Goal: Information Seeking & Learning: Find specific fact

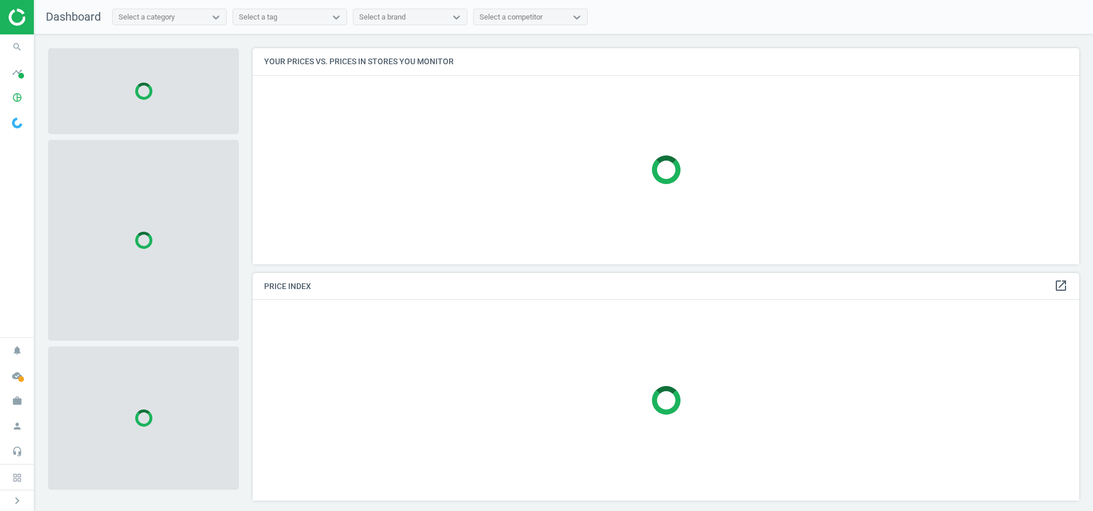
scroll to position [242, 841]
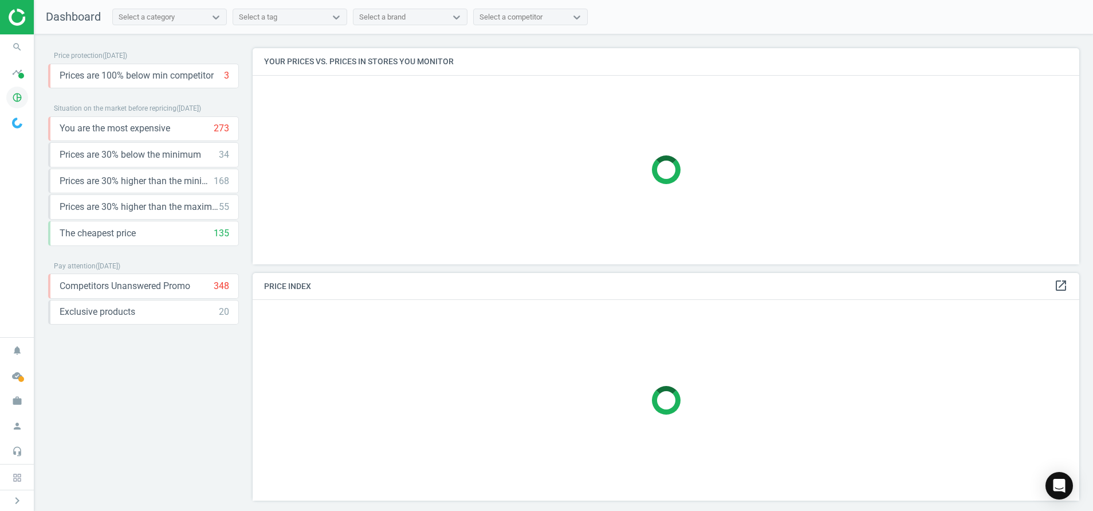
click at [21, 98] on icon "pie_chart_outlined" at bounding box center [17, 98] width 22 height 22
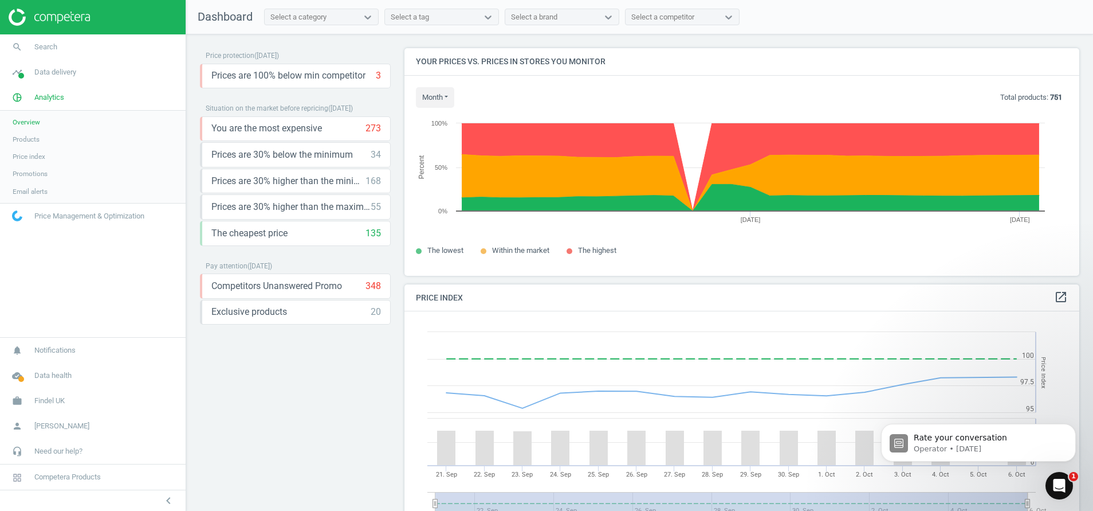
scroll to position [0, 0]
click at [32, 142] on span "Products" at bounding box center [26, 139] width 27 height 9
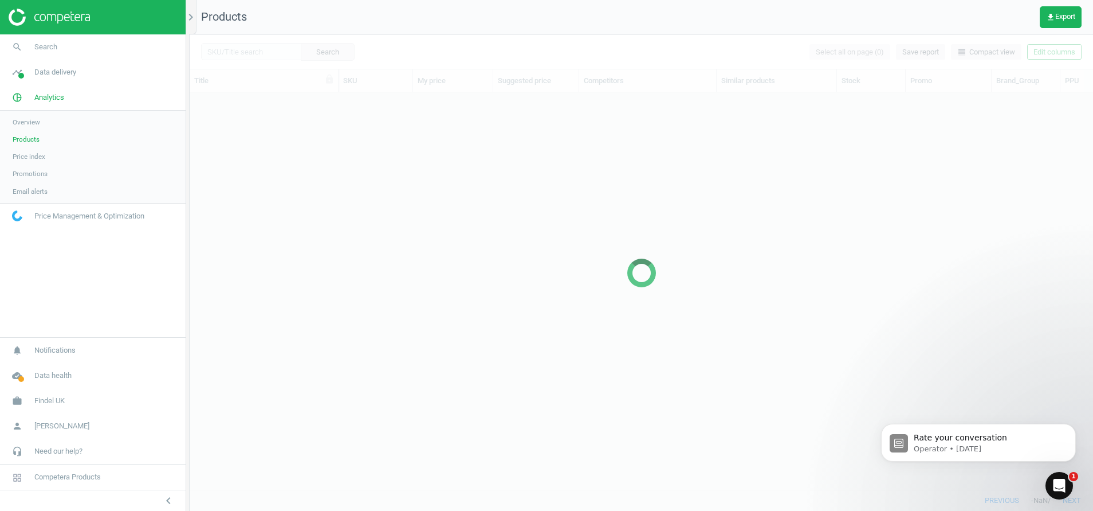
scroll to position [370, 890]
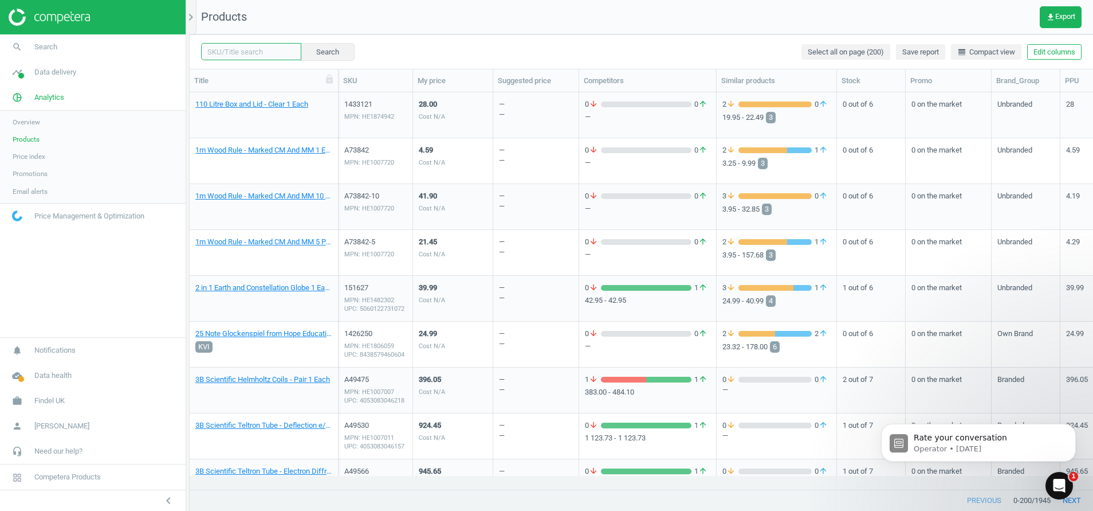
click at [239, 50] on input "text" at bounding box center [251, 51] width 100 height 17
paste input "124589"
type input "124589"
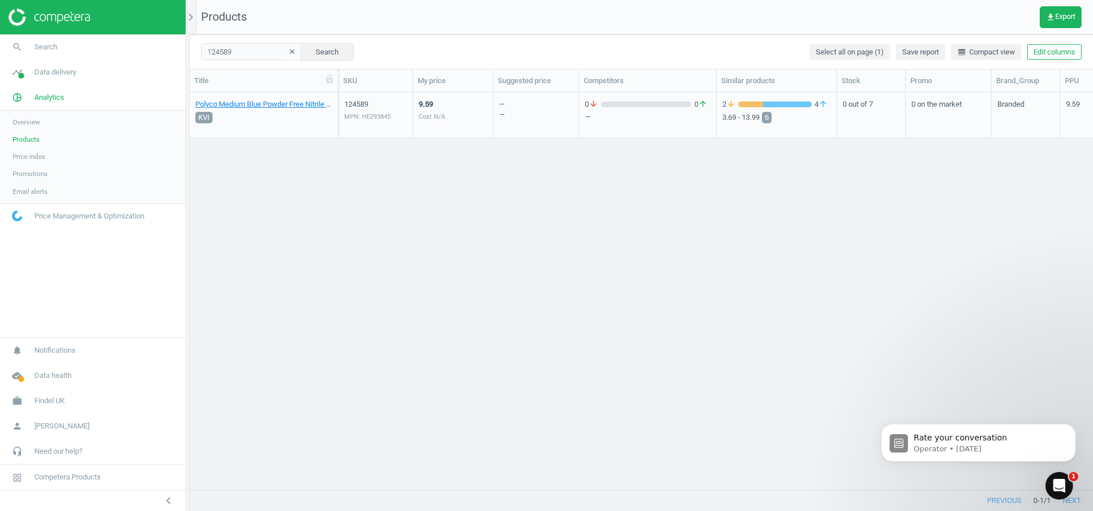
click at [361, 119] on div "MPN: HE293845" at bounding box center [375, 116] width 62 height 9
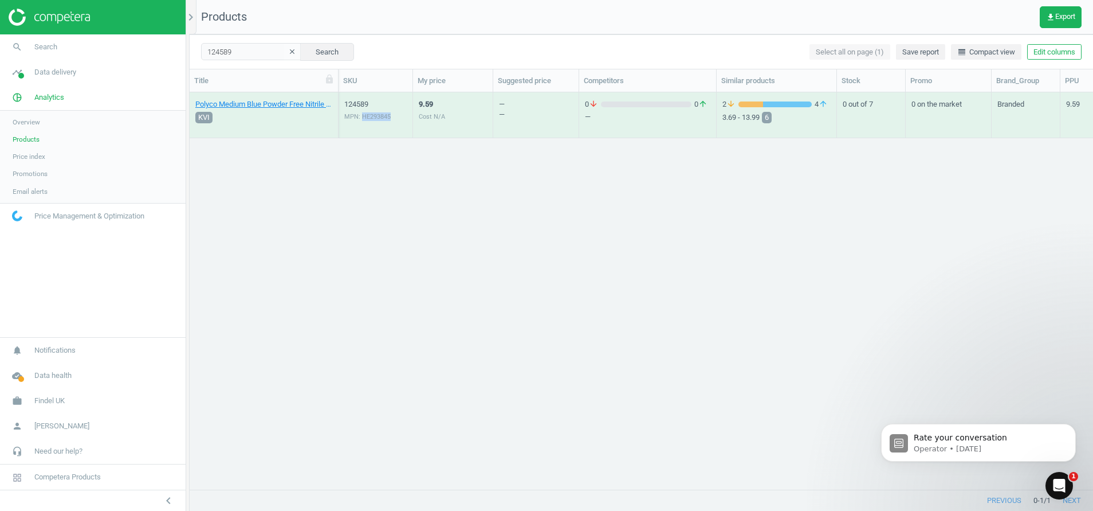
click at [361, 119] on div "MPN: HE293845" at bounding box center [375, 116] width 62 height 9
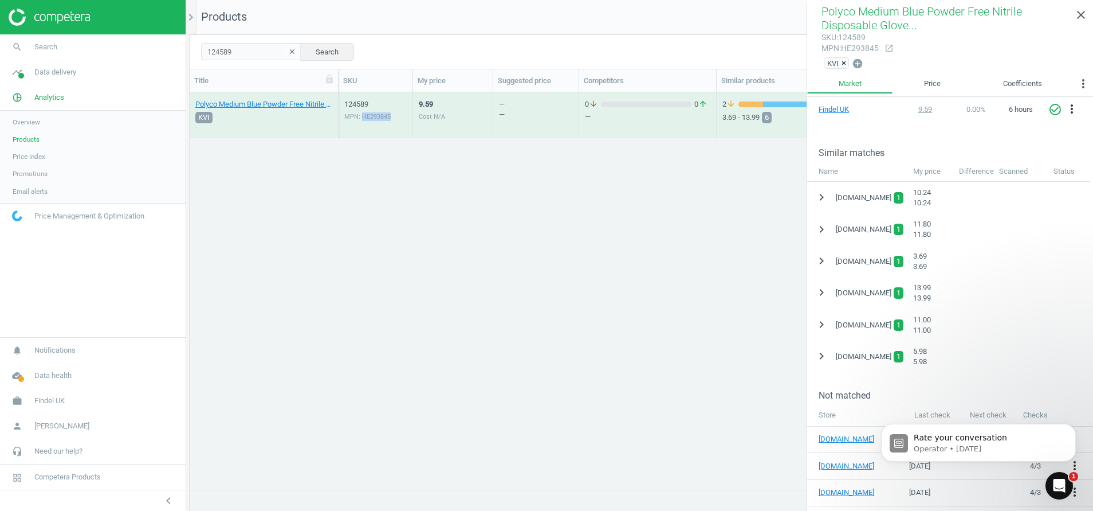
scroll to position [215, 0]
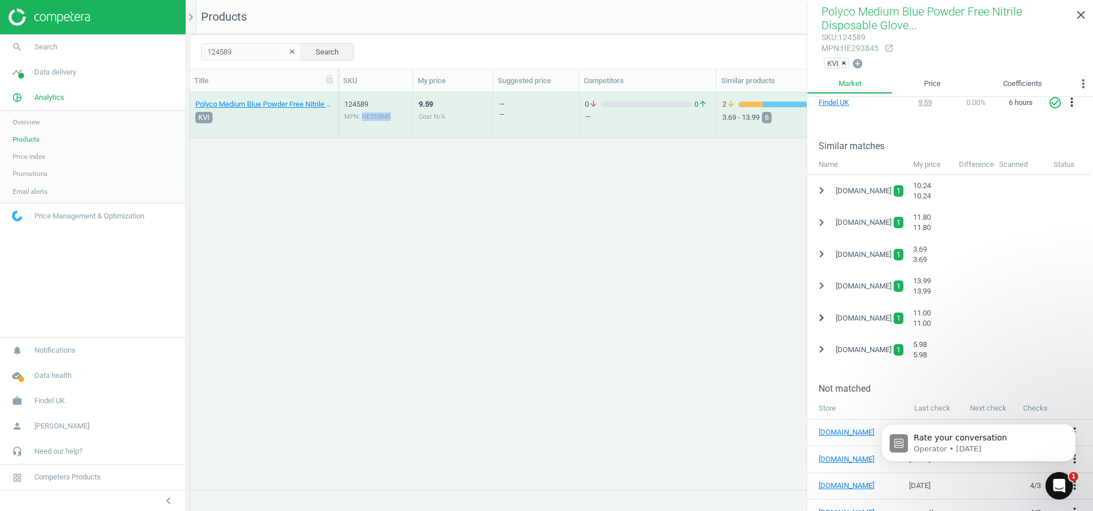
click at [823, 315] on icon "chevron_right" at bounding box center [822, 318] width 14 height 14
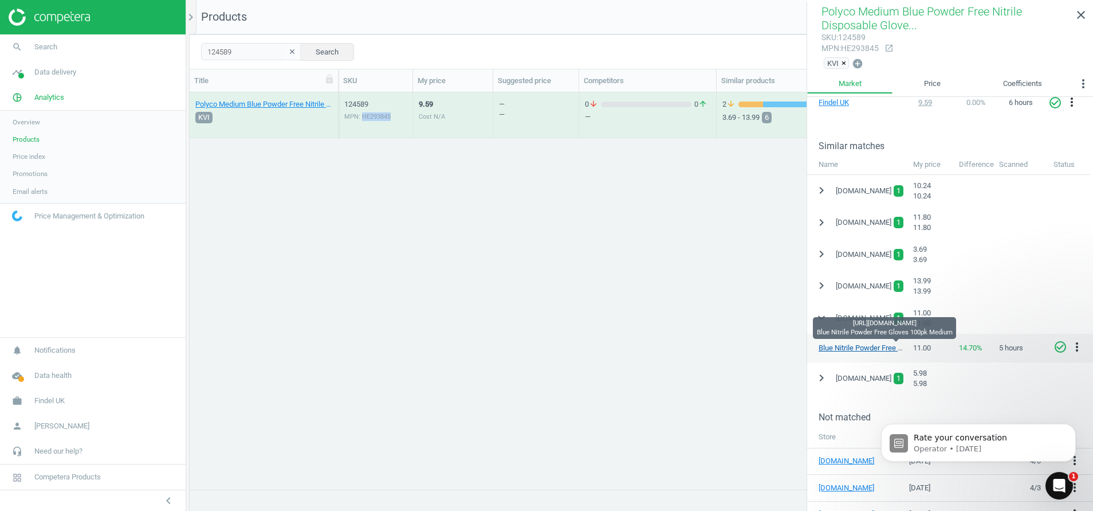
click at [843, 349] on link "Blue Nitrile Powder Free Gloves 100pk Medium" at bounding box center [894, 347] width 151 height 9
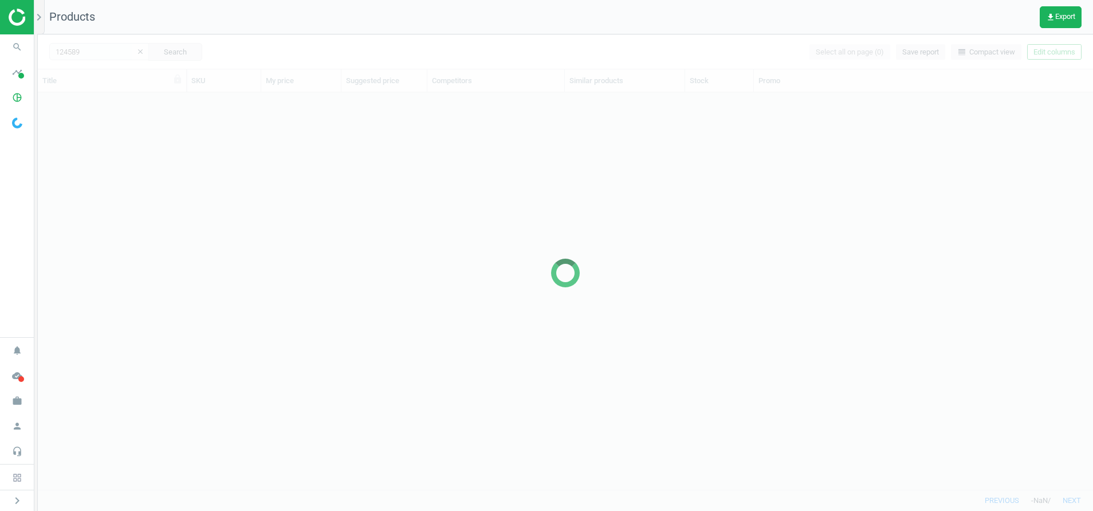
scroll to position [370, 1042]
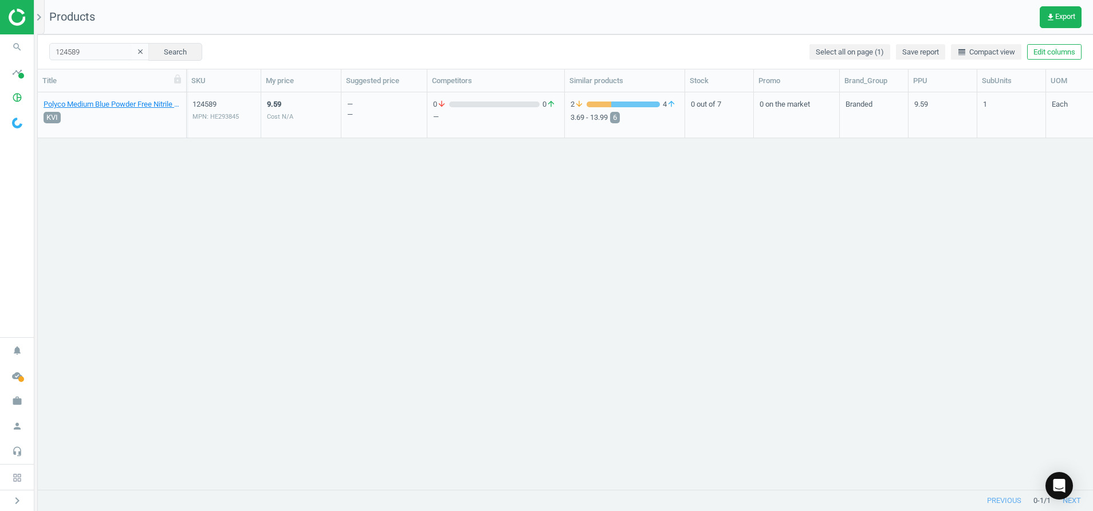
click at [201, 119] on div "MPN: HE293845" at bounding box center [224, 116] width 62 height 9
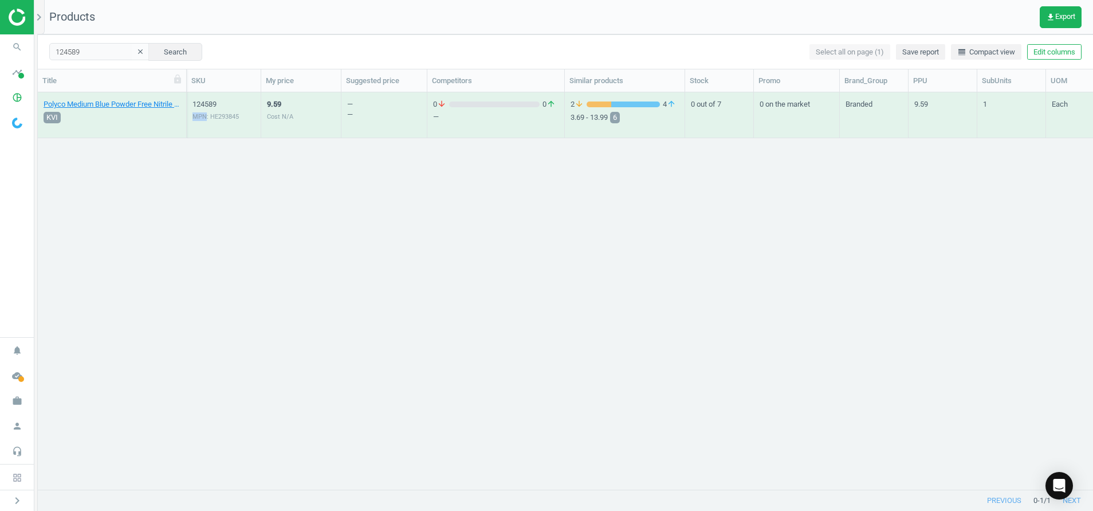
click at [201, 119] on div "MPN: HE293845" at bounding box center [224, 116] width 62 height 9
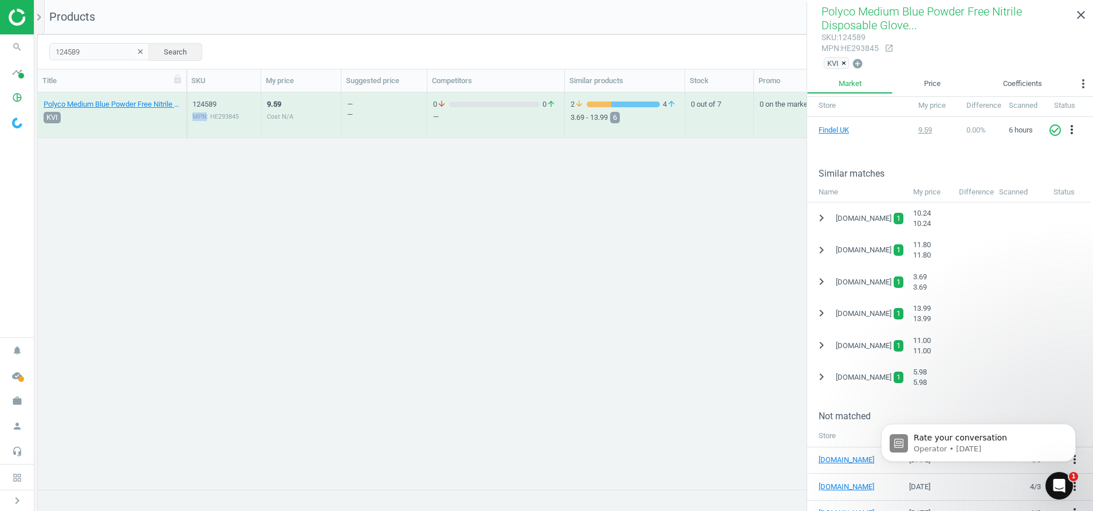
scroll to position [216, 0]
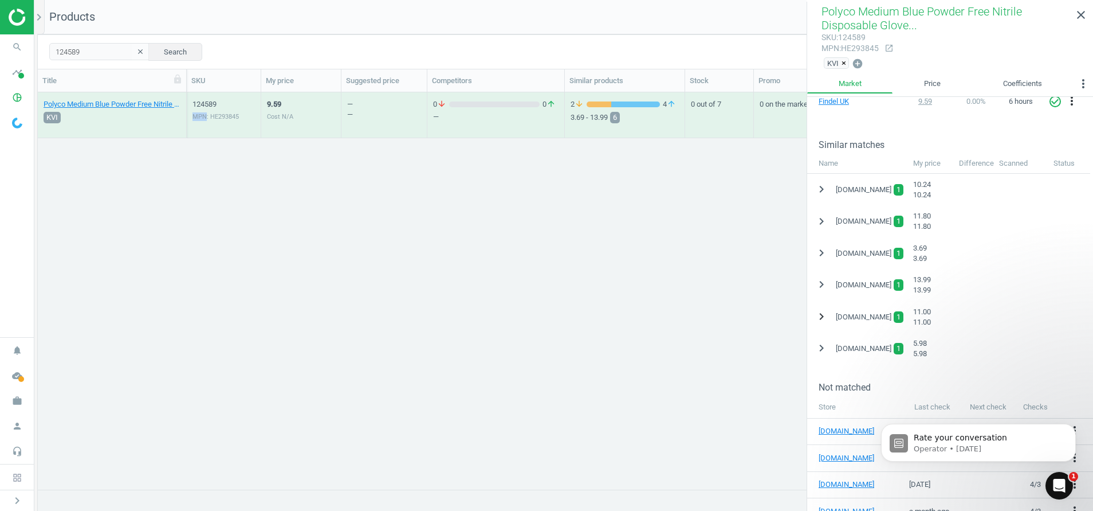
click at [821, 313] on icon "chevron_right" at bounding box center [822, 316] width 14 height 14
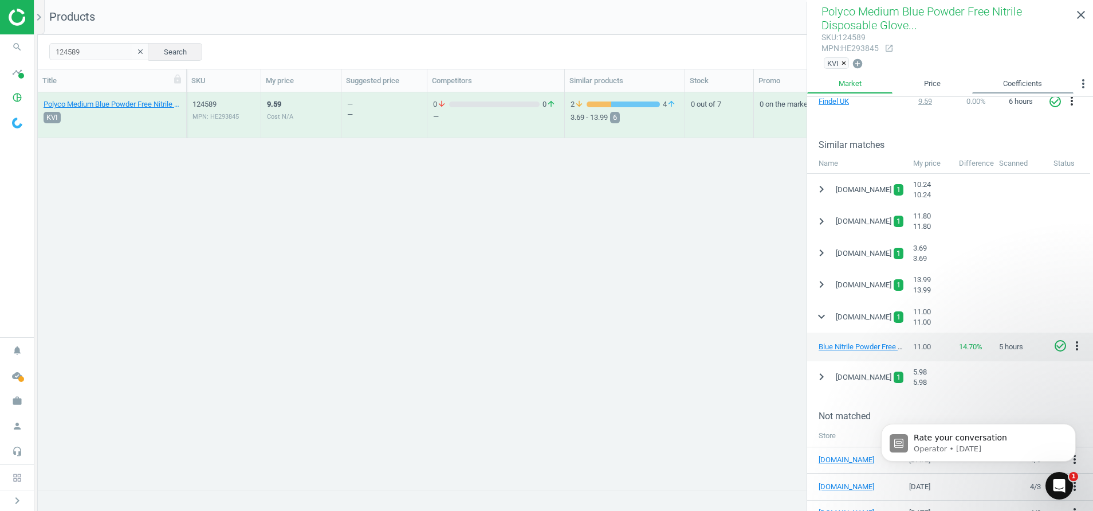
click at [1034, 77] on link "Coefficients" at bounding box center [1022, 83] width 101 height 19
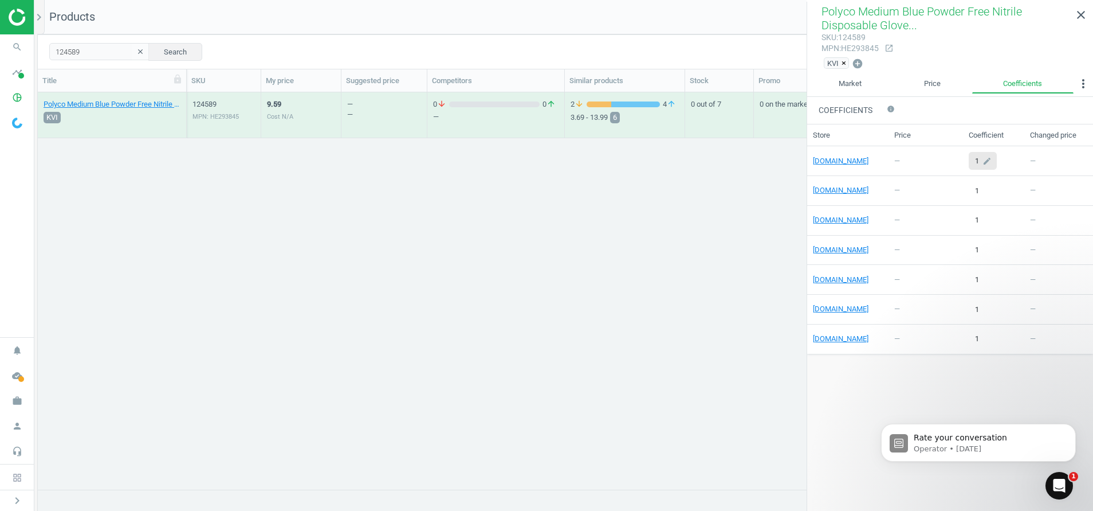
click at [975, 161] on div "1 edit" at bounding box center [983, 161] width 28 height 18
click at [995, 156] on input "1" at bounding box center [989, 160] width 40 height 17
type input "0.5"
drag, startPoint x: 95, startPoint y: 52, endPoint x: -3, endPoint y: 56, distance: 98.6
click at [0, 56] on html "Group 2 Created with Sketch. ic/cloud_download/grey600 Created with Sketch. gra…" at bounding box center [546, 255] width 1093 height 511
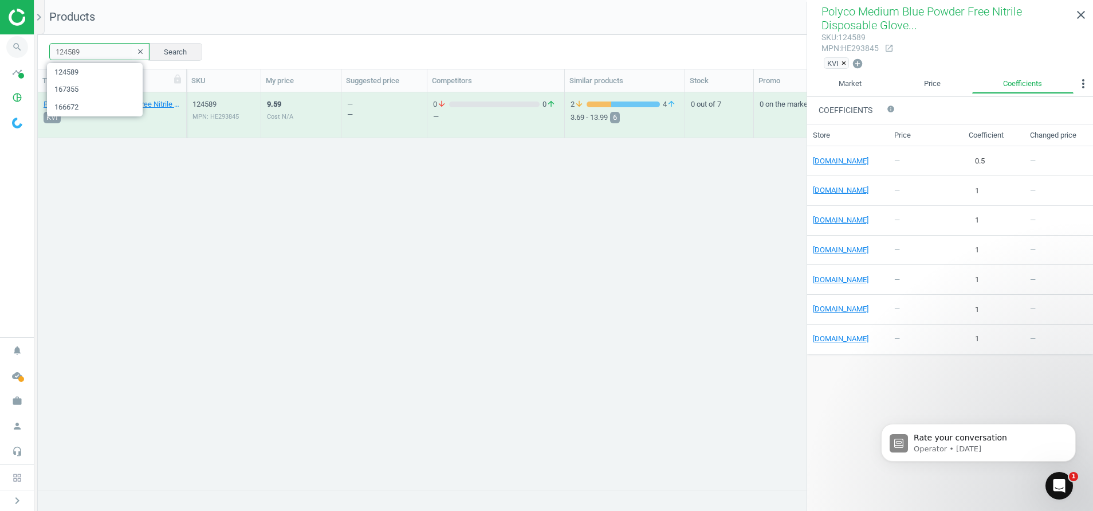
paste input "30707"
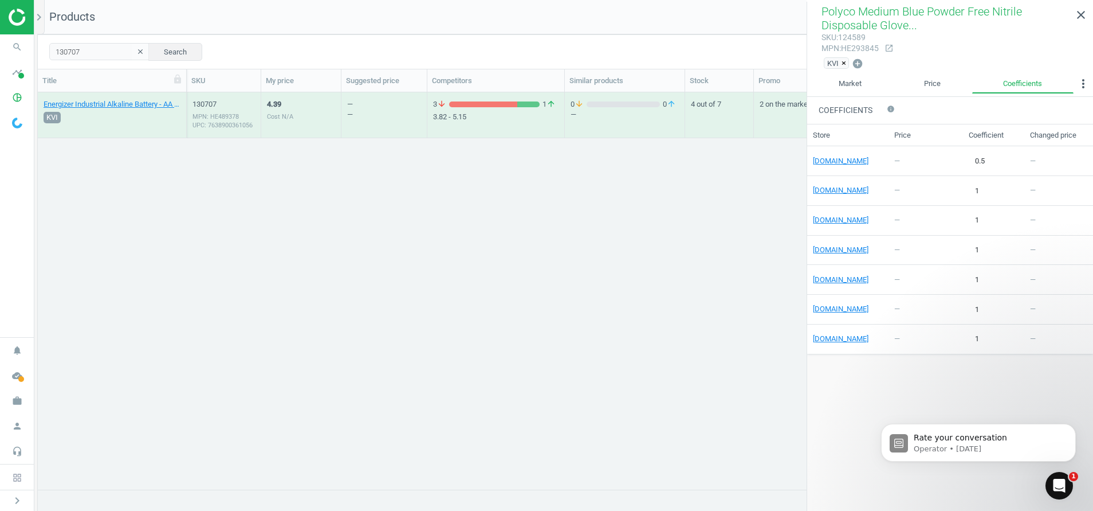
click at [211, 119] on div "MPN: HE489378 UPC: 7638900361056" at bounding box center [224, 120] width 62 height 17
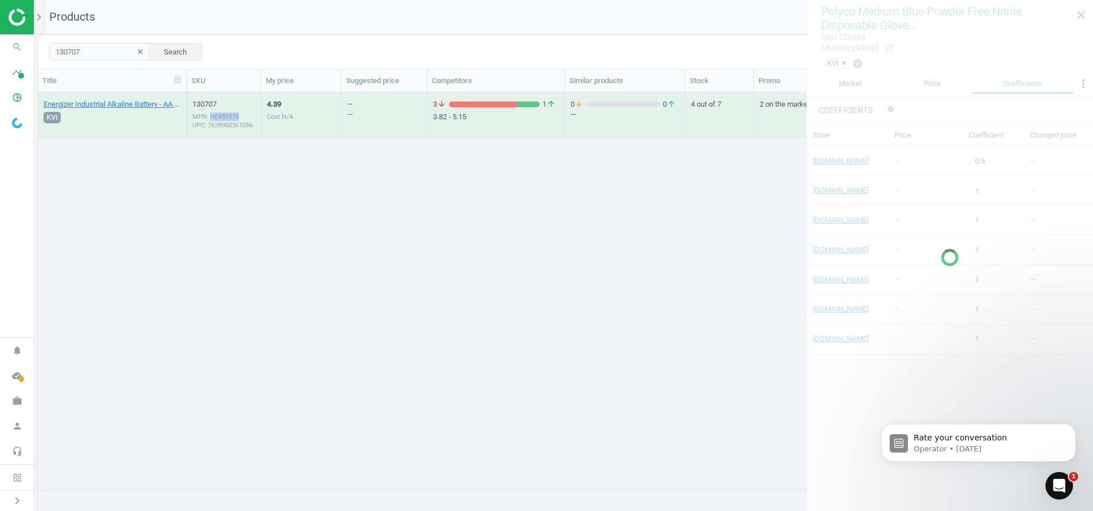
click at [211, 119] on div "MPN: HE489378 UPC: 7638900361056" at bounding box center [224, 120] width 62 height 17
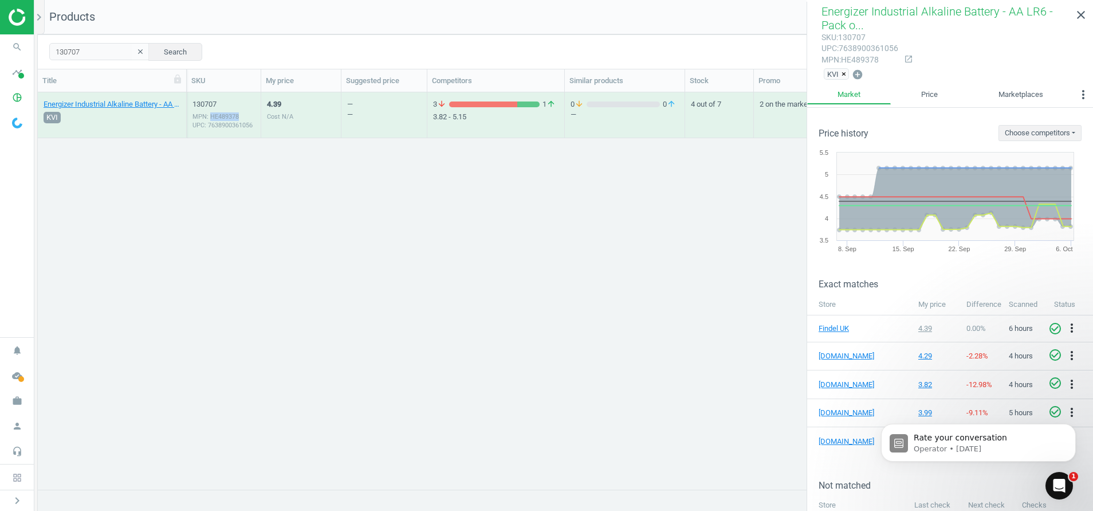
scroll to position [85, 0]
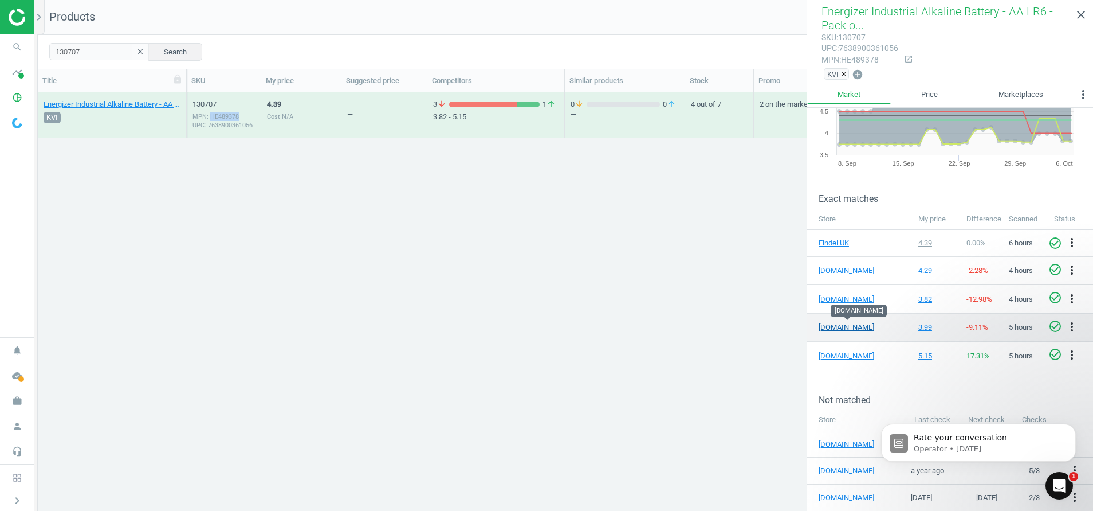
click at [833, 323] on link "[DOMAIN_NAME]" at bounding box center [847, 327] width 57 height 10
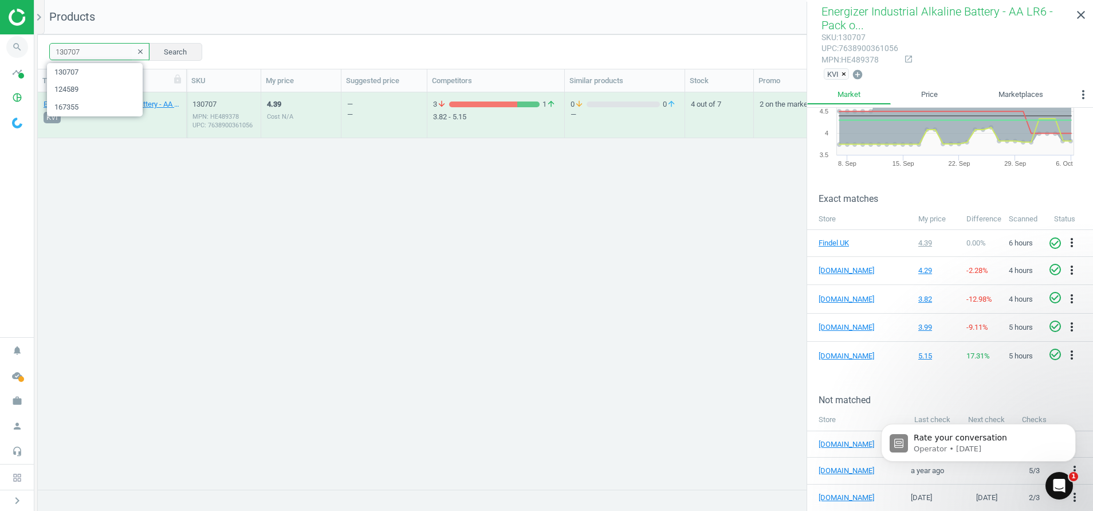
drag, startPoint x: 101, startPoint y: 59, endPoint x: 0, endPoint y: 52, distance: 101.6
click at [0, 53] on html "Group 2 Created with Sketch. ic/cloud_download/grey600 Created with Sketch. gra…" at bounding box center [546, 255] width 1093 height 511
paste input "9"
click at [217, 119] on div "MPN: HE489365 UPC: 7638900361063" at bounding box center [224, 120] width 62 height 17
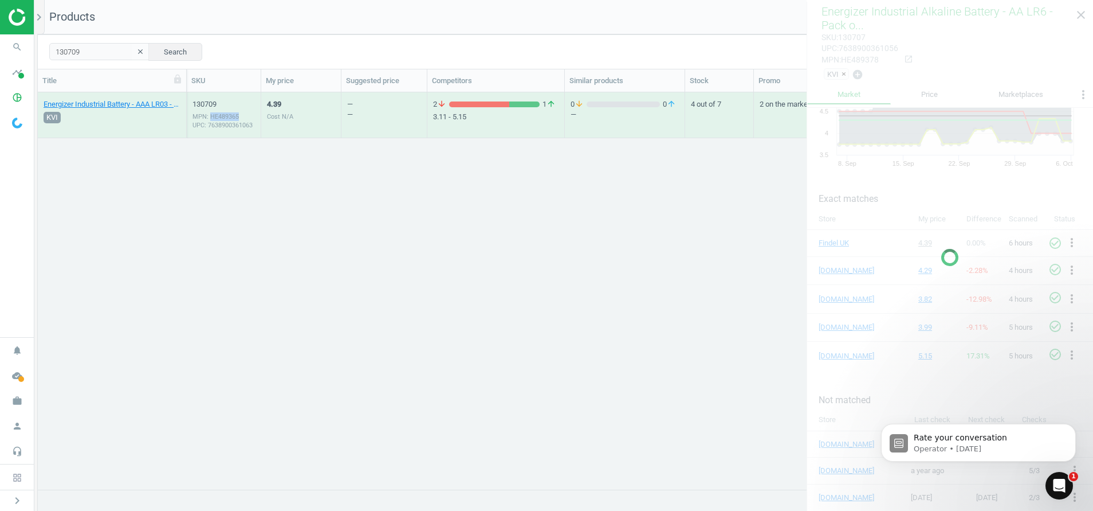
click at [217, 119] on div "MPN: HE489365 UPC: 7638900361063" at bounding box center [224, 120] width 62 height 17
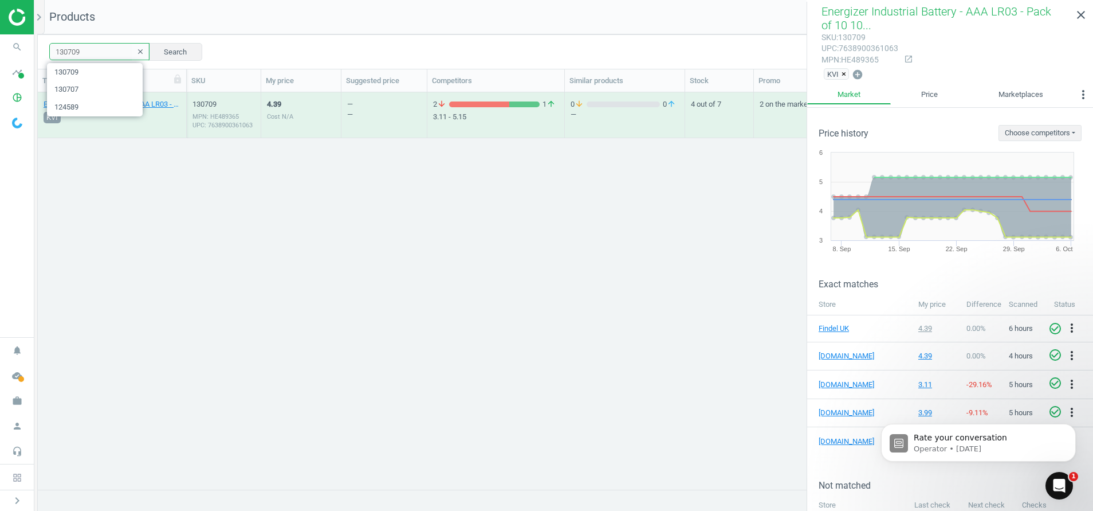
drag, startPoint x: 95, startPoint y: 54, endPoint x: -3, endPoint y: 47, distance: 98.8
click at [0, 47] on html "Group 2 Created with Sketch. ic/cloud_download/grey600 Created with Sketch. gra…" at bounding box center [546, 255] width 1093 height 511
paste input "425534"
type input "1425534"
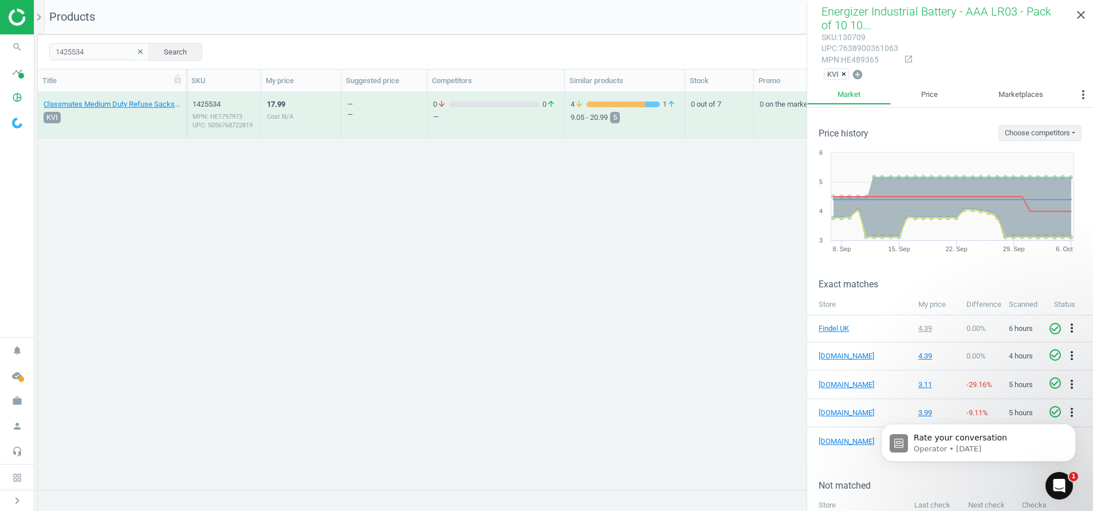
click at [218, 119] on div "MPN: HE1797973 UPC: 5056768722819" at bounding box center [224, 120] width 62 height 17
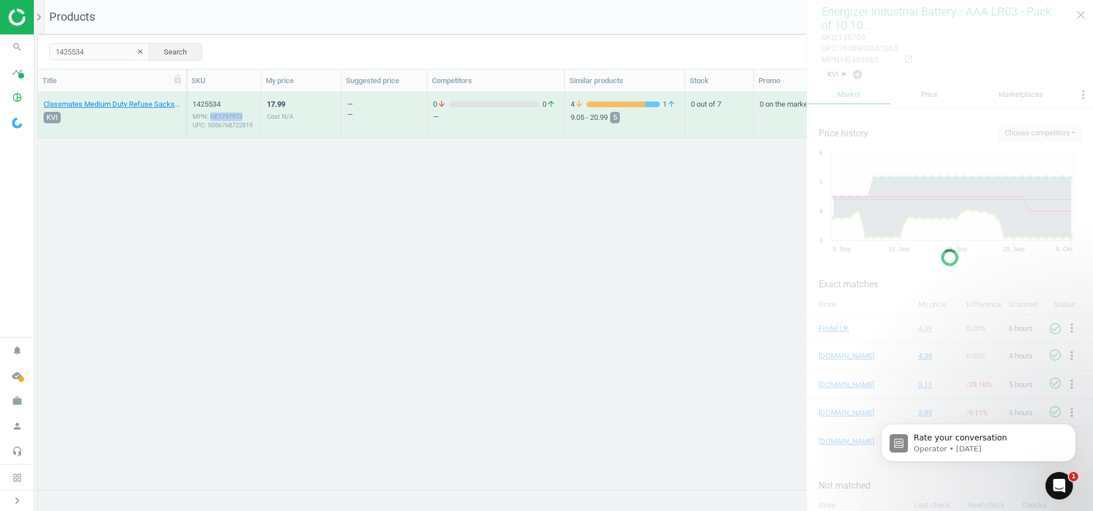
click at [218, 119] on div "MPN: HE1797973 UPC: 5056768722819" at bounding box center [224, 120] width 62 height 17
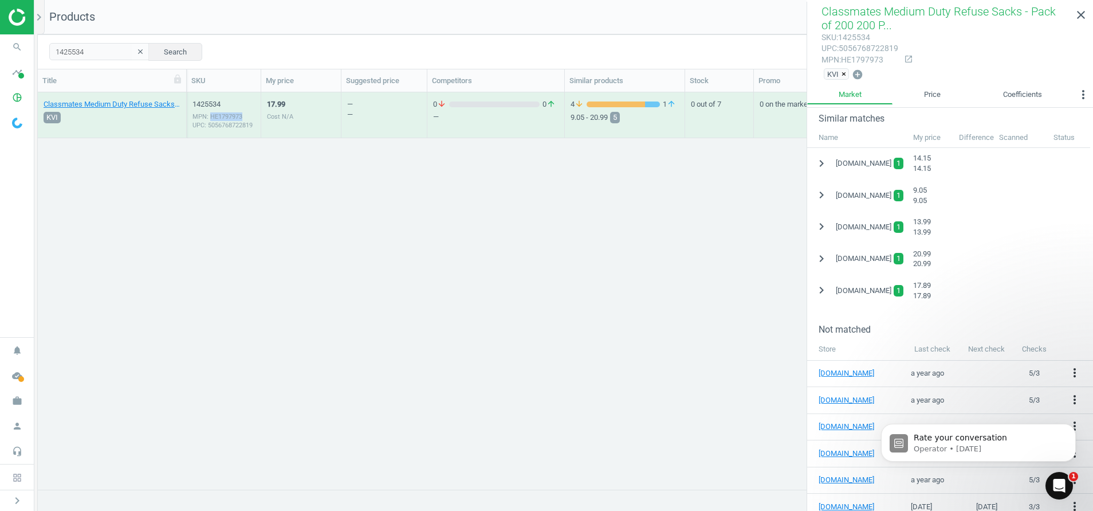
scroll to position [260, 0]
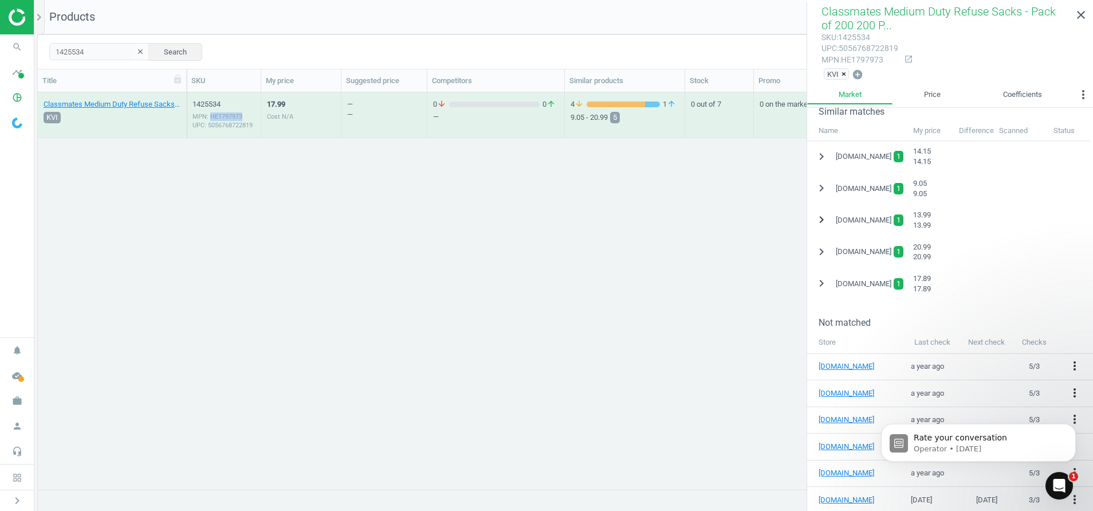
click at [820, 218] on icon "chevron_right" at bounding box center [822, 220] width 14 height 14
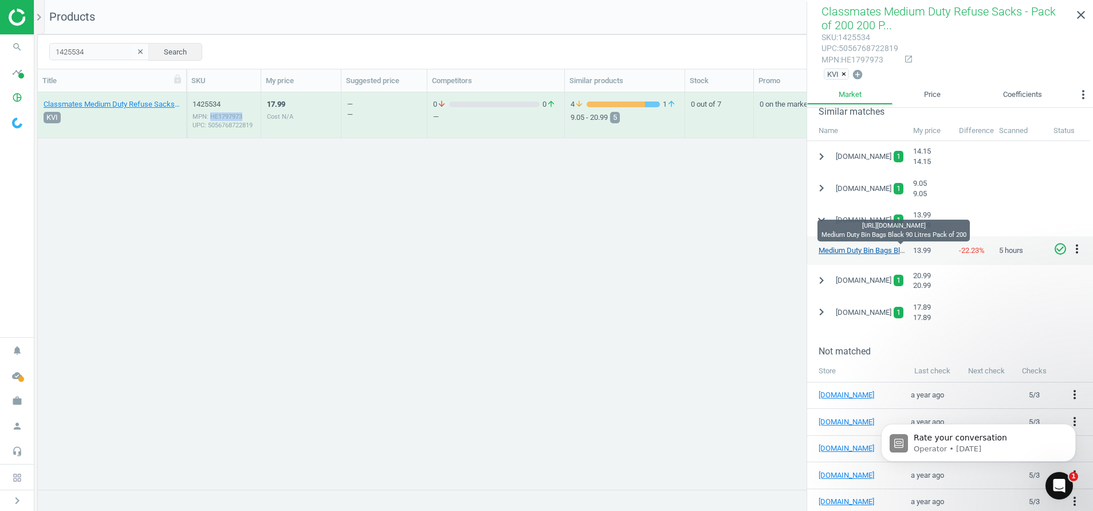
click at [851, 250] on link "Medium Duty Bin Bags Black 90 Litres Pack of 200" at bounding box center [901, 250] width 164 height 9
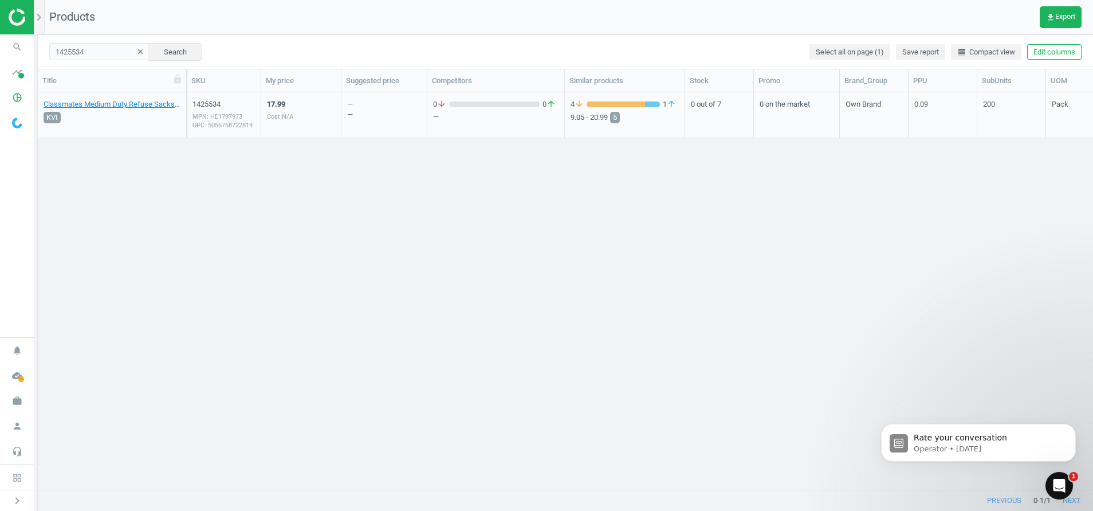
click at [204, 125] on div "MPN: HE1797973 UPC: 5056768722819" at bounding box center [224, 120] width 62 height 17
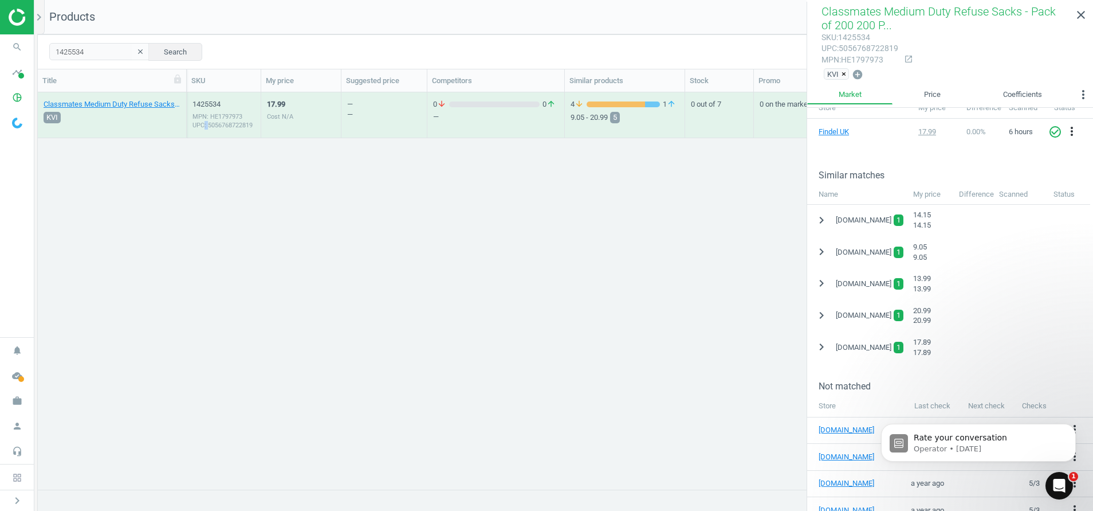
scroll to position [195, 0]
click at [820, 321] on icon "chevron_right" at bounding box center [822, 316] width 14 height 14
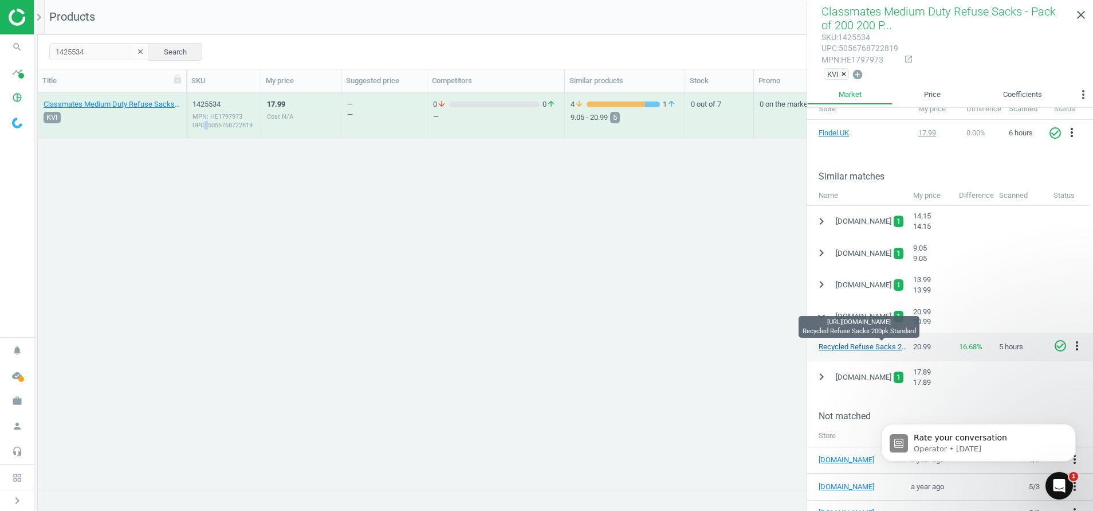
click at [855, 348] on link "Recycled Refuse Sacks 200pk Standard" at bounding box center [884, 346] width 130 height 9
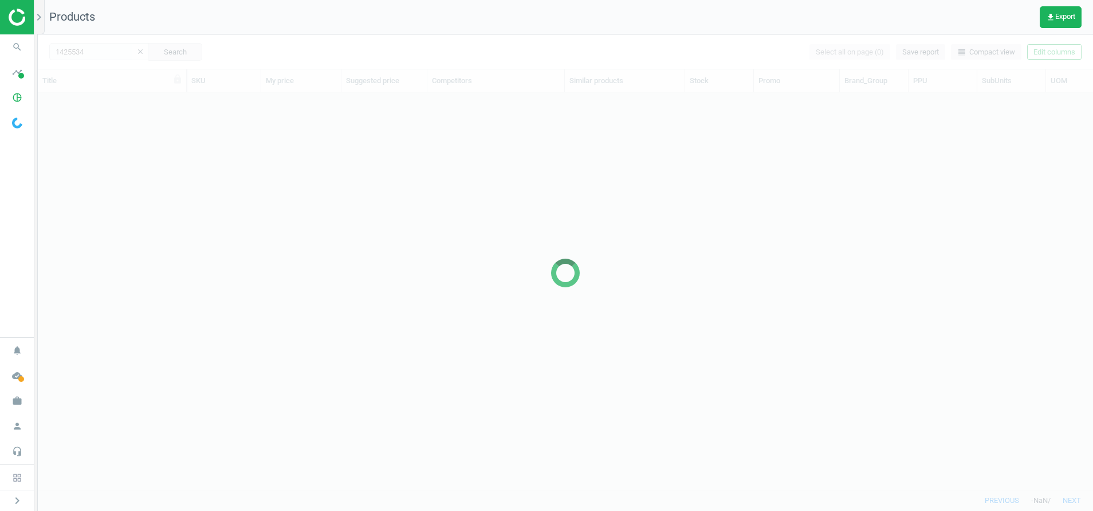
scroll to position [370, 1042]
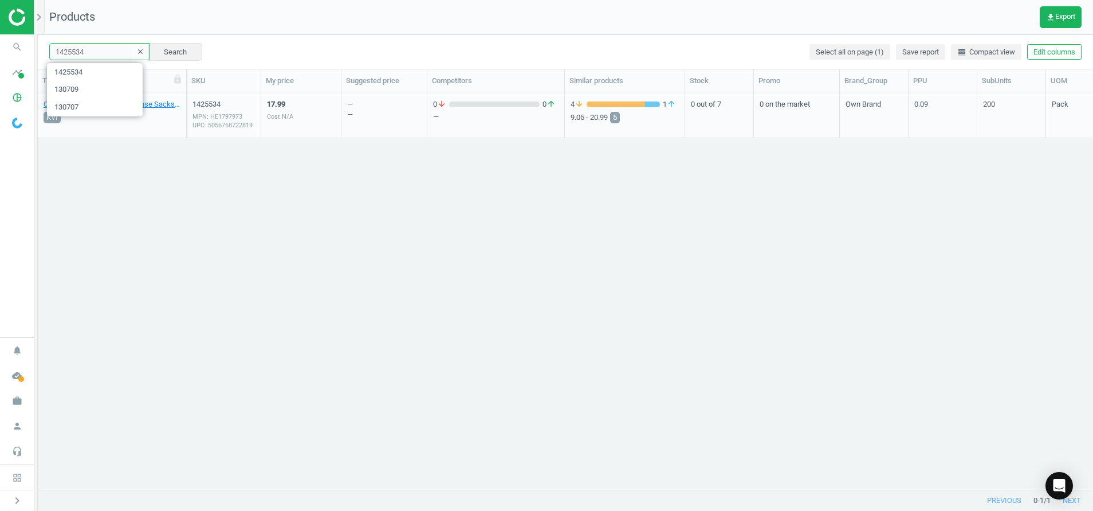
drag, startPoint x: 92, startPoint y: 55, endPoint x: -3, endPoint y: 65, distance: 95.7
click at [0, 65] on html "Group 2 Created with Sketch. ic/cloud_download/grey600 Created with Sketch. gra…" at bounding box center [546, 255] width 1093 height 511
paste input "3611"
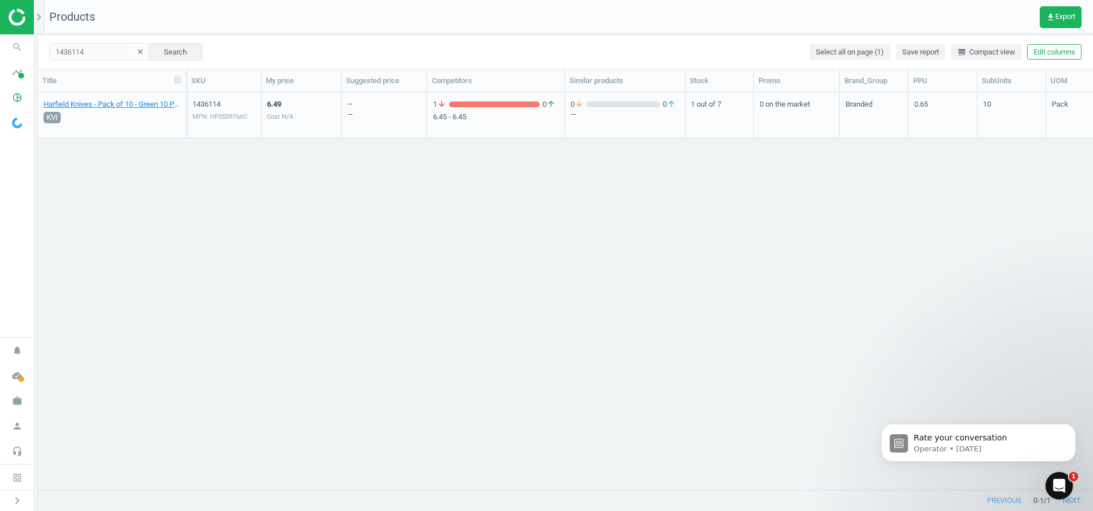
click at [220, 111] on div "1436114 MPN: HP050976AC" at bounding box center [224, 117] width 62 height 37
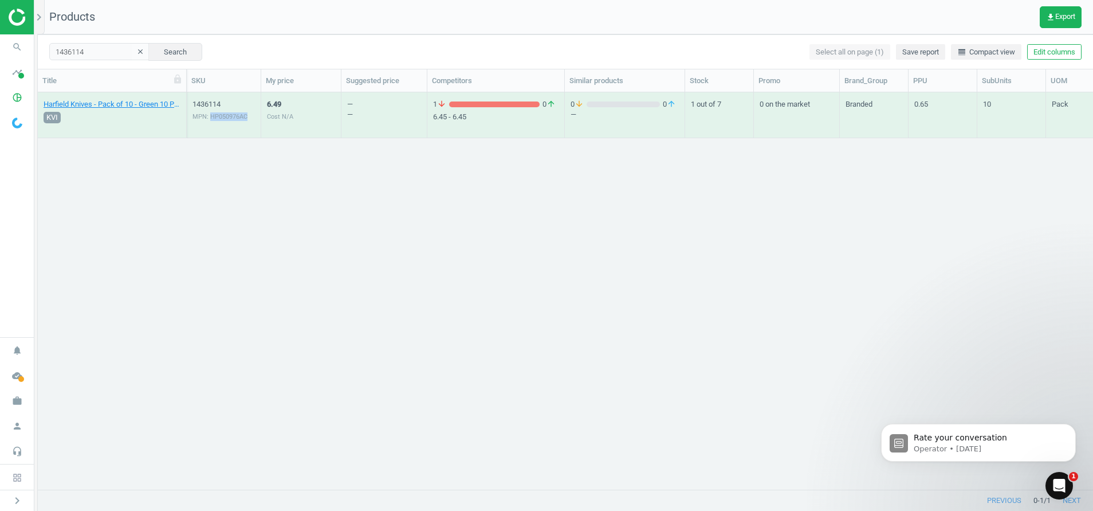
click at [220, 111] on div "1436114 MPN: HP050976AC" at bounding box center [224, 117] width 62 height 37
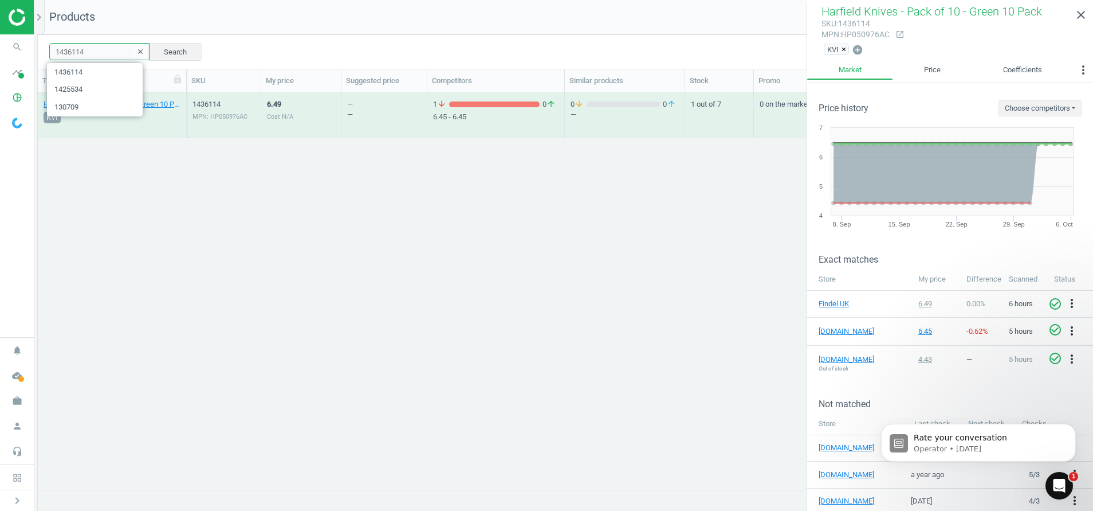
drag, startPoint x: 99, startPoint y: 57, endPoint x: -3, endPoint y: 66, distance: 102.3
click at [0, 66] on html "Group 2 Created with Sketch. ic/cloud_download/grey600 Created with Sketch. gra…" at bounding box center [546, 255] width 1093 height 511
paste input "41695"
type input "1441695"
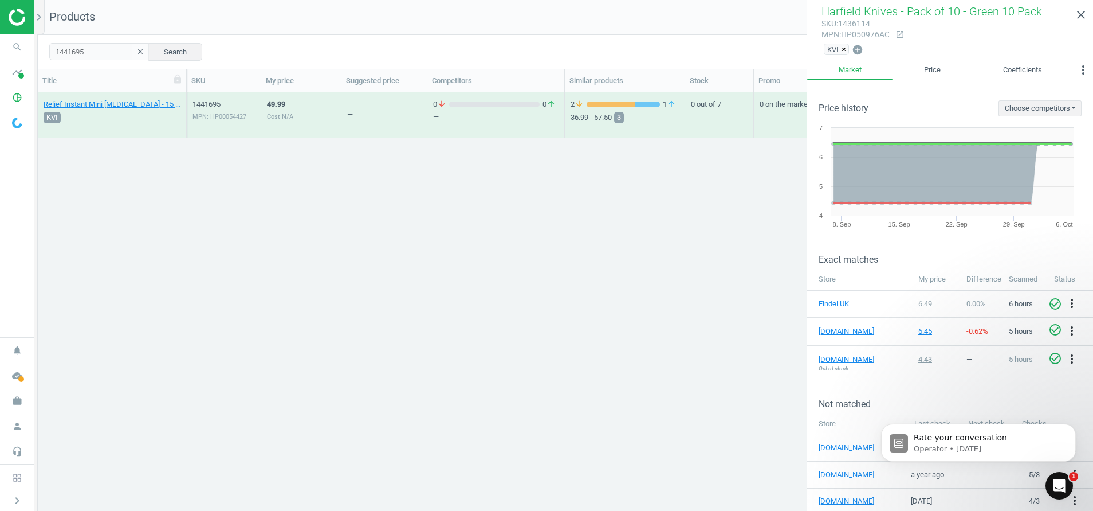
click at [217, 117] on div "MPN: HP00054427" at bounding box center [224, 116] width 62 height 9
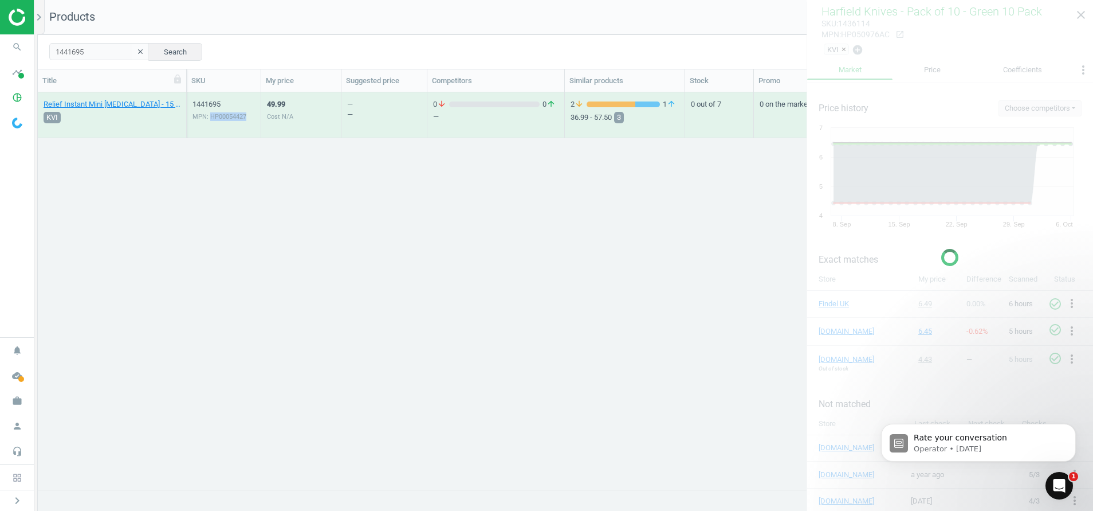
click at [217, 117] on div "MPN: HP00054427" at bounding box center [224, 116] width 62 height 9
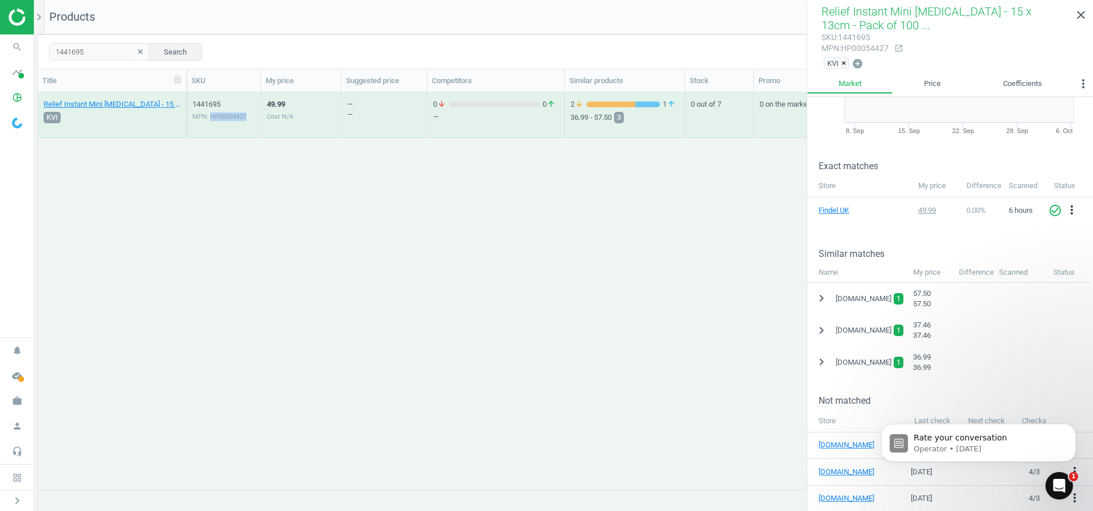
scroll to position [142, 0]
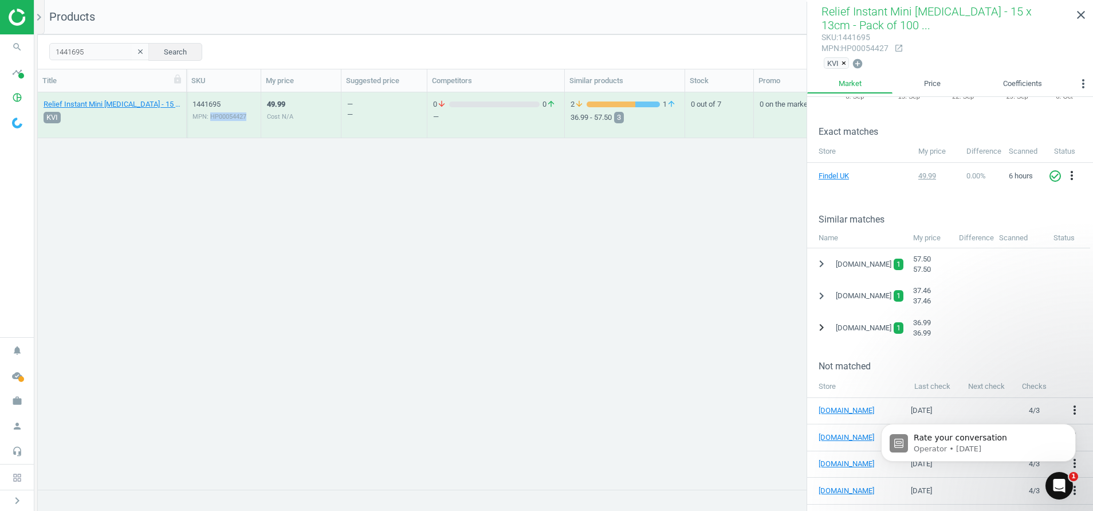
click at [824, 325] on icon "chevron_right" at bounding box center [822, 327] width 14 height 14
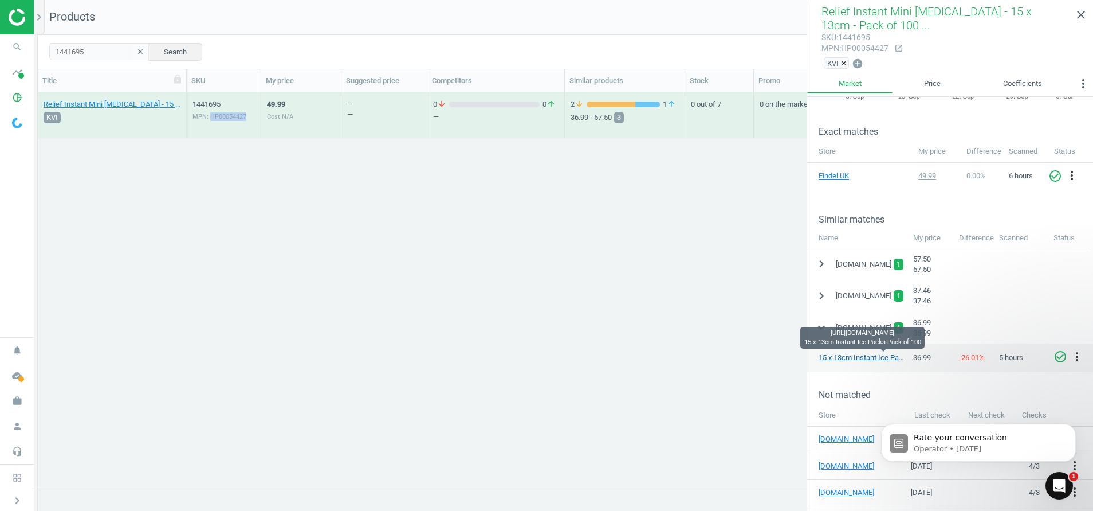
click at [840, 359] on link "15 x 13cm Instant Ice Packs Pack of 100" at bounding box center [885, 357] width 133 height 9
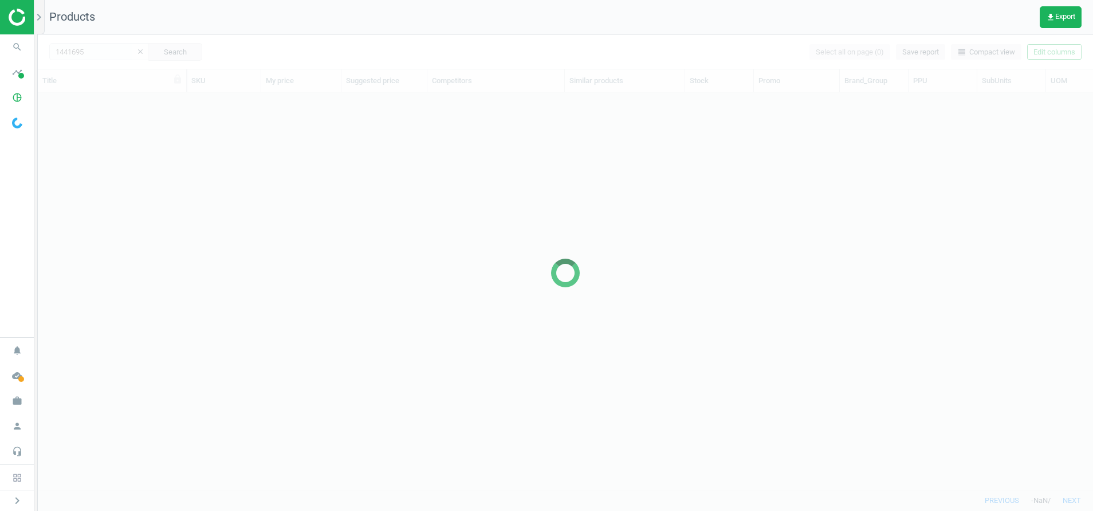
scroll to position [370, 1042]
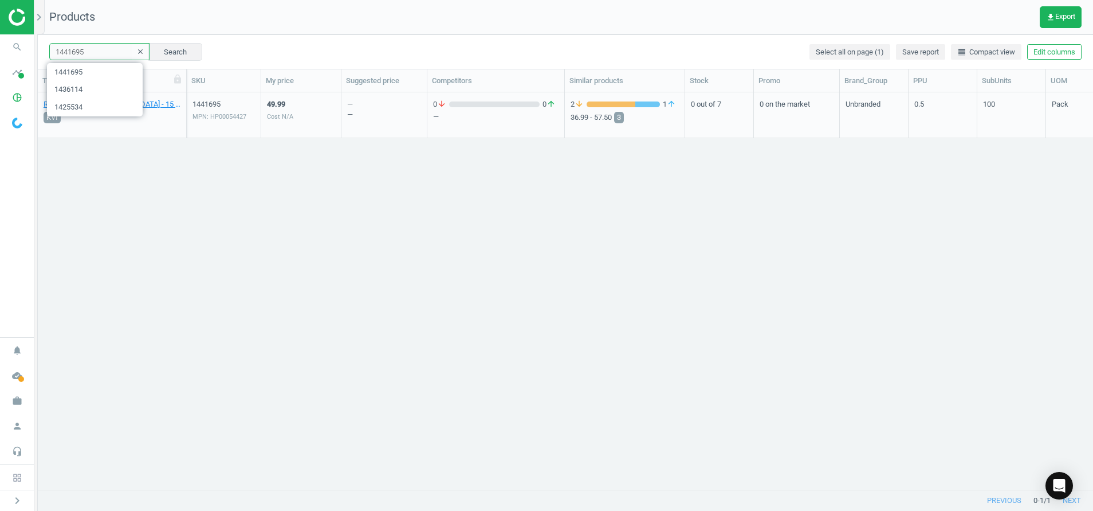
drag, startPoint x: 93, startPoint y: 56, endPoint x: -3, endPoint y: 85, distance: 101.3
click at [0, 85] on html "Group 2 Created with Sketch. ic/cloud_download/grey600 Created with Sketch. gra…" at bounding box center [546, 255] width 1093 height 511
paste input "704 Reliswab Cotton Gauze Swabs - 8 Ply 7.5cm x 7.5cm - Pack of 100 100 Pack 5.…"
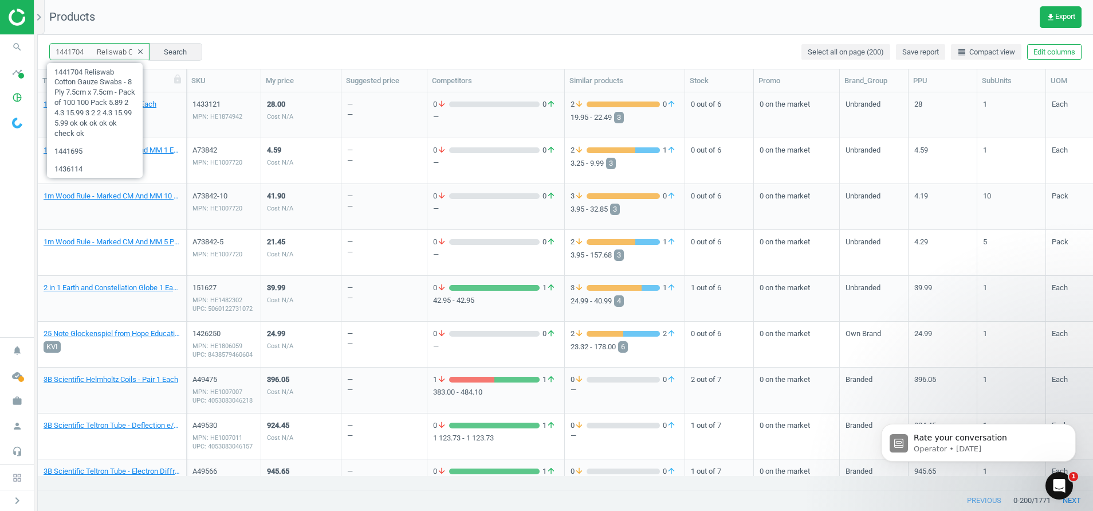
click at [83, 54] on input "1441704 Reliswab Cotton Gauze Swabs - 8 Ply 7.5cm x 7.5cm - Pack of 100 100 Pac…" at bounding box center [99, 51] width 100 height 17
type input "144170 Reliswab Cotton Gauze Swabs - 8 Ply 7.5cm x 7.5cm - Pack of 100 100 Pack…"
click at [136, 51] on icon "clear" at bounding box center [140, 52] width 8 height 8
click at [85, 53] on input "text" at bounding box center [99, 51] width 100 height 17
paste input "1441704"
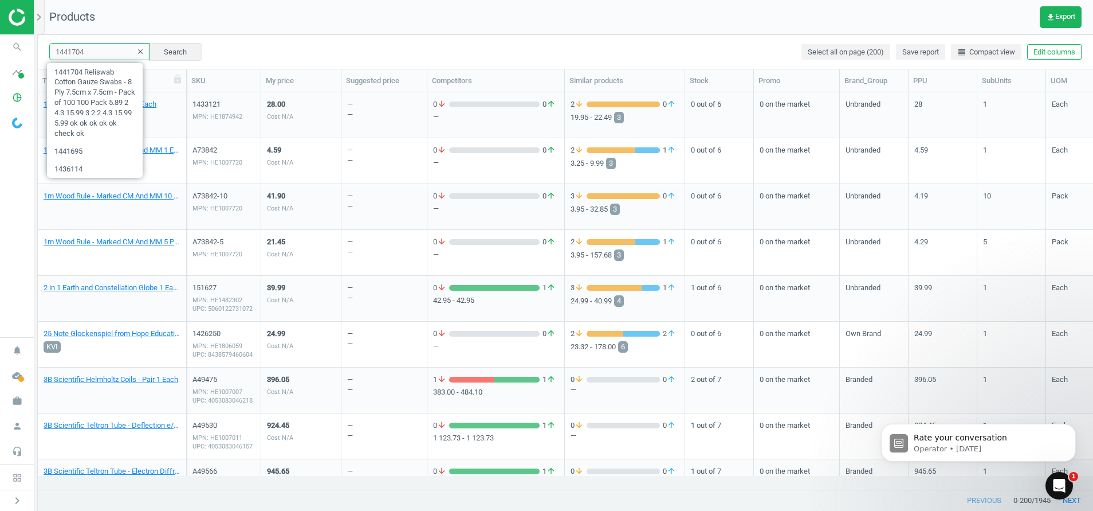
type input "1441704"
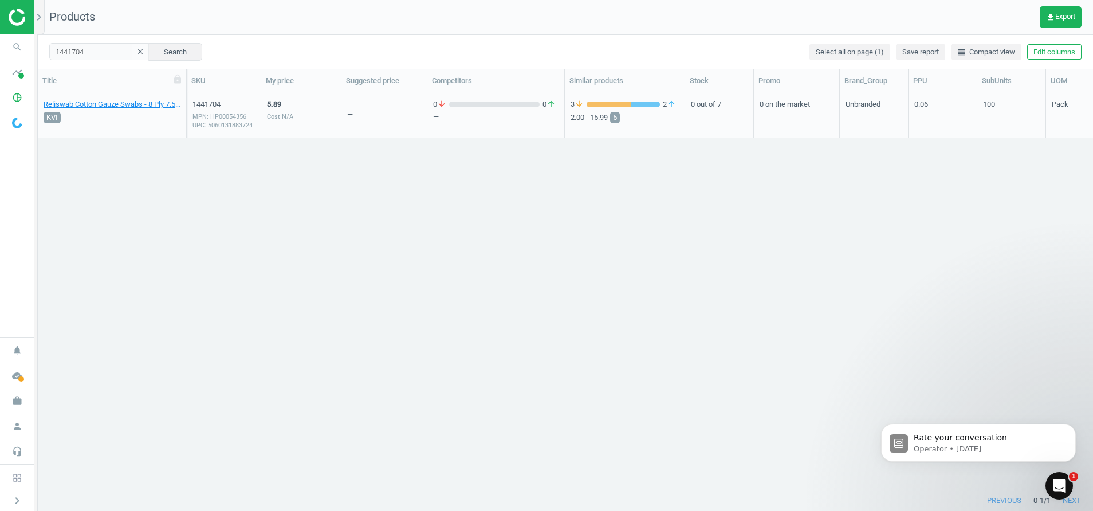
click at [223, 124] on div "MPN: HP00054356 UPC: 5060131883724" at bounding box center [224, 120] width 62 height 17
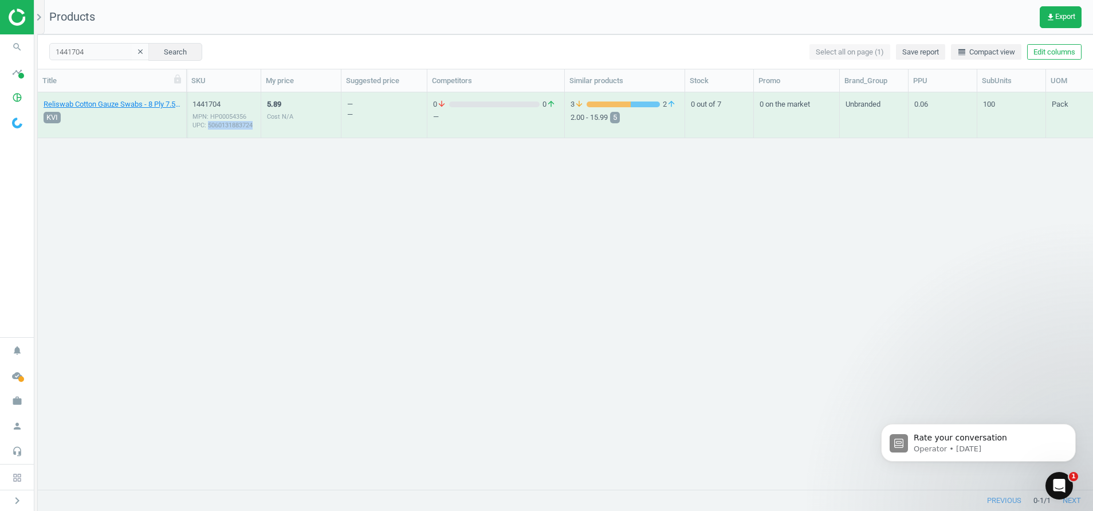
click at [223, 124] on div "MPN: HP00054356 UPC: 5060131883724" at bounding box center [224, 120] width 62 height 17
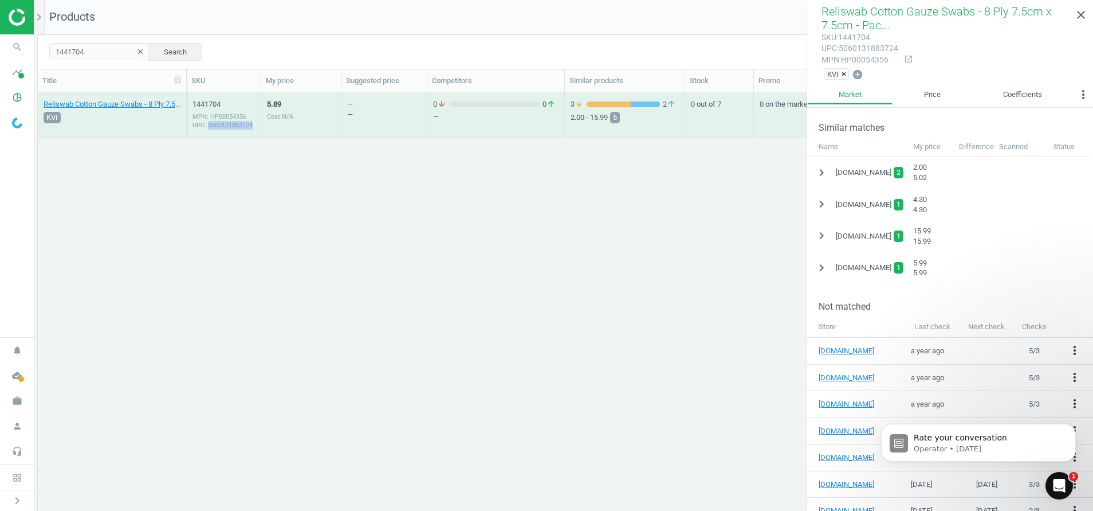
scroll to position [257, 0]
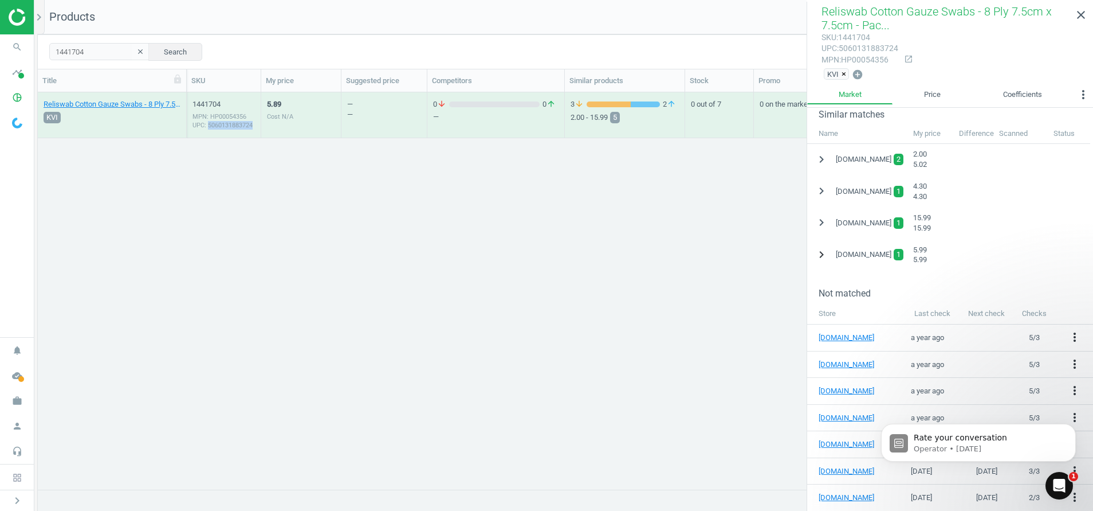
click at [820, 251] on icon "chevron_right" at bounding box center [822, 255] width 14 height 14
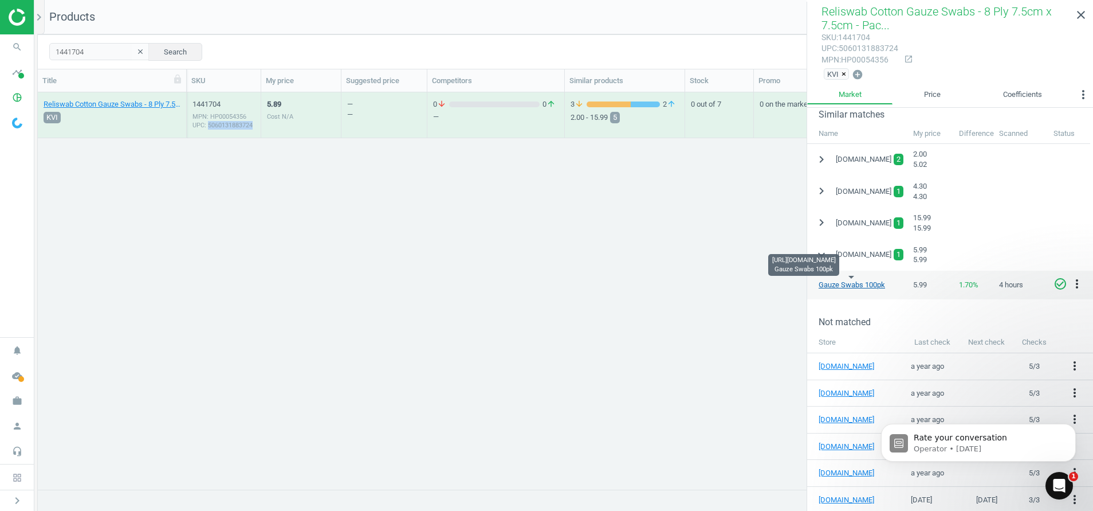
click at [850, 287] on link "Gauze Swabs 100pk" at bounding box center [852, 284] width 66 height 9
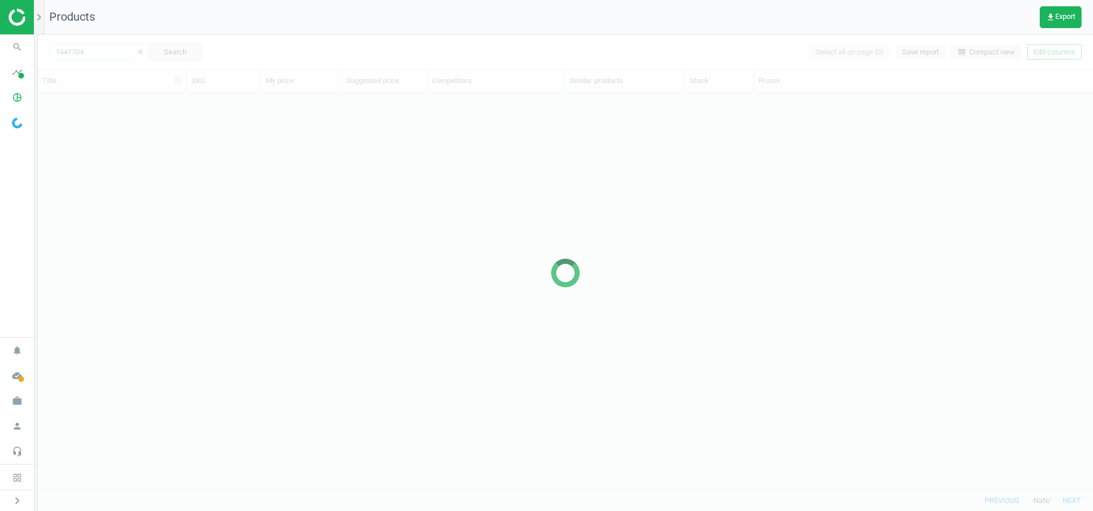
scroll to position [14, 14]
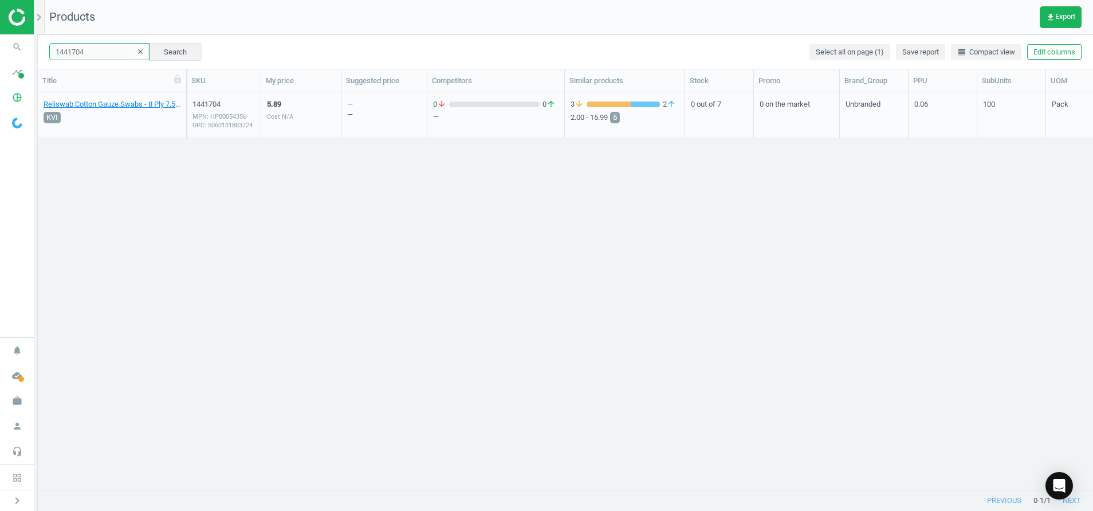
click at [91, 49] on input "1441704" at bounding box center [99, 51] width 100 height 17
type input "1"
paste input "1447825"
type input "1447825"
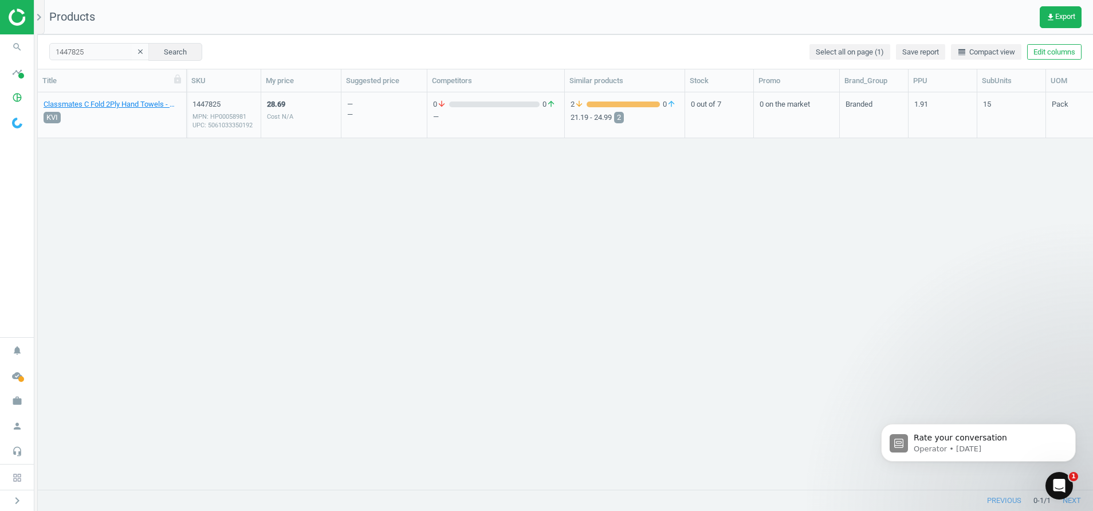
click at [213, 131] on div "1447825 MPN: HP00058981 UPC: 5061033350192" at bounding box center [224, 117] width 62 height 37
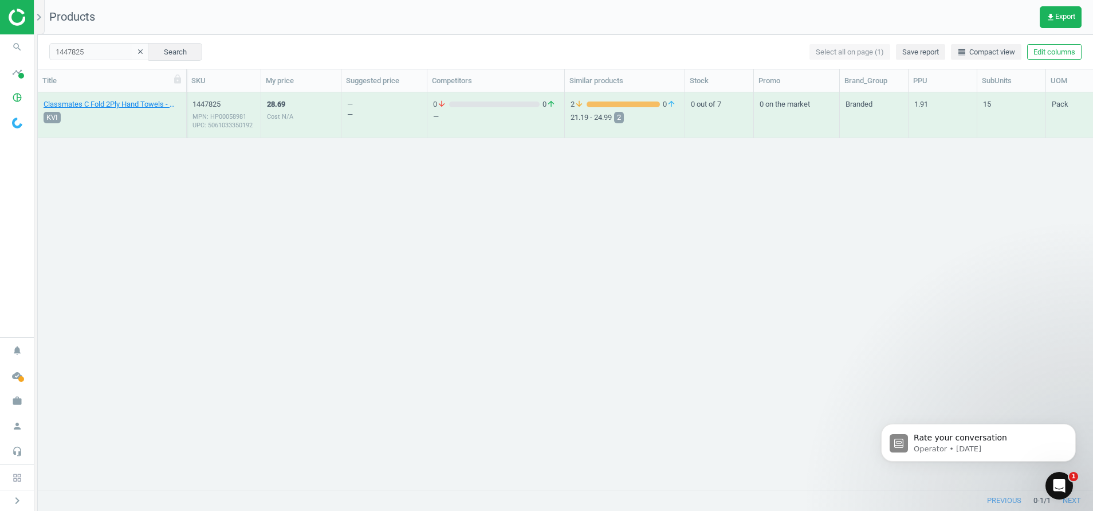
click at [217, 125] on div "MPN: HP00058981 UPC: 5061033350192" at bounding box center [224, 120] width 62 height 17
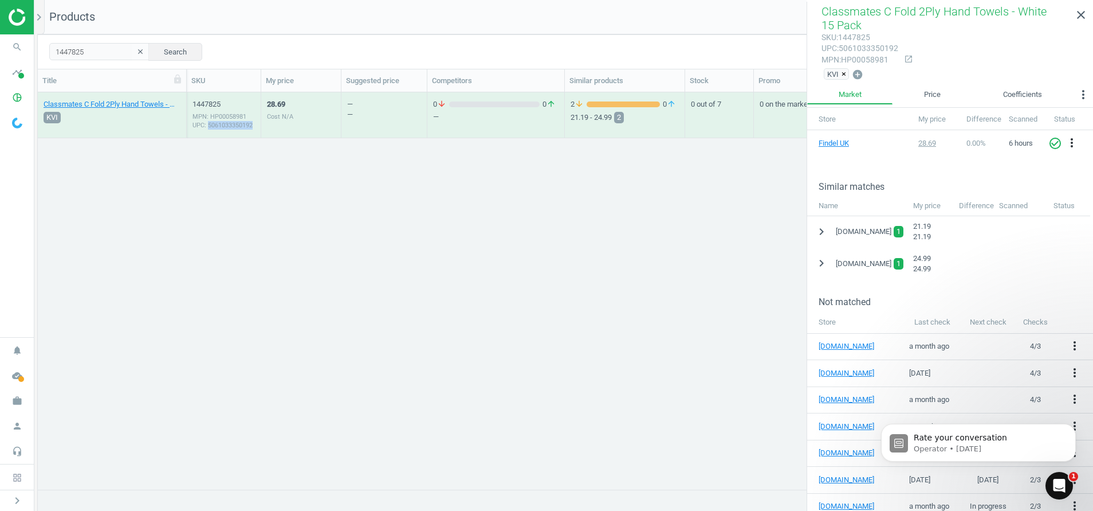
scroll to position [194, 0]
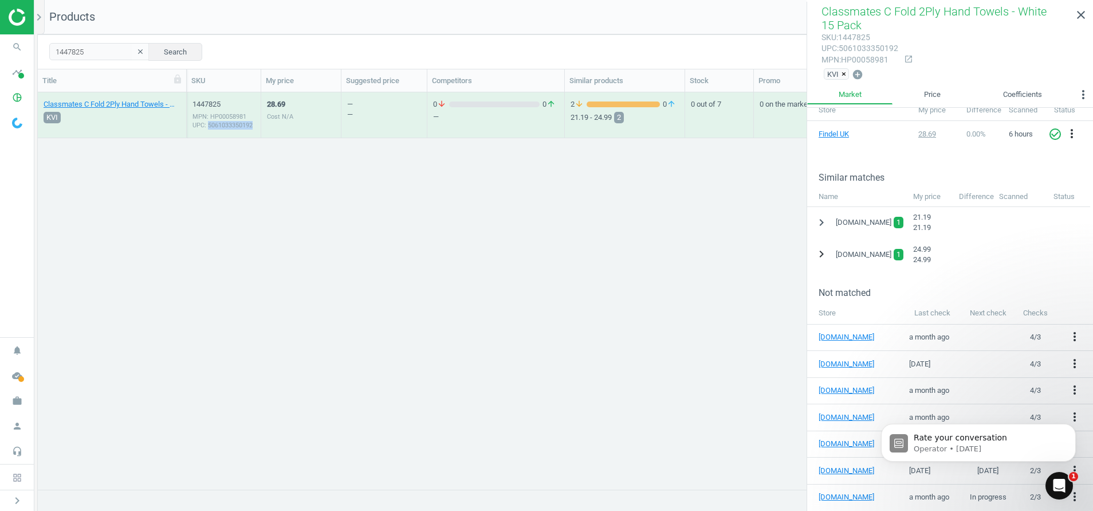
click at [819, 254] on icon "chevron_right" at bounding box center [822, 254] width 14 height 14
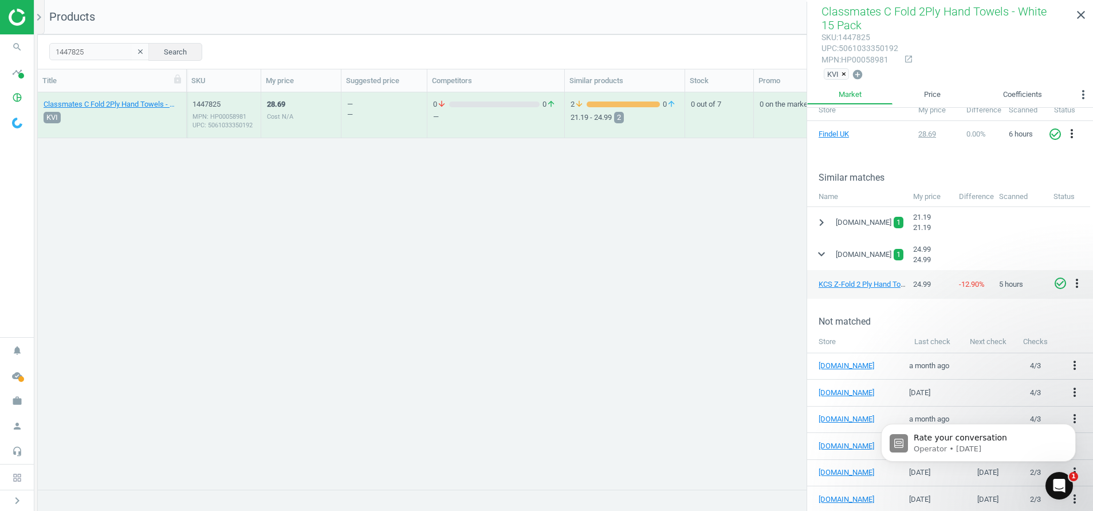
click at [854, 290] on div "KCS Z-Fold 2 Ply Hand Towel White Case of 3000 24.99 -12.90 % 5 hours check_cir…" at bounding box center [950, 284] width 286 height 29
click at [854, 285] on link "KCS Z-Fold 2 Ply Hand Towel White Case of 3000" at bounding box center [898, 284] width 159 height 9
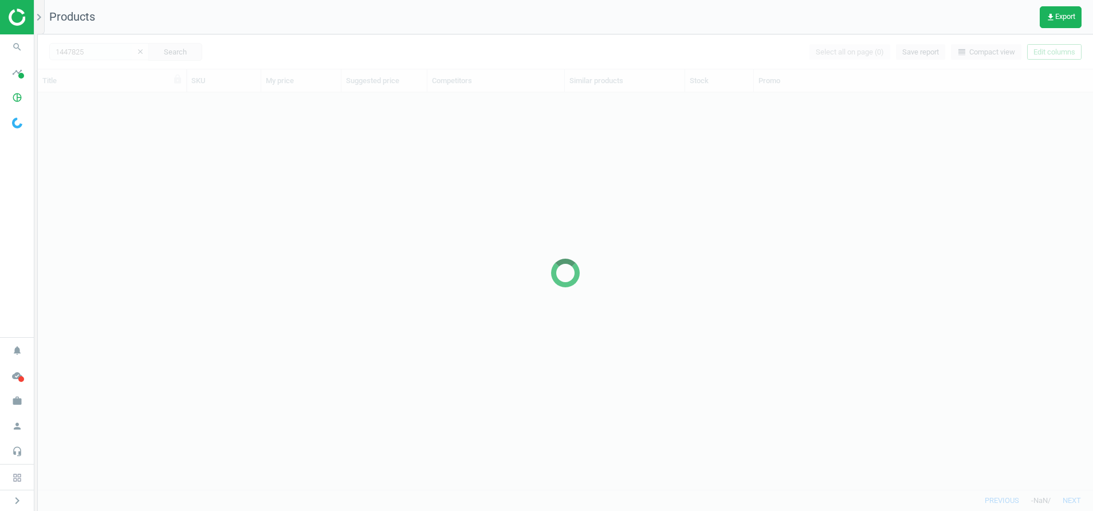
scroll to position [370, 1042]
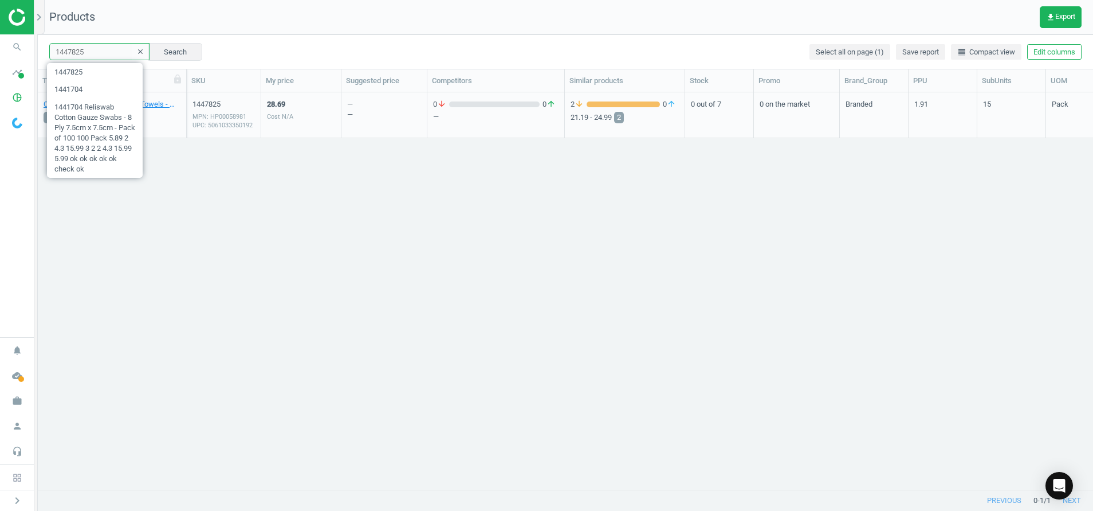
drag, startPoint x: 102, startPoint y: 48, endPoint x: -3, endPoint y: 50, distance: 105.4
click at [0, 50] on html "Group 2 Created with Sketch. ic/cloud_download/grey600 Created with Sketch. gra…" at bounding box center [546, 255] width 1093 height 511
paste input "8499"
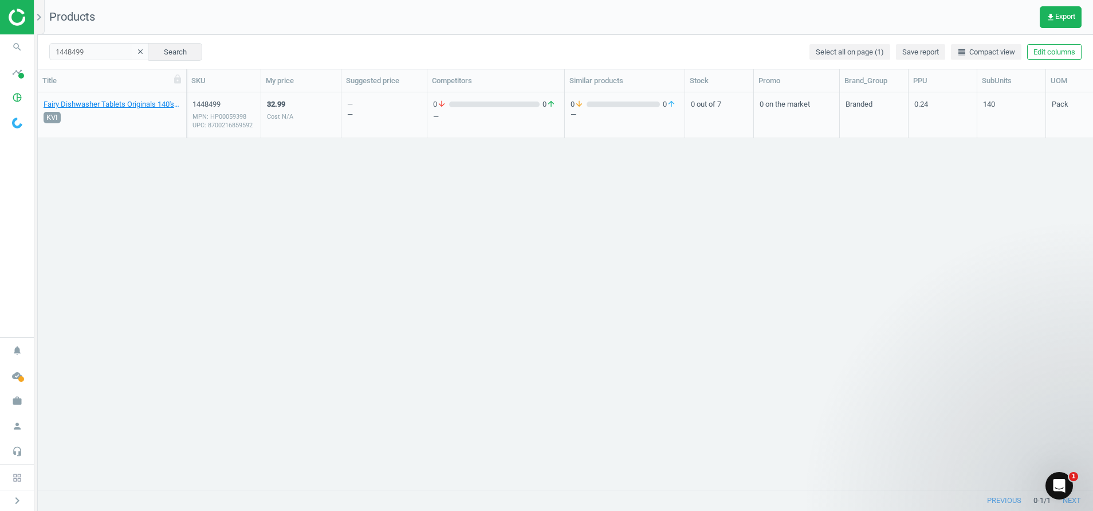
click at [220, 121] on div "MPN: HP00059398 UPC: 8700216859592" at bounding box center [224, 120] width 62 height 17
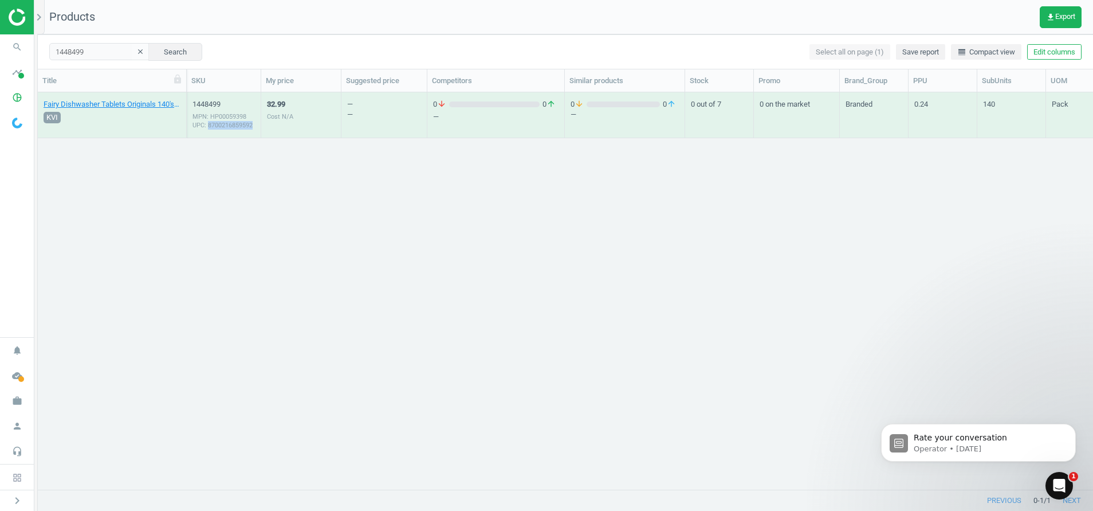
click at [220, 121] on div "MPN: HP00059398 UPC: 8700216859592" at bounding box center [224, 120] width 62 height 17
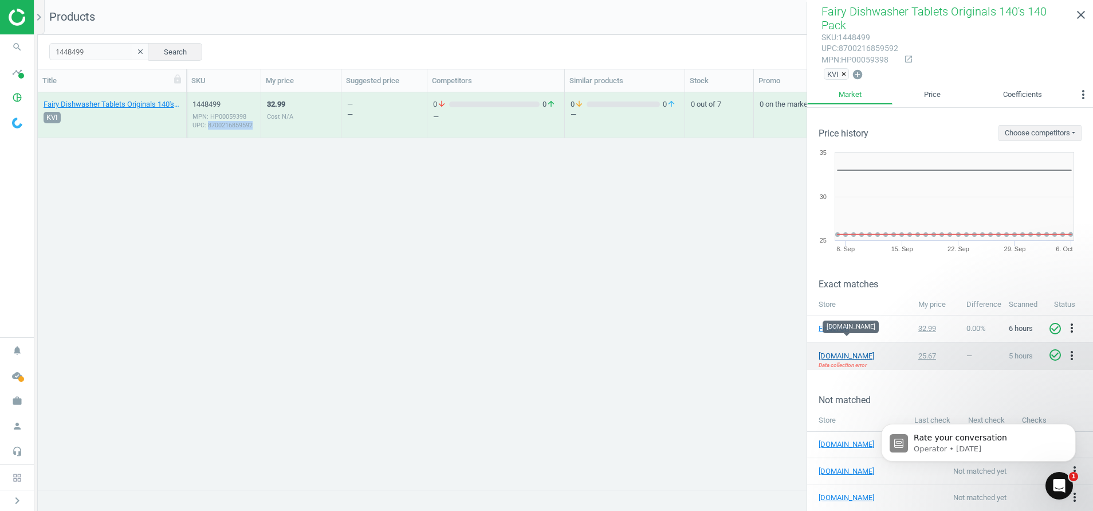
click at [856, 351] on link "[DOMAIN_NAME]" at bounding box center [847, 356] width 57 height 10
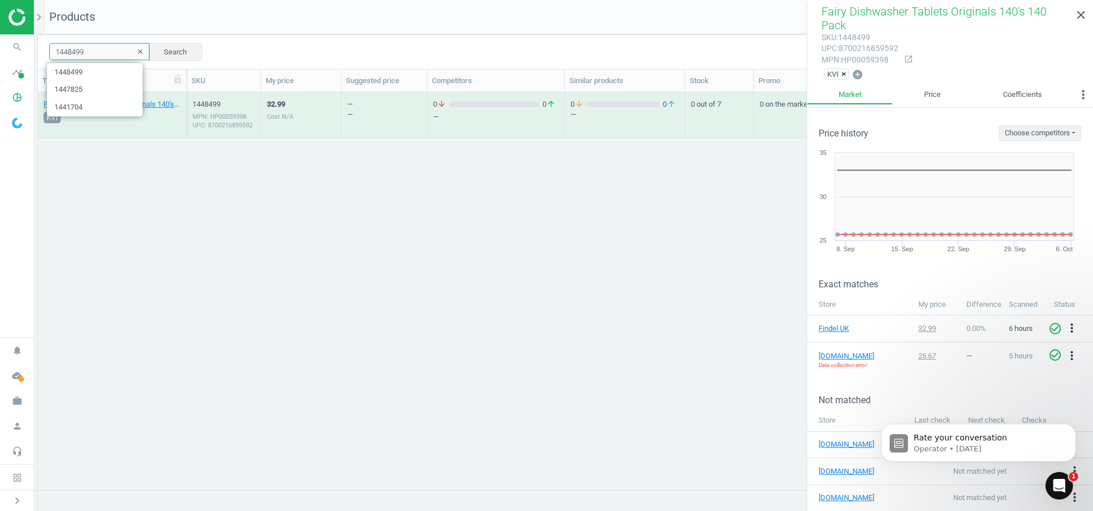
drag, startPoint x: 101, startPoint y: 50, endPoint x: -3, endPoint y: 57, distance: 104.5
click at [0, 57] on html "Group 2 Created with Sketch. ic/cloud_download/grey600 Created with Sketch. gra…" at bounding box center [546, 255] width 1093 height 511
paste input "67355"
click at [208, 121] on div "MPN: HE1588181 UPC: 5037331009674" at bounding box center [224, 120] width 62 height 17
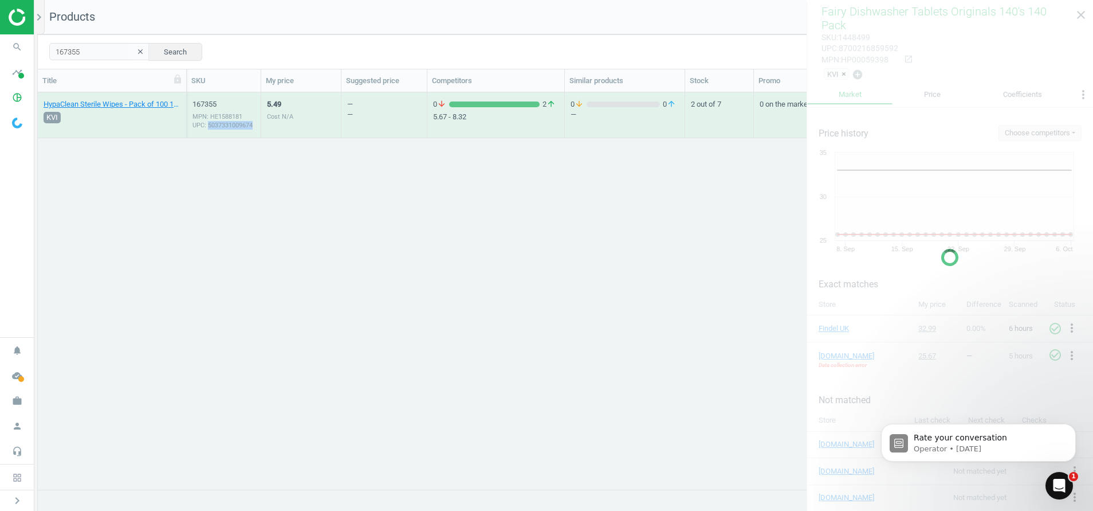
click at [208, 121] on div "MPN: HE1588181 UPC: 5037331009674" at bounding box center [224, 120] width 62 height 17
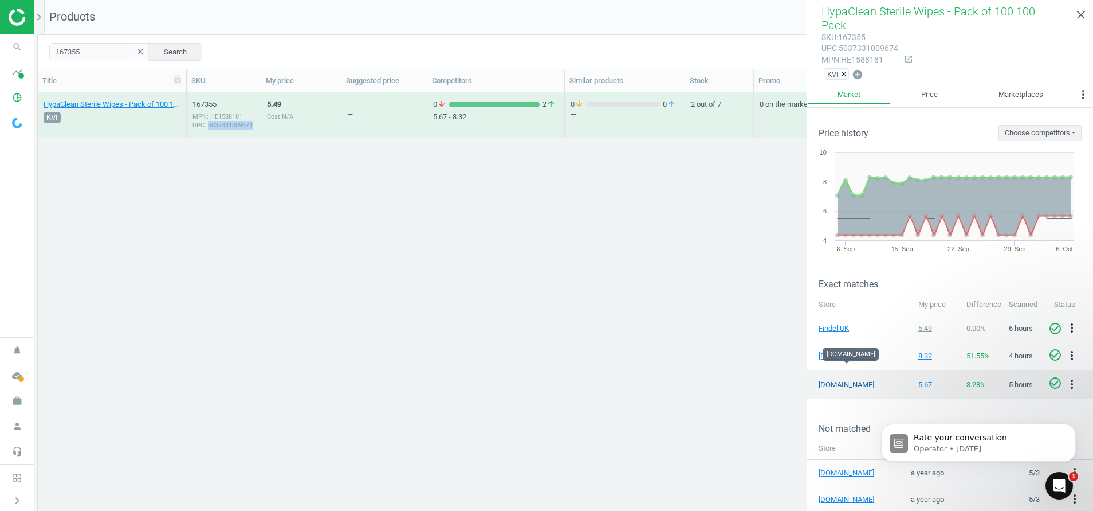
click at [851, 379] on link "[DOMAIN_NAME]" at bounding box center [847, 384] width 57 height 10
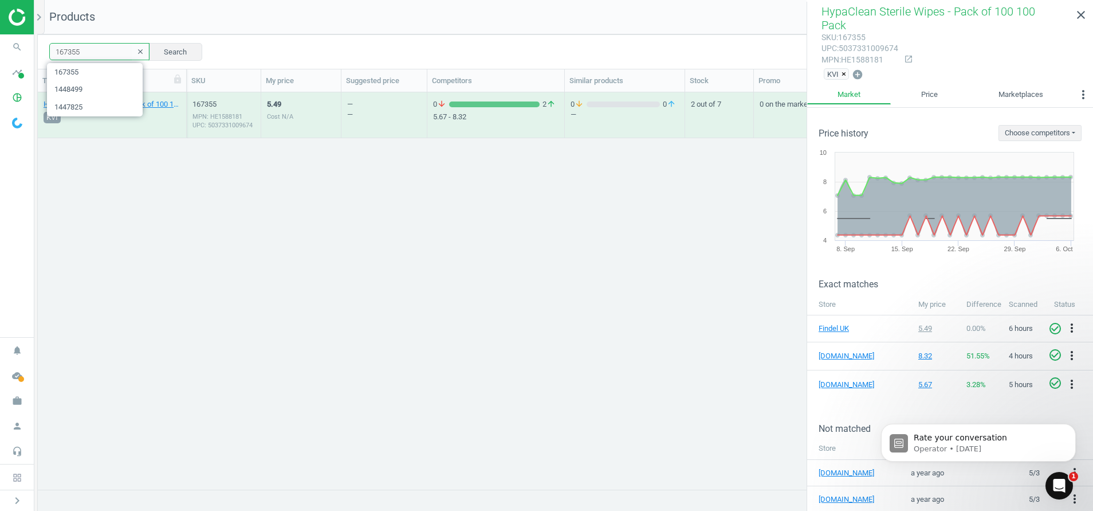
drag, startPoint x: 86, startPoint y: 54, endPoint x: -3, endPoint y: 48, distance: 89.6
click at [0, 48] on html "Group 2 Created with Sketch. ic/cloud_download/grey600 Created with Sketch. gra…" at bounding box center [546, 255] width 1093 height 511
paste input "87067"
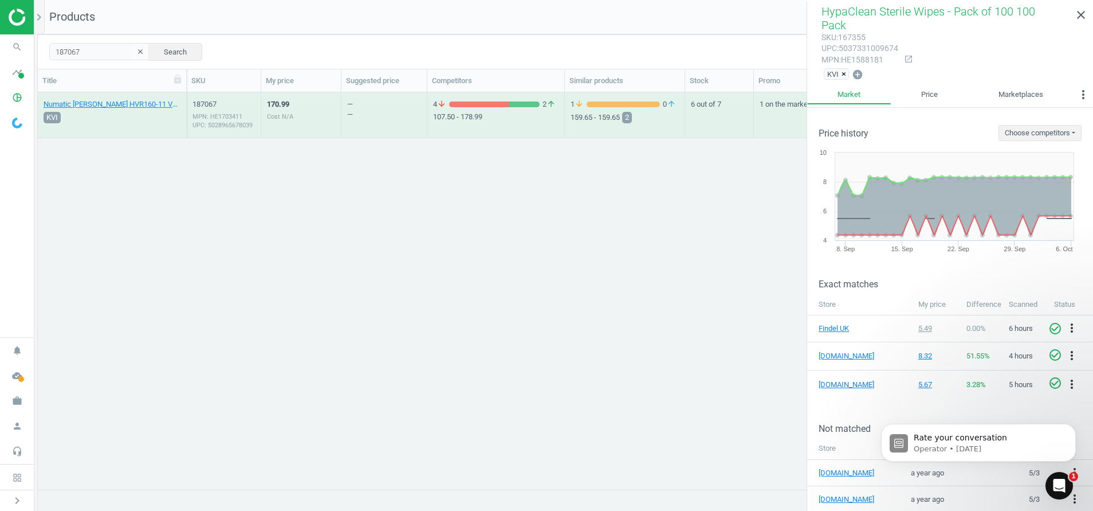
click at [219, 121] on div "MPN: HE1703411 UPC: 5028965678039" at bounding box center [224, 120] width 62 height 17
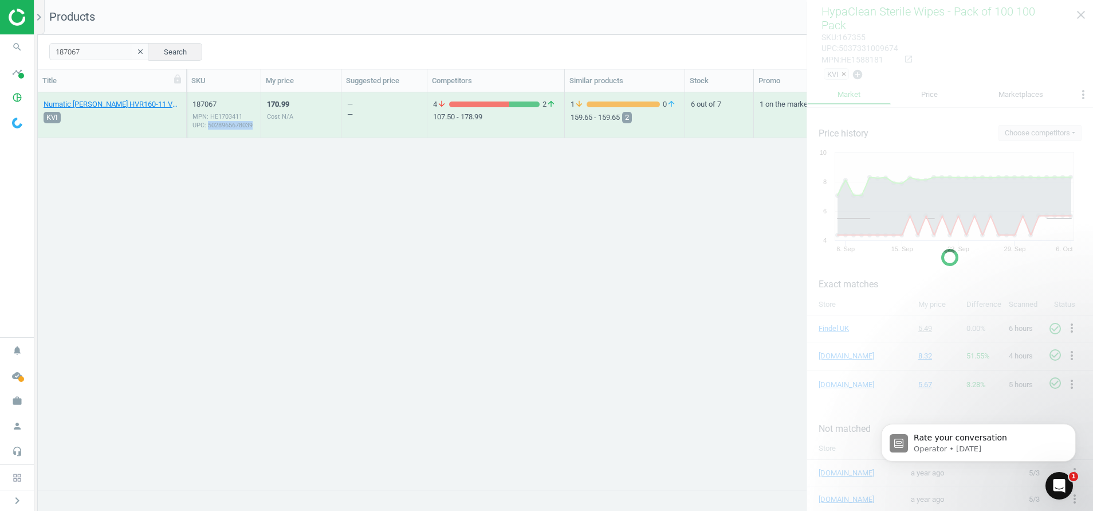
click at [219, 121] on div "MPN: HE1703411 UPC: 5028965678039" at bounding box center [224, 120] width 62 height 17
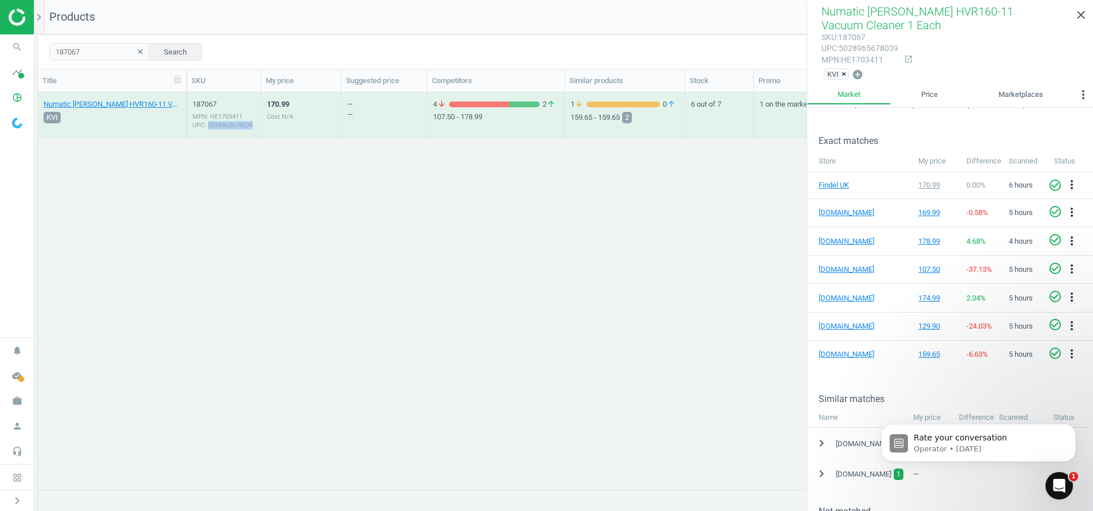
scroll to position [159, 0]
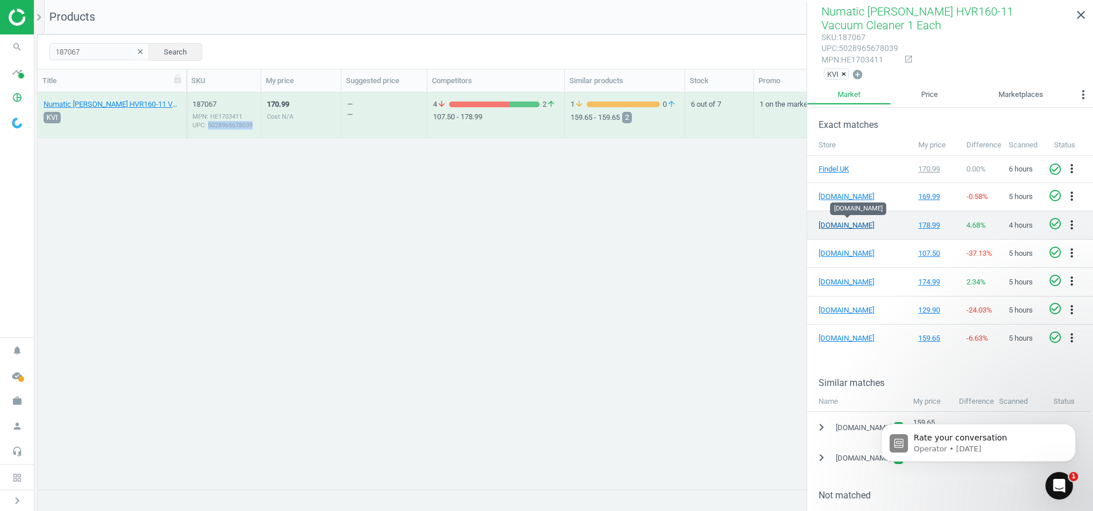
click at [831, 228] on link "[DOMAIN_NAME]" at bounding box center [847, 225] width 57 height 10
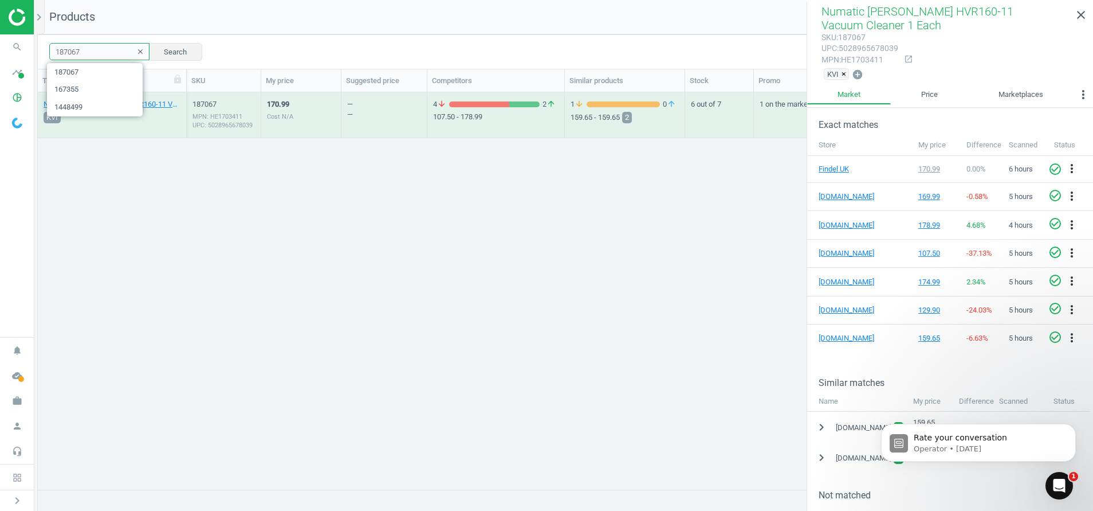
drag, startPoint x: 81, startPoint y: 54, endPoint x: -3, endPoint y: 61, distance: 85.1
click at [0, 61] on html "Group 2 Created with Sketch. ic/cloud_download/grey600 Created with Sketch. gra…" at bounding box center [546, 255] width 1093 height 511
paste input "END273565"
click at [214, 121] on div "MPN: HE273565" at bounding box center [224, 116] width 62 height 9
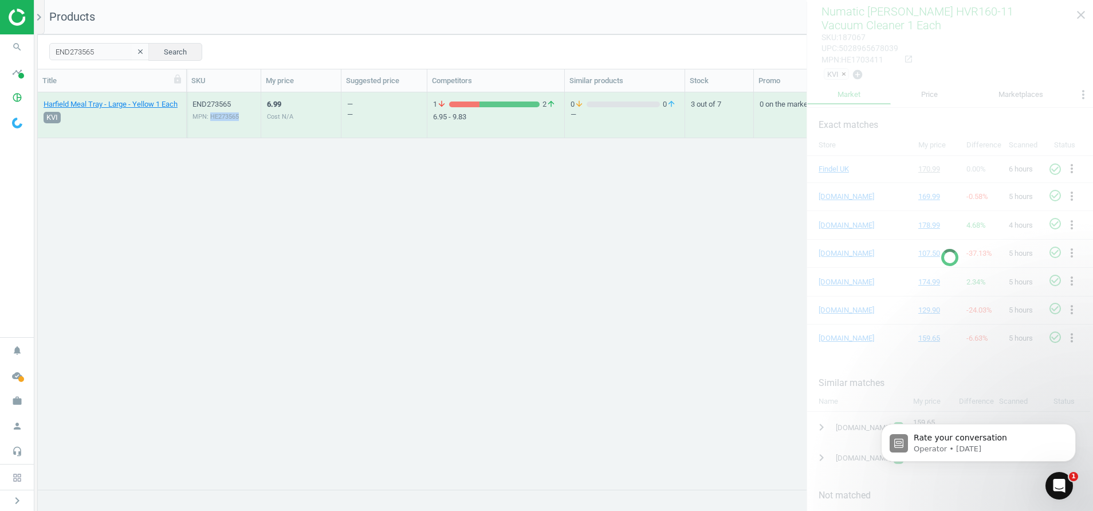
click at [214, 121] on div "MPN: HE273565" at bounding box center [224, 116] width 62 height 9
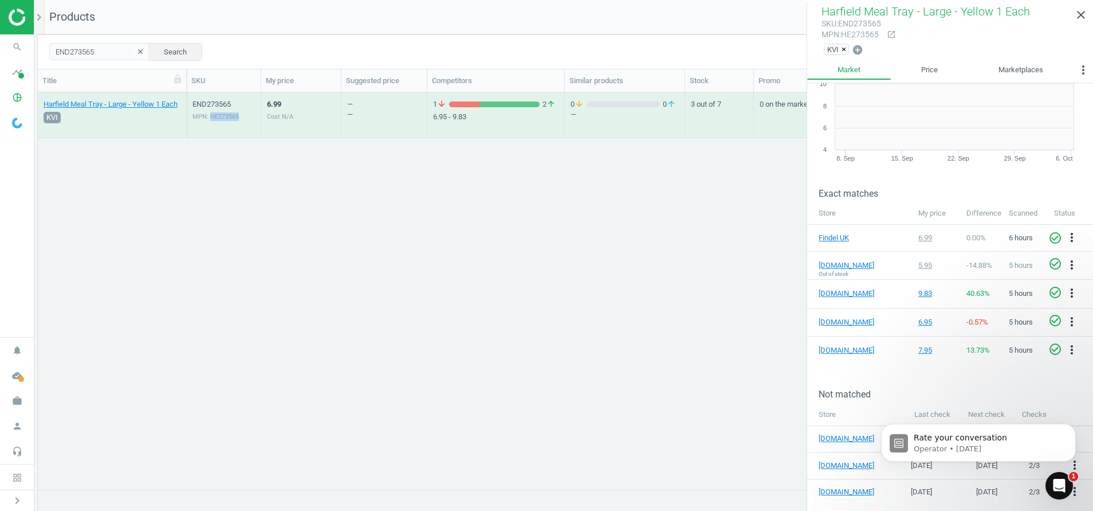
scroll to position [61, 0]
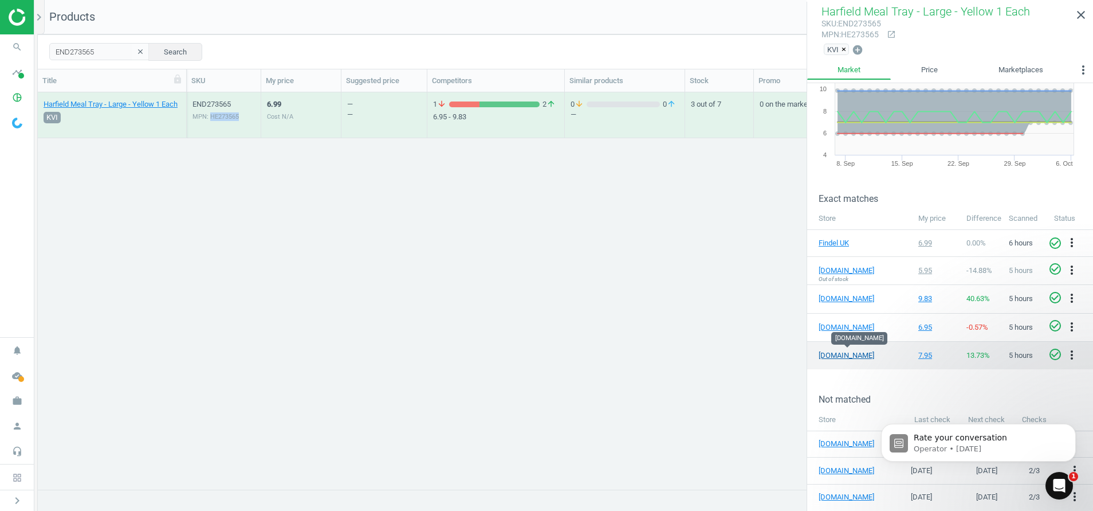
click at [835, 355] on link "[DOMAIN_NAME]" at bounding box center [847, 355] width 57 height 10
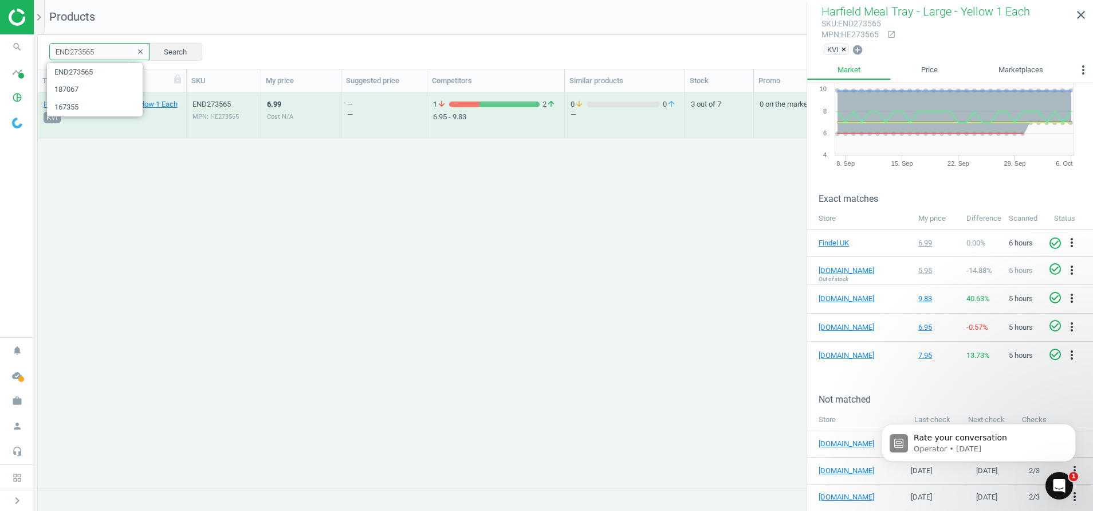
drag, startPoint x: 100, startPoint y: 54, endPoint x: -3, endPoint y: 44, distance: 103.6
click at [0, 44] on html "Group 2 Created with Sketch. ic/cloud_download/grey600 Created with Sketch. gra…" at bounding box center [546, 255] width 1093 height 511
paste input "485816"
type input "END485816"
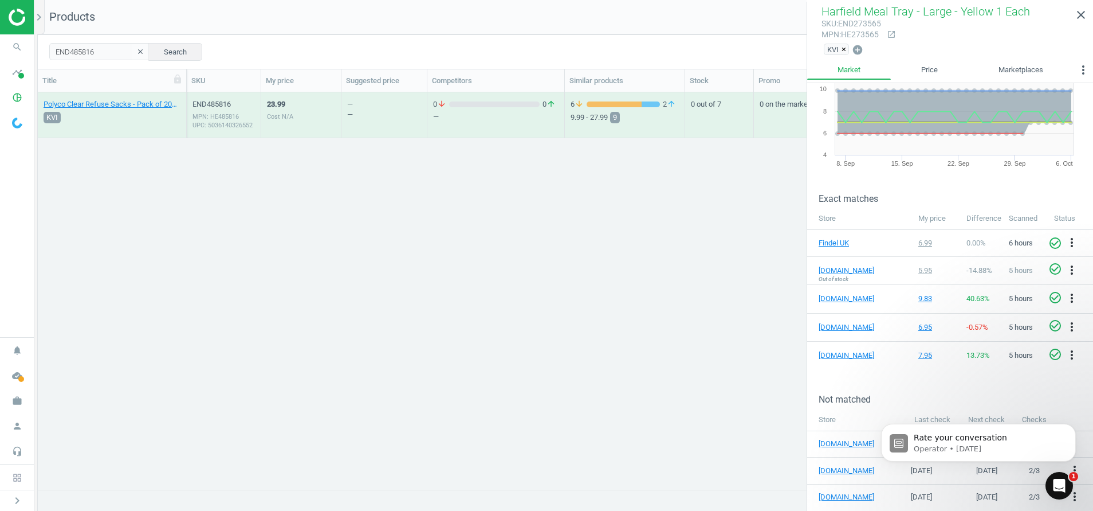
click at [213, 116] on div "MPN: HE485816 UPC: 5036140326552" at bounding box center [224, 120] width 62 height 17
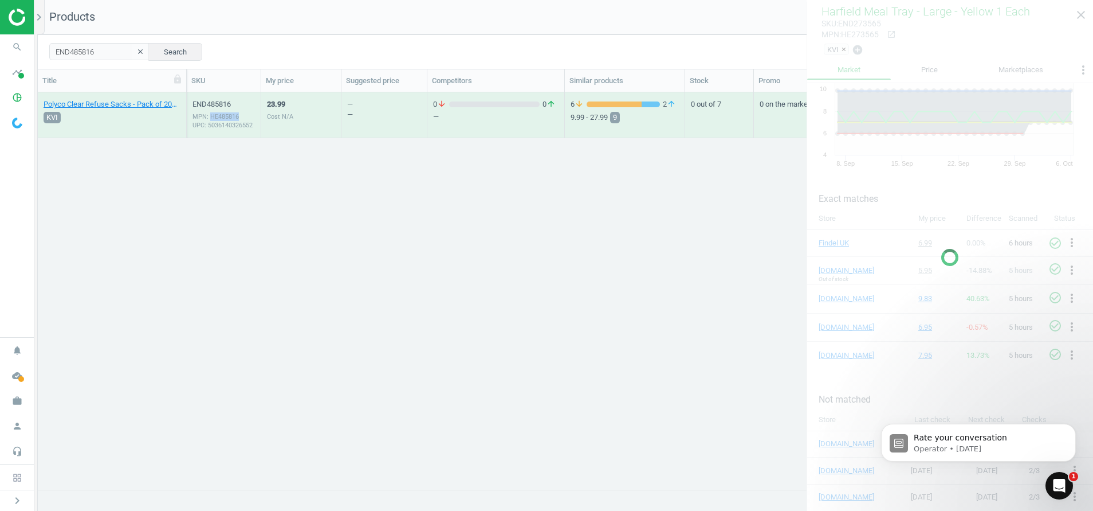
click at [213, 116] on div "MPN: HE485816 UPC: 5036140326552" at bounding box center [224, 120] width 62 height 17
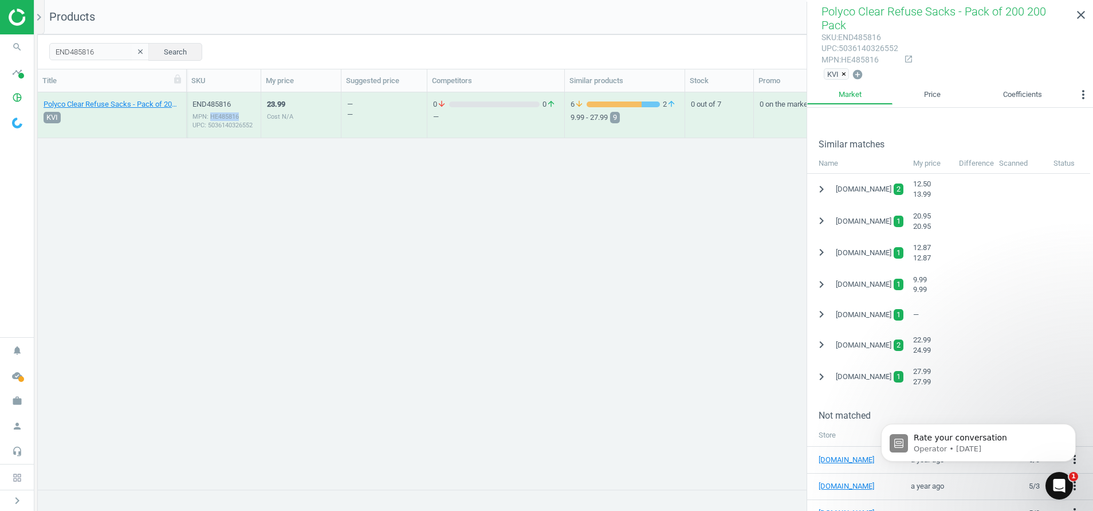
scroll to position [249, 0]
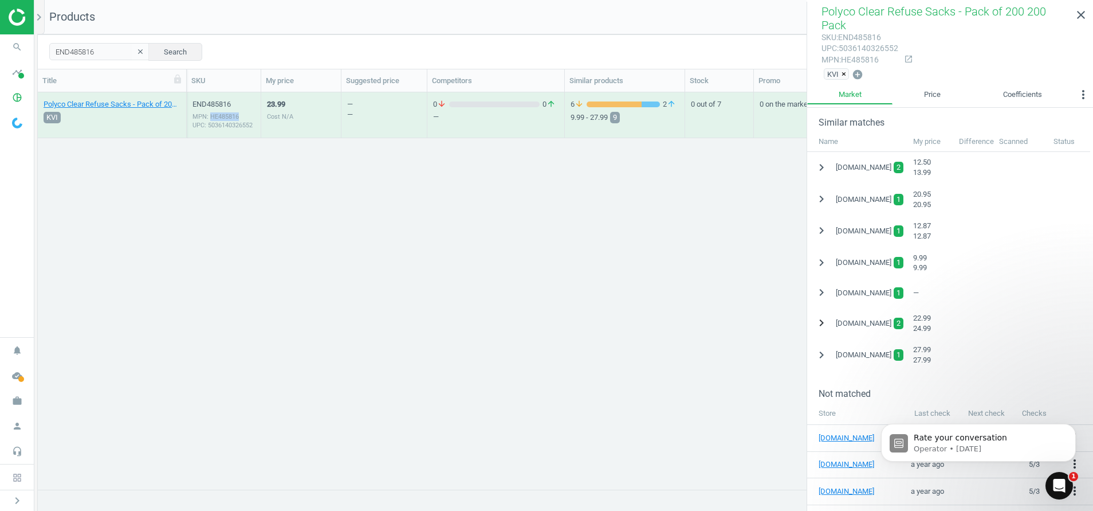
click at [822, 316] on icon "chevron_right" at bounding box center [822, 323] width 14 height 14
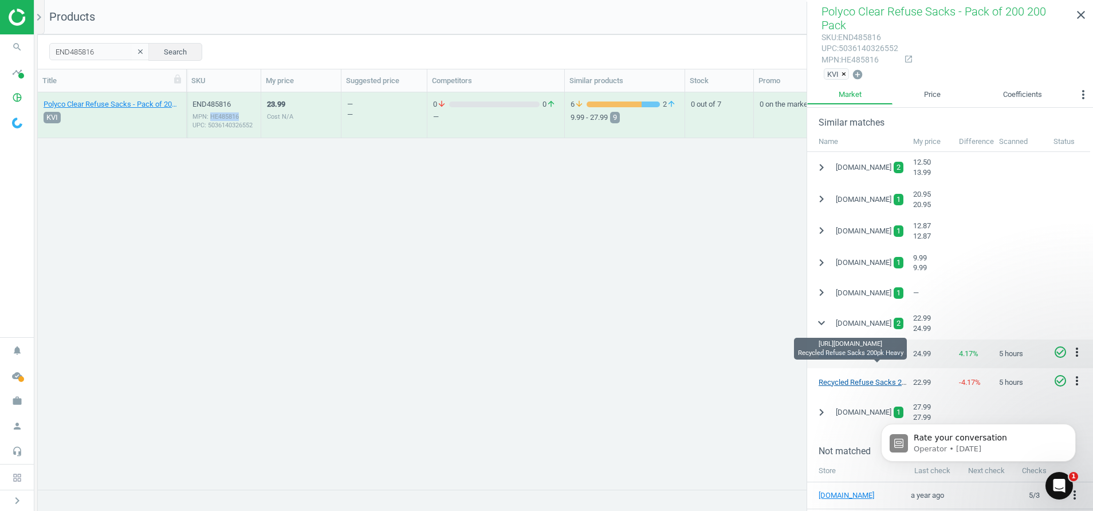
click at [853, 378] on link "Recycled Refuse Sacks 200pk Heavy" at bounding box center [879, 382] width 121 height 9
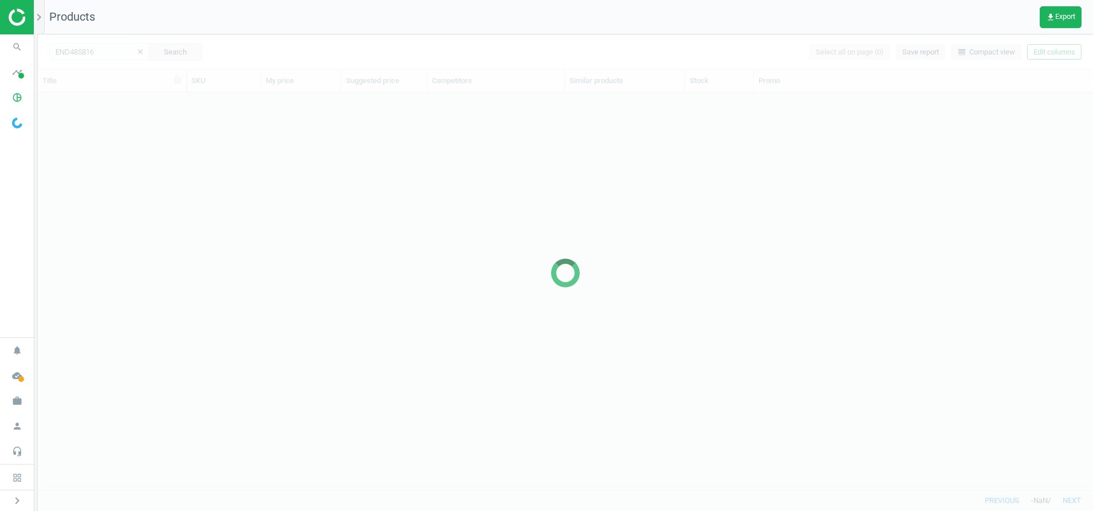
scroll to position [370, 1042]
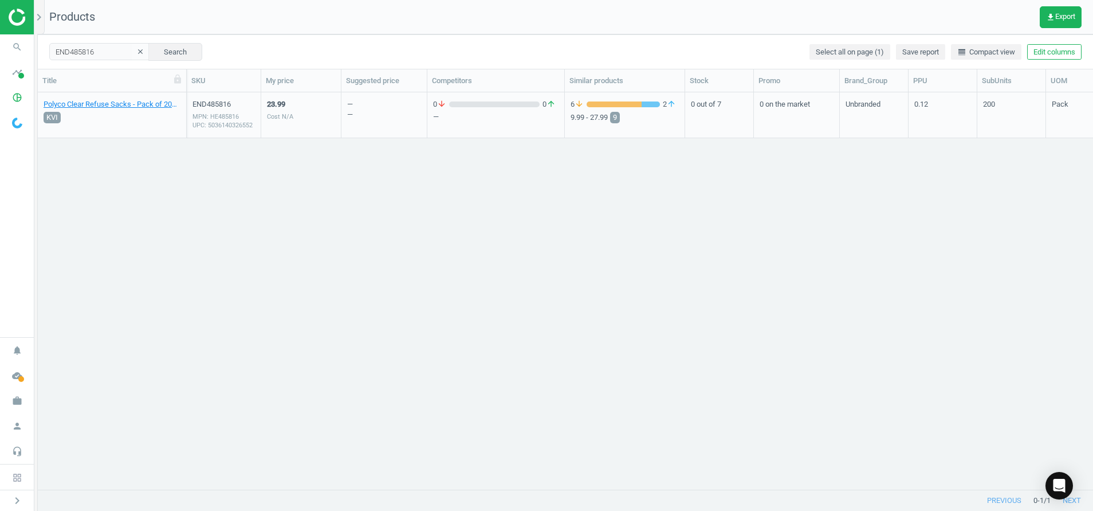
click at [225, 121] on div "MPN: HE485816 UPC: 5036140326552" at bounding box center [224, 120] width 62 height 17
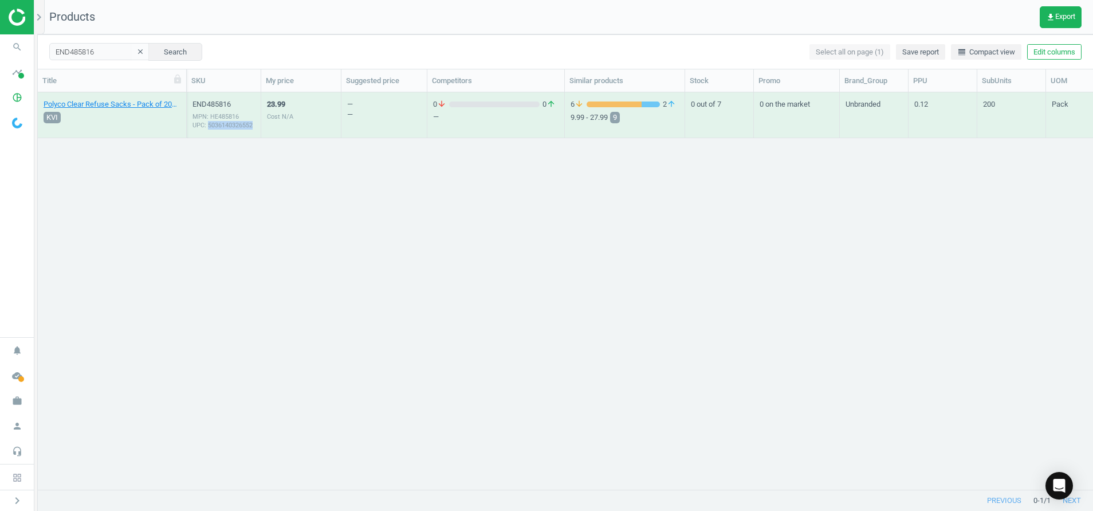
click at [225, 121] on div "MPN: HE485816 UPC: 5036140326552" at bounding box center [224, 120] width 62 height 17
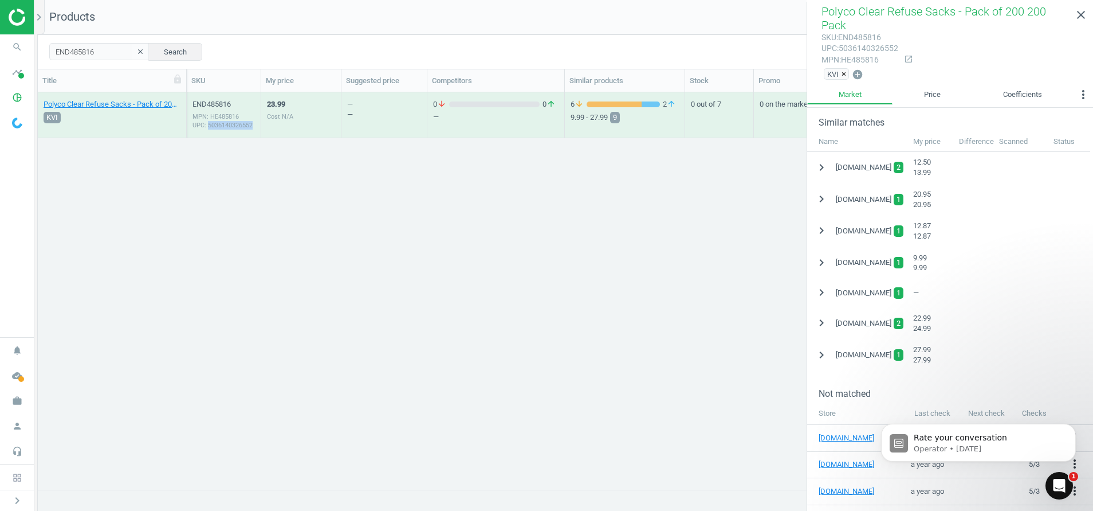
scroll to position [252, 0]
click at [815, 313] on icon "chevron_right" at bounding box center [822, 320] width 14 height 14
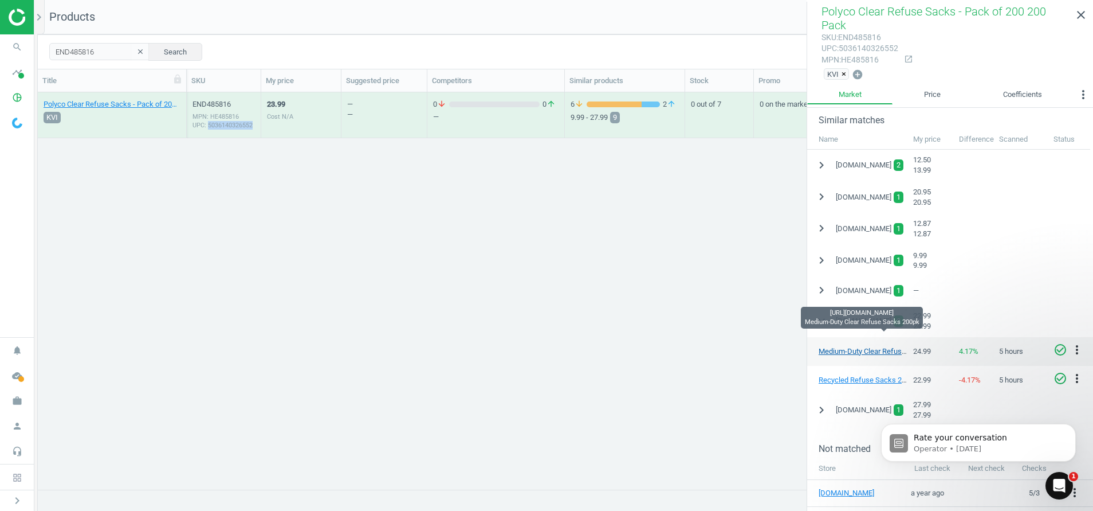
click at [846, 347] on link "Medium-Duty Clear Refuse Sacks 200pk" at bounding box center [884, 351] width 131 height 9
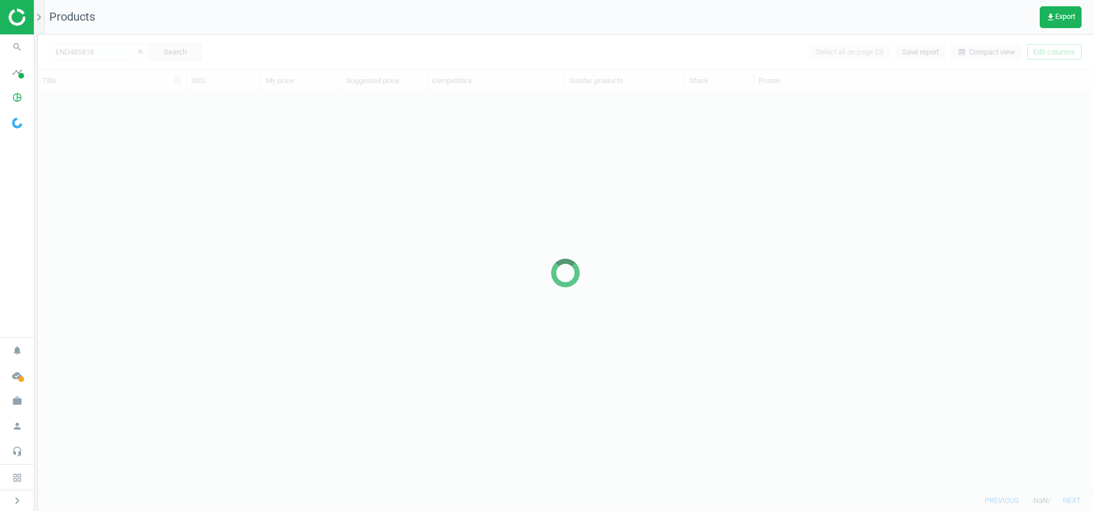
scroll to position [14, 14]
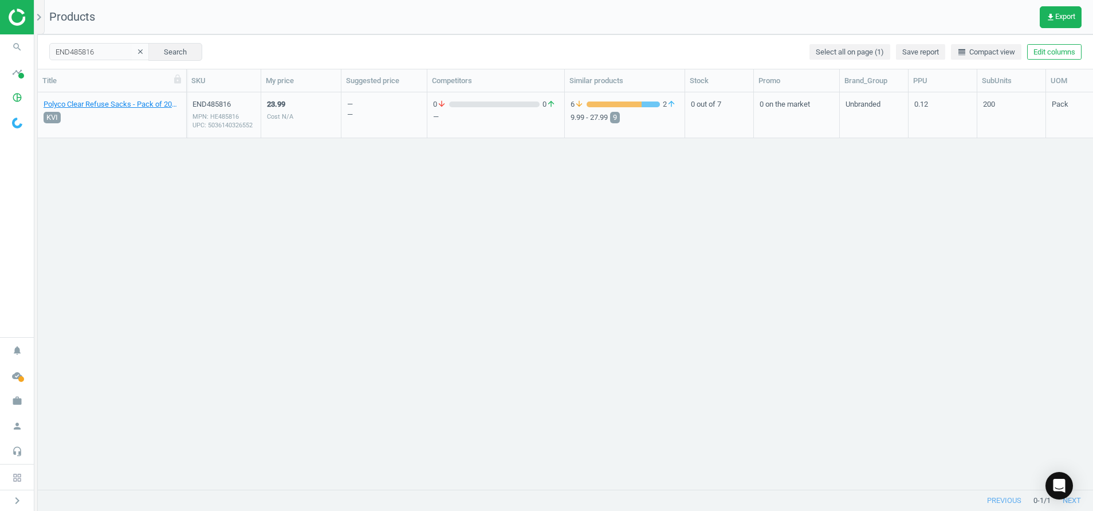
click at [203, 131] on div "END485816 MPN: HE485816 UPC: 5036140326552" at bounding box center [224, 117] width 62 height 37
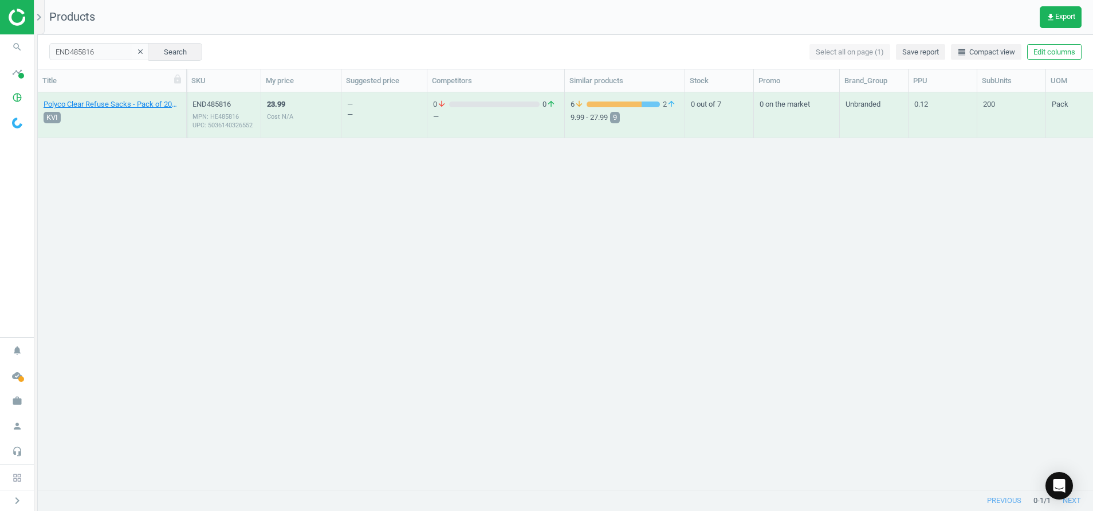
click at [213, 125] on div "MPN: HE485816 UPC: 5036140326552" at bounding box center [224, 120] width 62 height 17
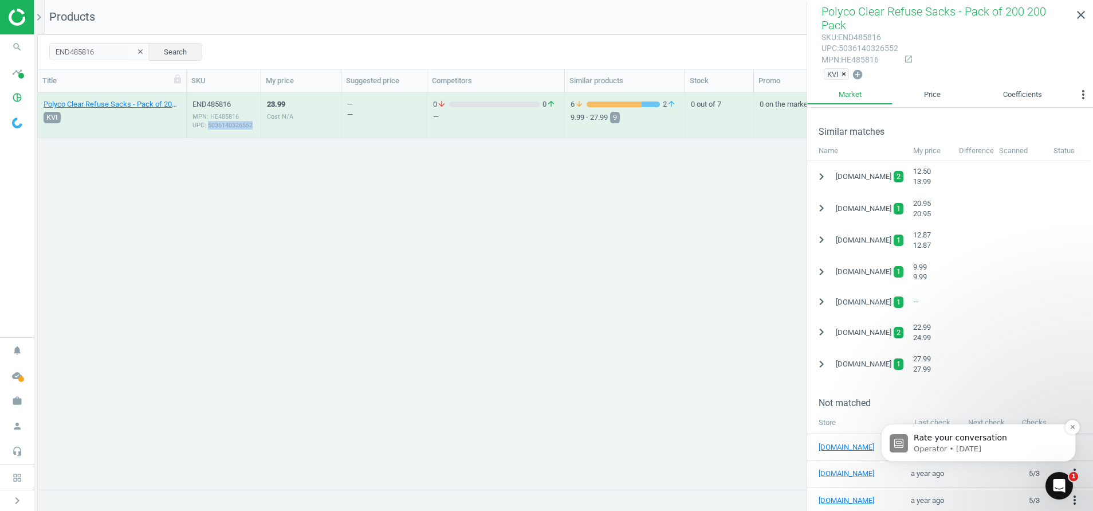
scroll to position [241, 0]
click at [822, 324] on icon "chevron_right" at bounding box center [822, 331] width 14 height 14
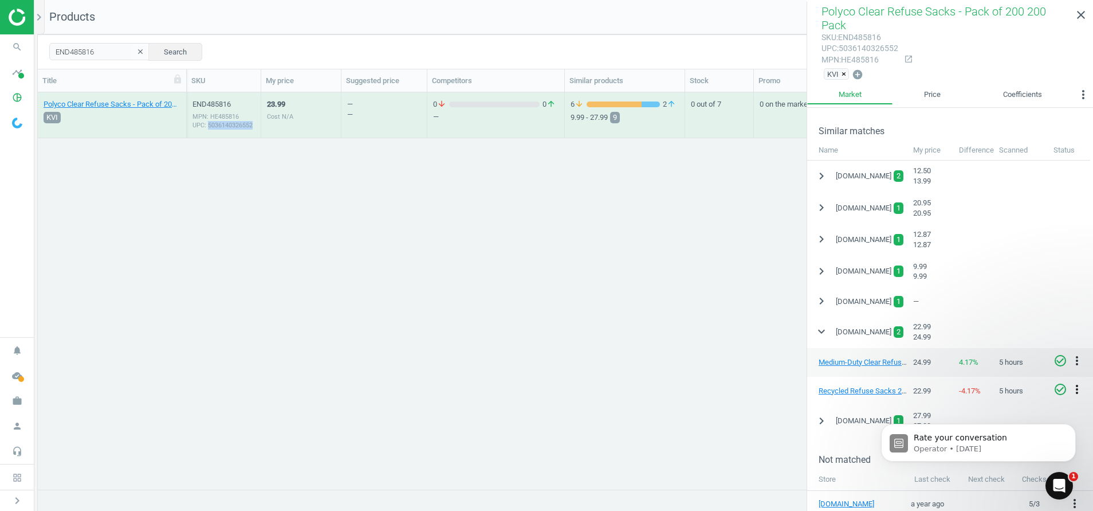
click at [1075, 382] on icon "more_vert" at bounding box center [1077, 389] width 14 height 14
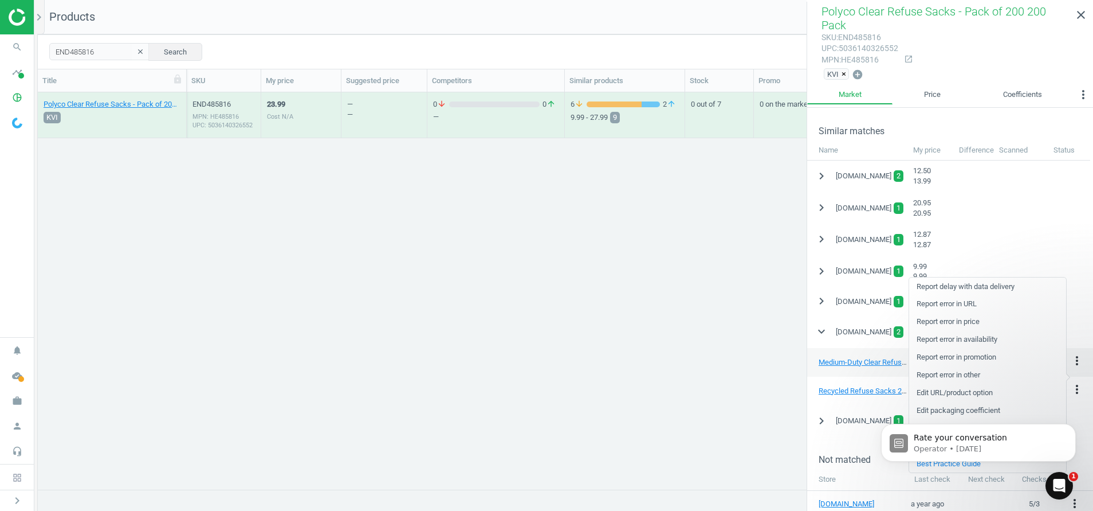
click at [955, 304] on link "Report error in URL" at bounding box center [987, 304] width 157 height 18
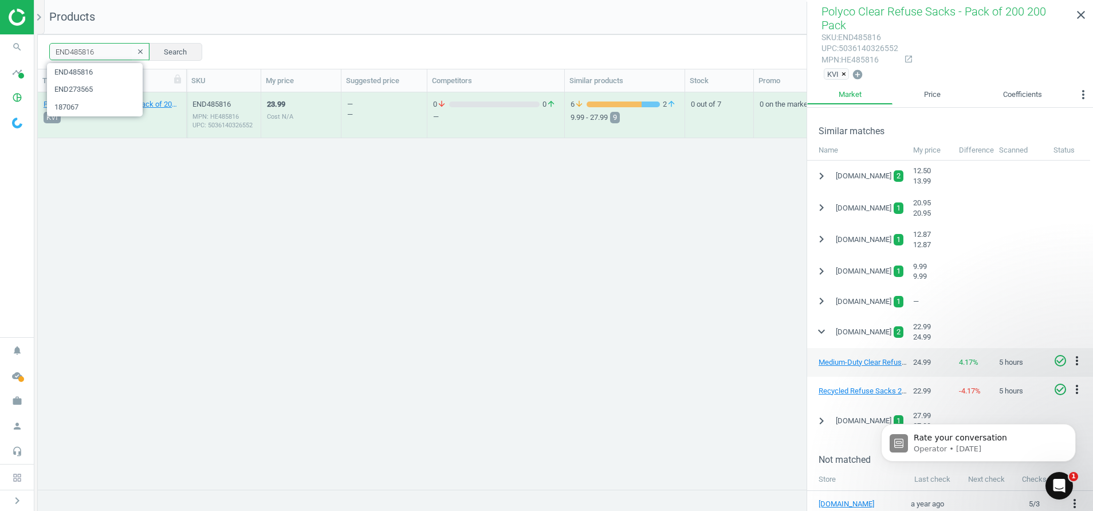
drag, startPoint x: 104, startPoint y: 52, endPoint x: -3, endPoint y: 63, distance: 107.8
click at [0, 63] on html "Group 2 Created with Sketch. ic/cloud_download/grey600 Created with Sketch. gra…" at bounding box center [546, 255] width 1093 height 511
paste input "F456280"
type input "ENF456280"
click at [215, 116] on div "MPN: HE456280" at bounding box center [224, 116] width 62 height 9
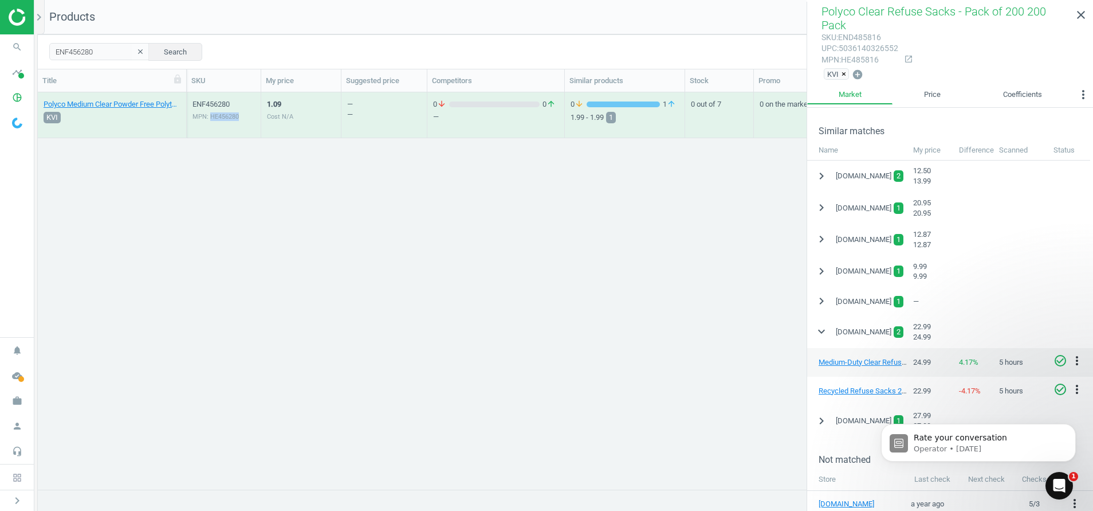
click at [215, 116] on div "MPN: HE456280" at bounding box center [224, 116] width 62 height 9
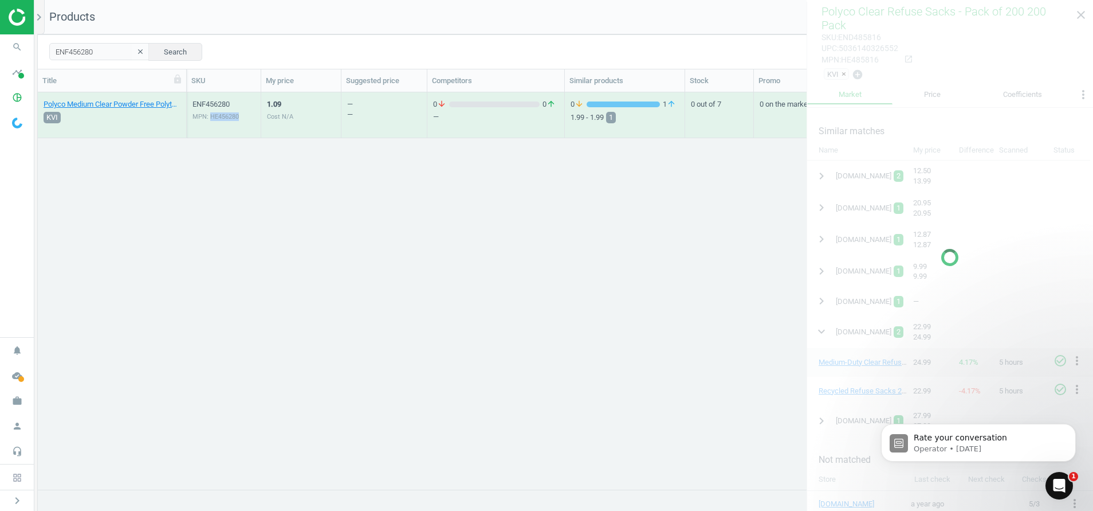
scroll to position [180, 0]
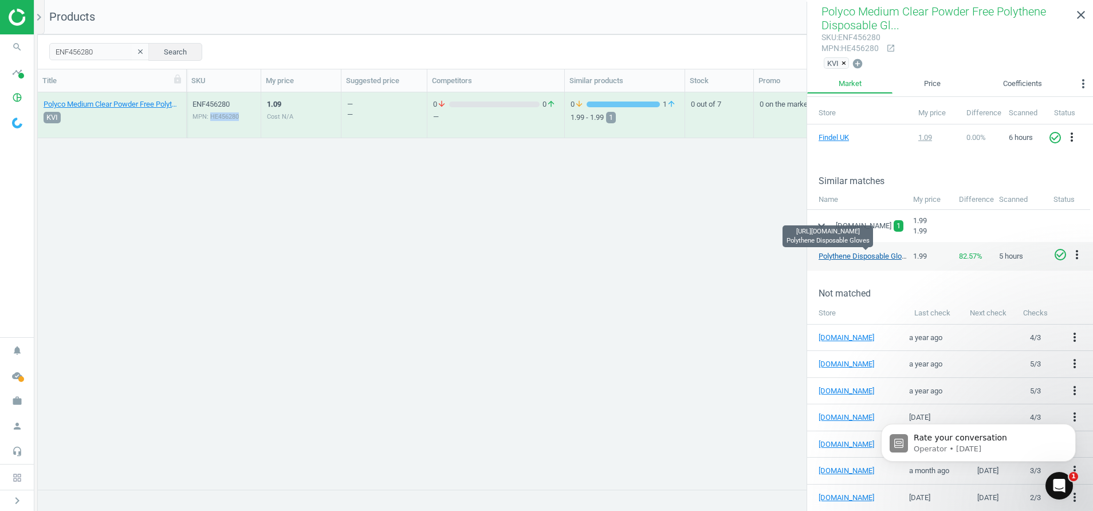
click at [853, 256] on link "Polythene Disposable Gloves" at bounding box center [866, 256] width 95 height 9
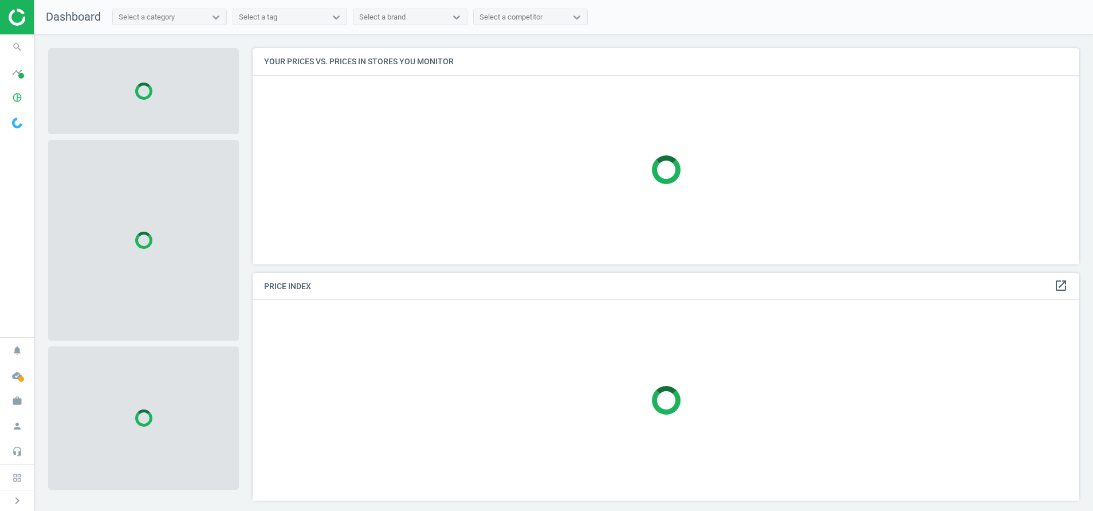
scroll to position [242, 841]
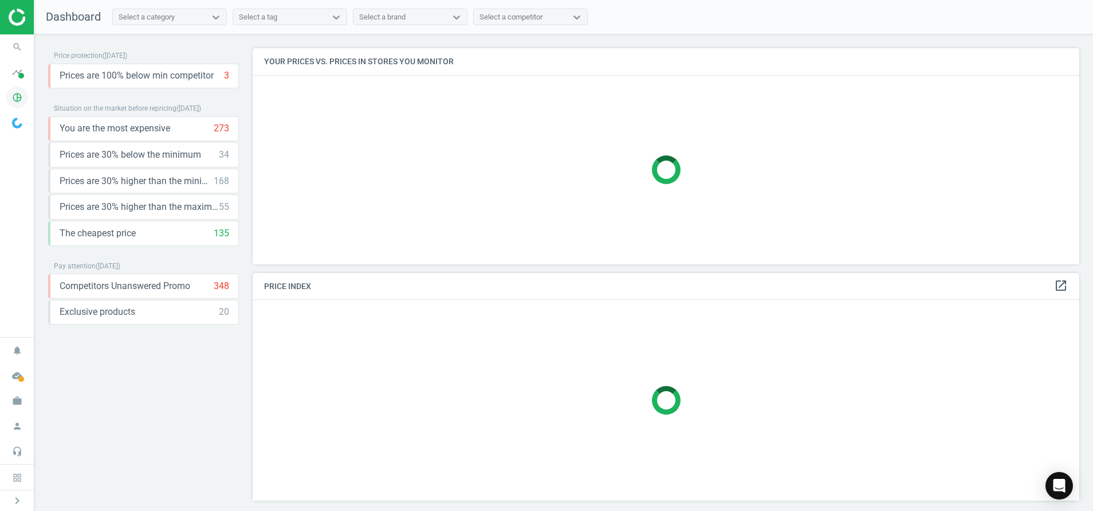
click at [17, 91] on icon "pie_chart_outlined" at bounding box center [17, 98] width 22 height 22
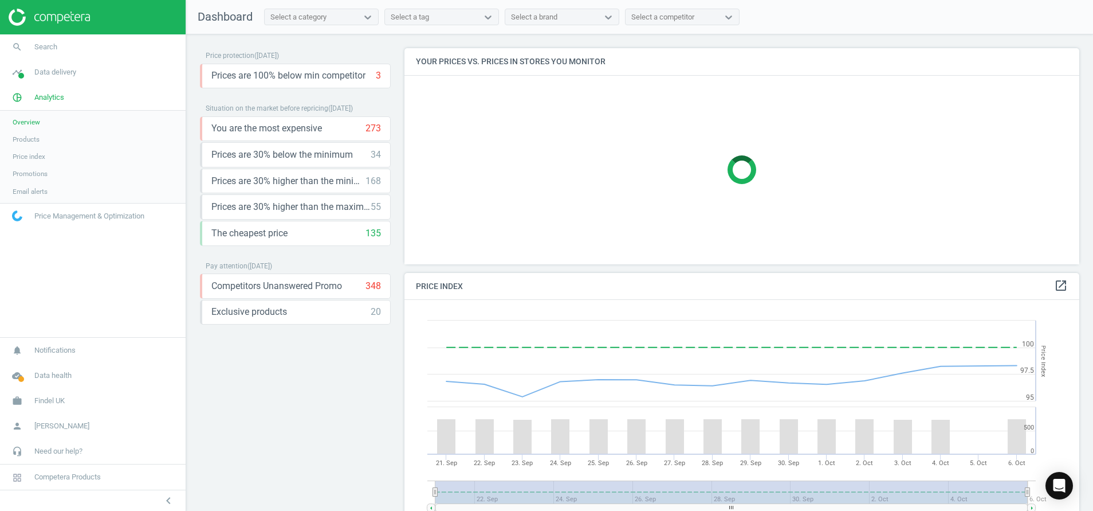
scroll to position [290, 689]
click at [30, 142] on span "Products" at bounding box center [26, 139] width 27 height 9
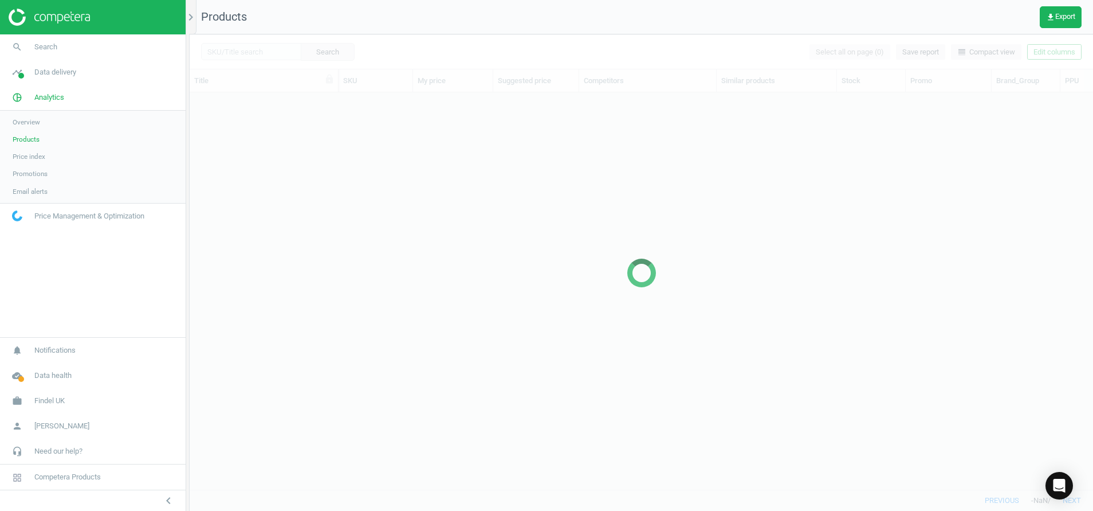
scroll to position [370, 890]
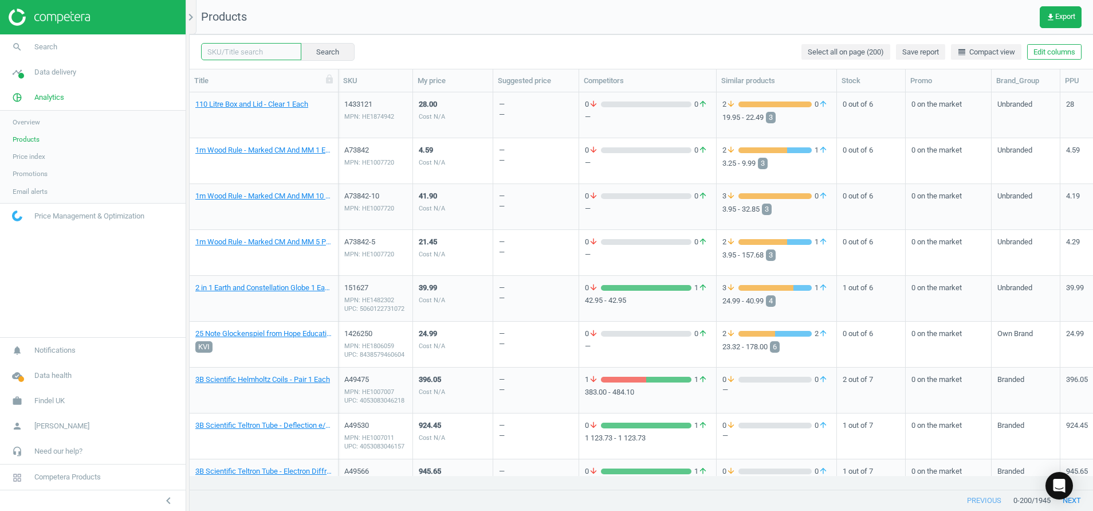
click at [237, 56] on input "text" at bounding box center [251, 51] width 100 height 17
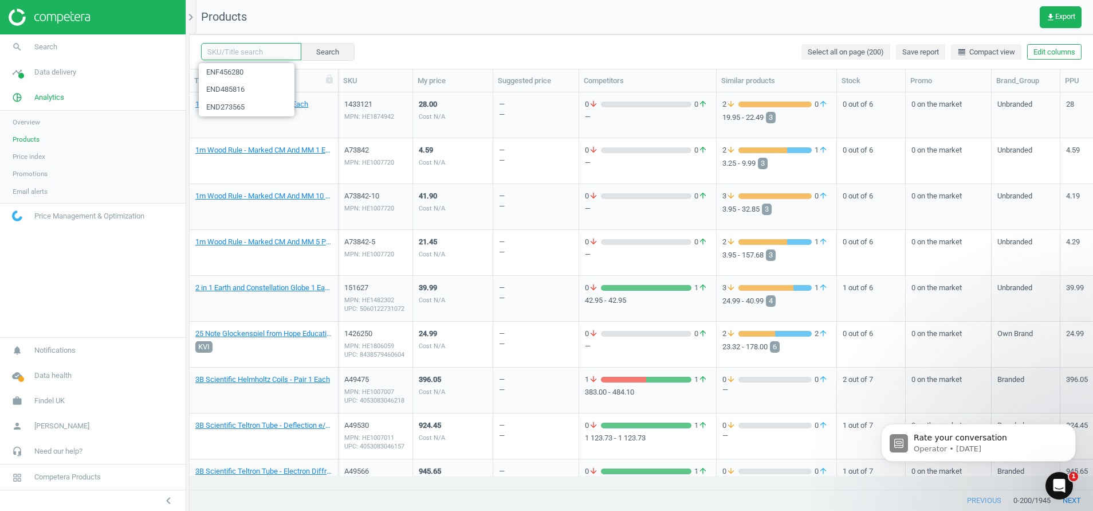
scroll to position [0, 0]
paste input "ENF465601"
type input "ENF465601"
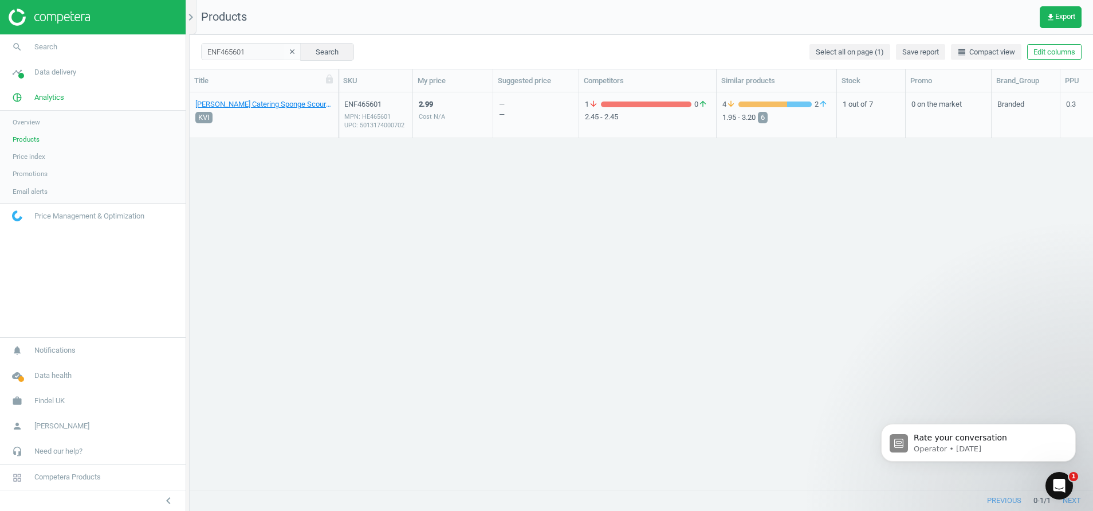
click at [358, 128] on div "MPN: HE465601 UPC: 5013174000702" at bounding box center [375, 120] width 62 height 17
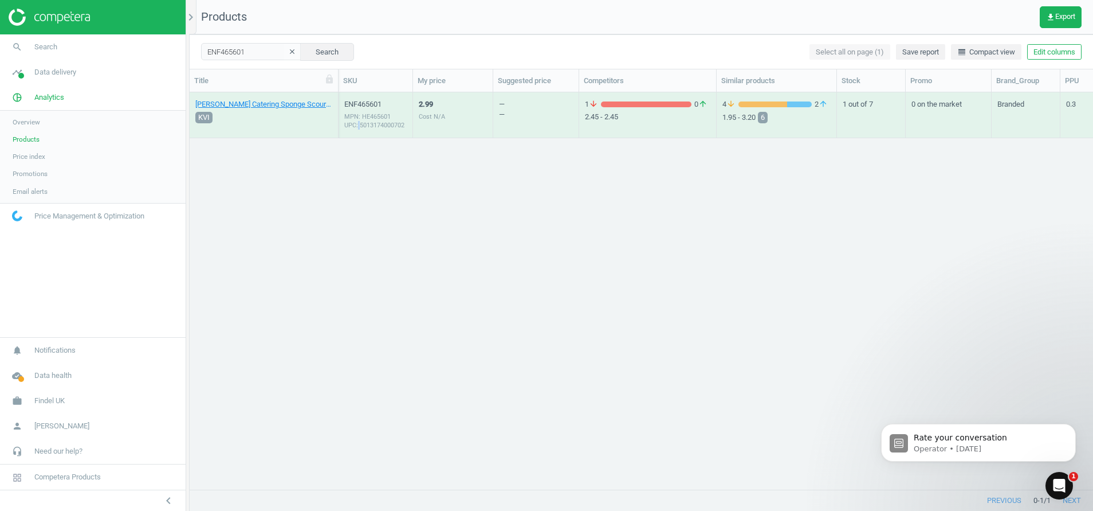
click at [358, 128] on div "MPN: HE465601 UPC: 5013174000702" at bounding box center [375, 120] width 62 height 17
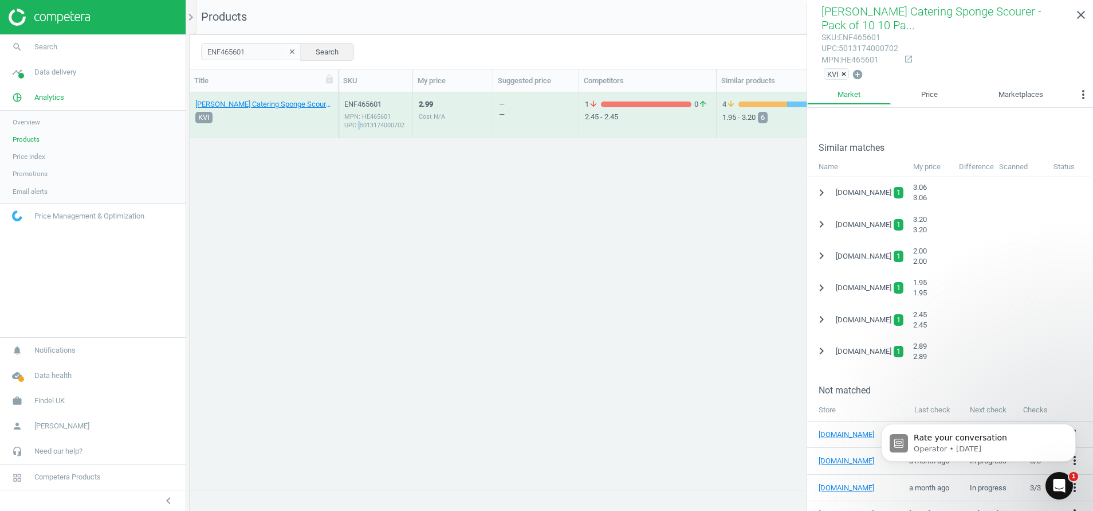
scroll to position [284, 0]
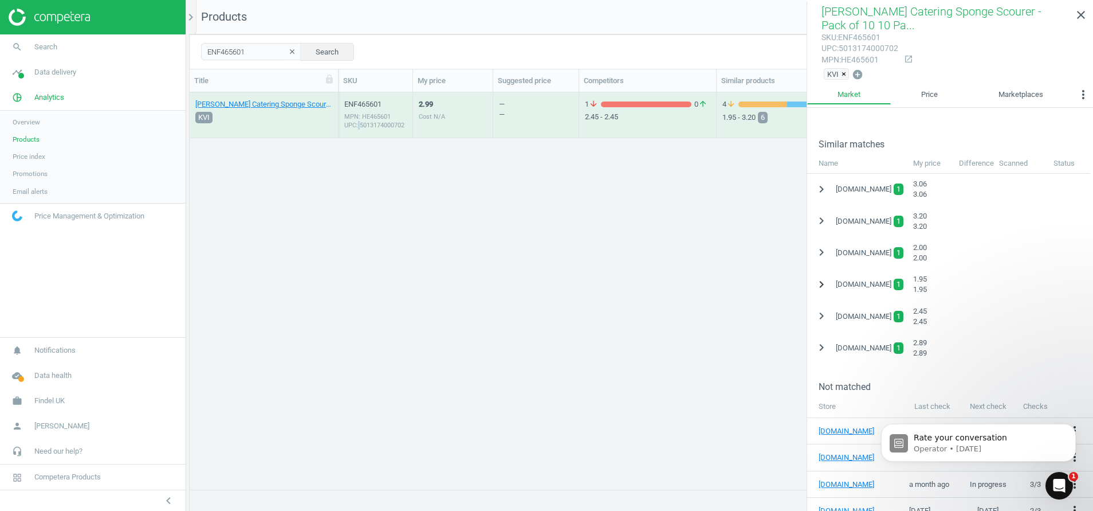
click at [820, 282] on icon "chevron_right" at bounding box center [822, 284] width 14 height 14
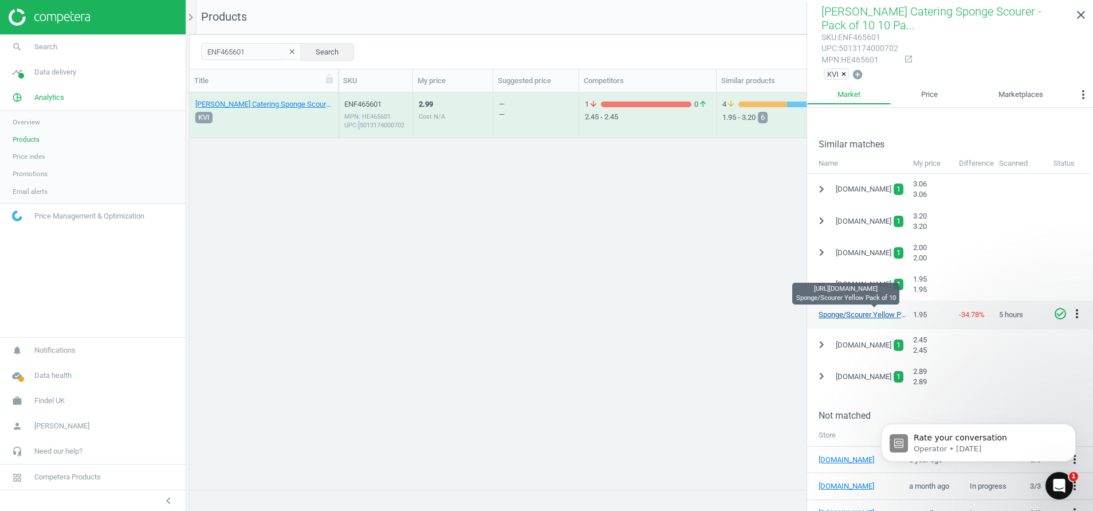
click at [845, 311] on link "Sponge/Scourer Yellow Pack of 10" at bounding box center [875, 314] width 113 height 9
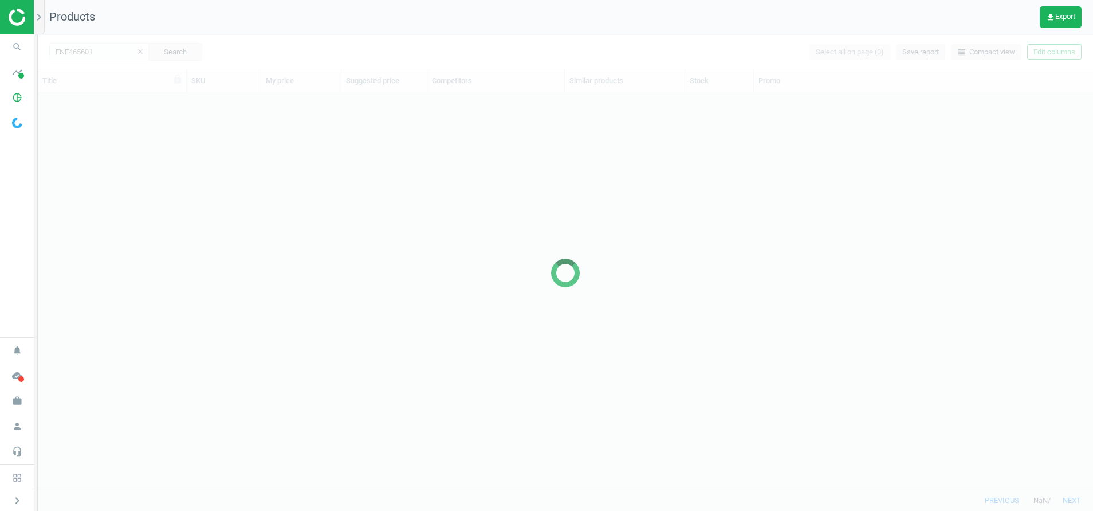
scroll to position [370, 1042]
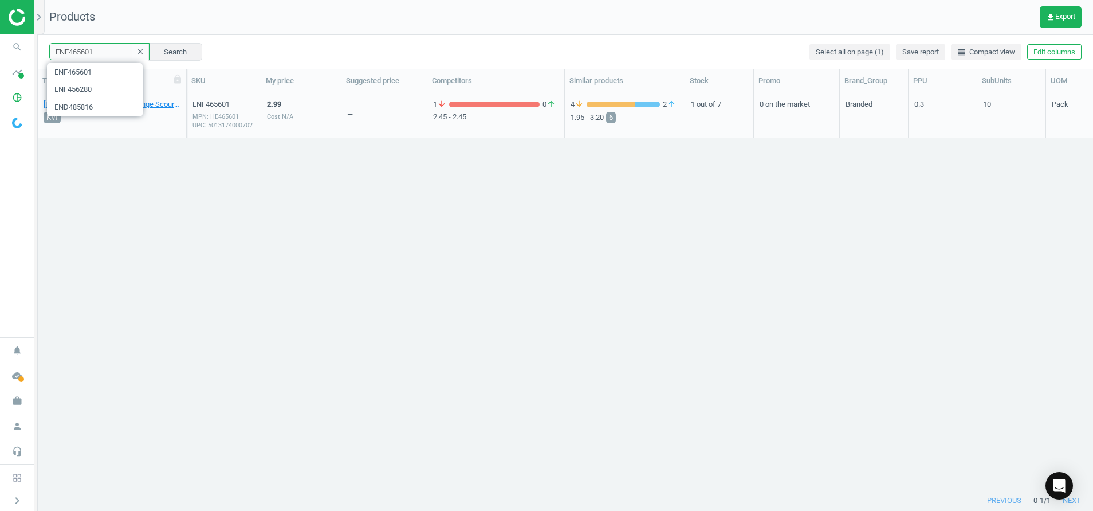
drag, startPoint x: 103, startPoint y: 45, endPoint x: -3, endPoint y: 62, distance: 107.5
click at [0, 62] on html "Group 2 Created with Sketch. ic/cloud_download/grey600 Created with Sketch. gra…" at bounding box center [546, 255] width 1093 height 511
paste input "6355"
type input "ENF466355"
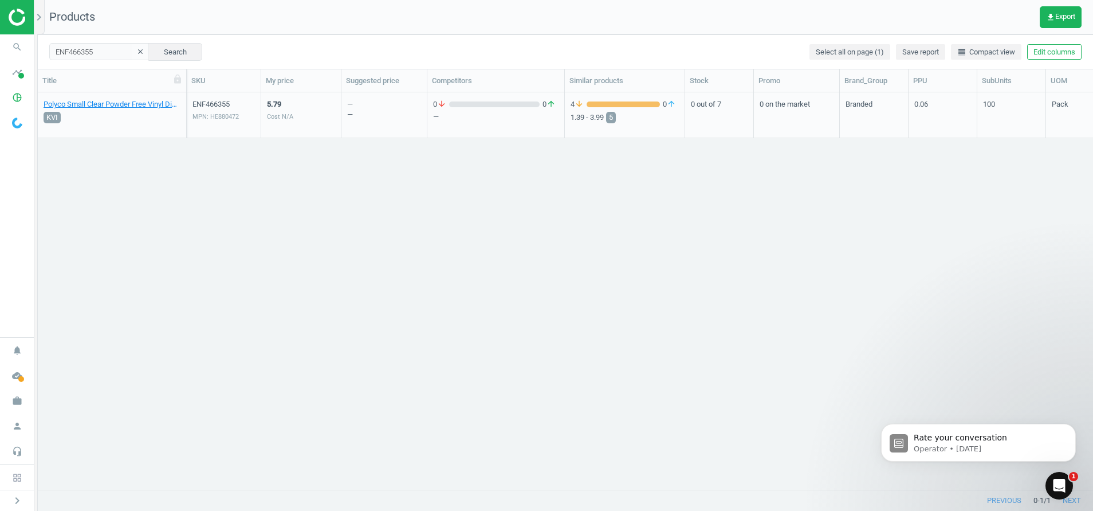
click at [230, 122] on div "ENF466355 MPN: HE880472" at bounding box center [224, 117] width 62 height 37
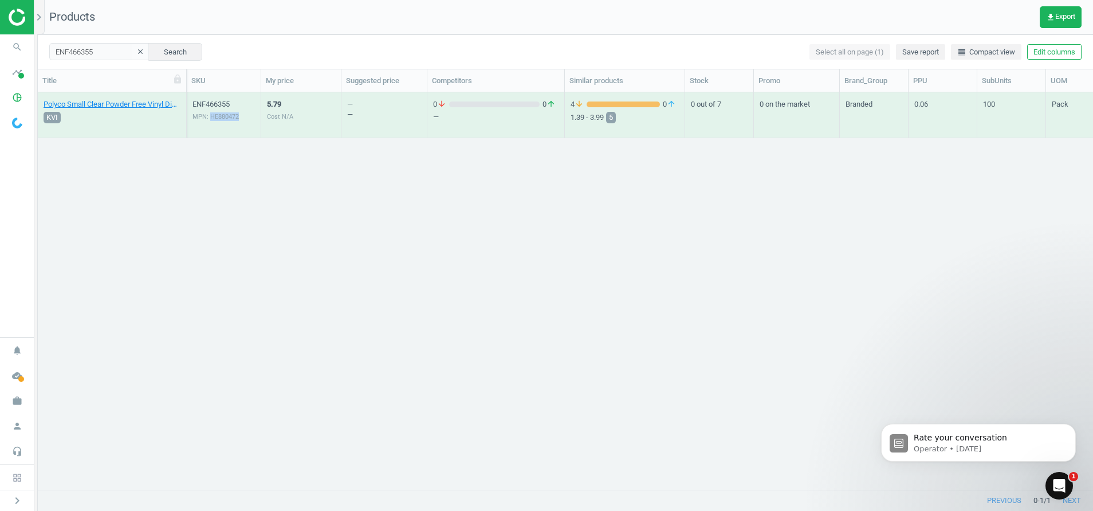
click at [230, 122] on div "ENF466355 MPN: HE880472" at bounding box center [224, 117] width 62 height 37
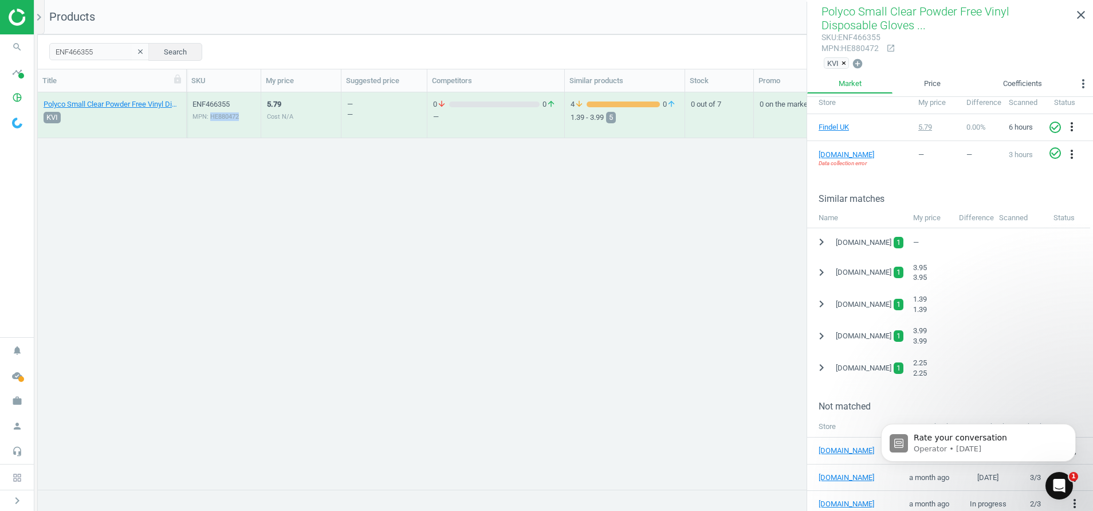
scroll to position [195, 0]
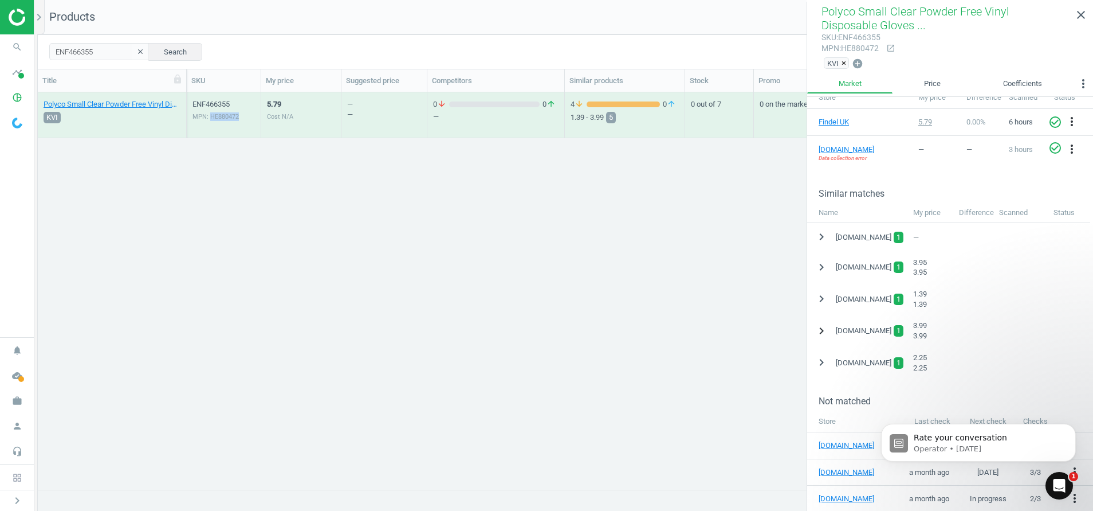
click at [823, 333] on icon "chevron_right" at bounding box center [822, 331] width 14 height 14
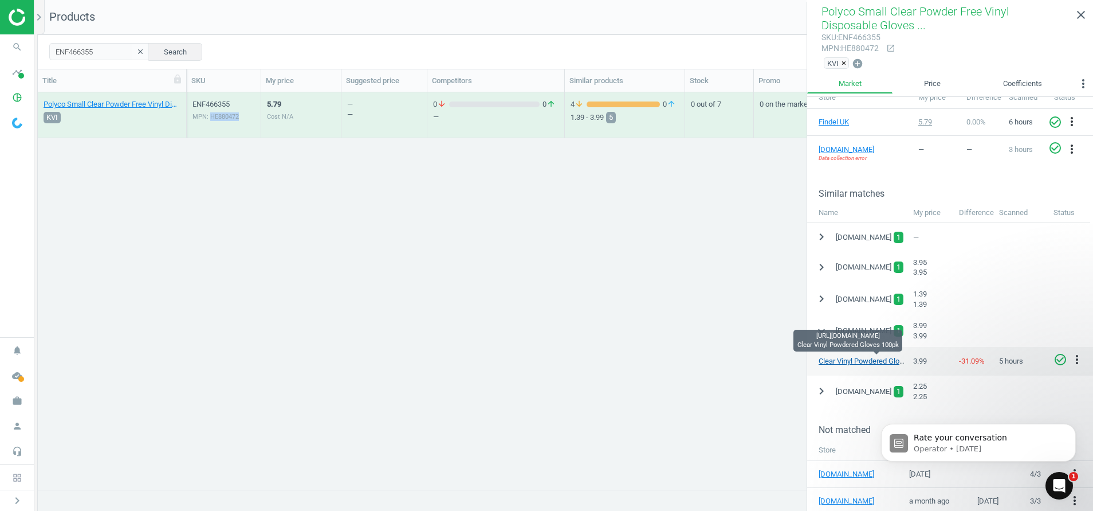
click at [859, 358] on link "Clear Vinyl Powdered Gloves 100pk" at bounding box center [876, 360] width 114 height 9
